Goal: Task Accomplishment & Management: Use online tool/utility

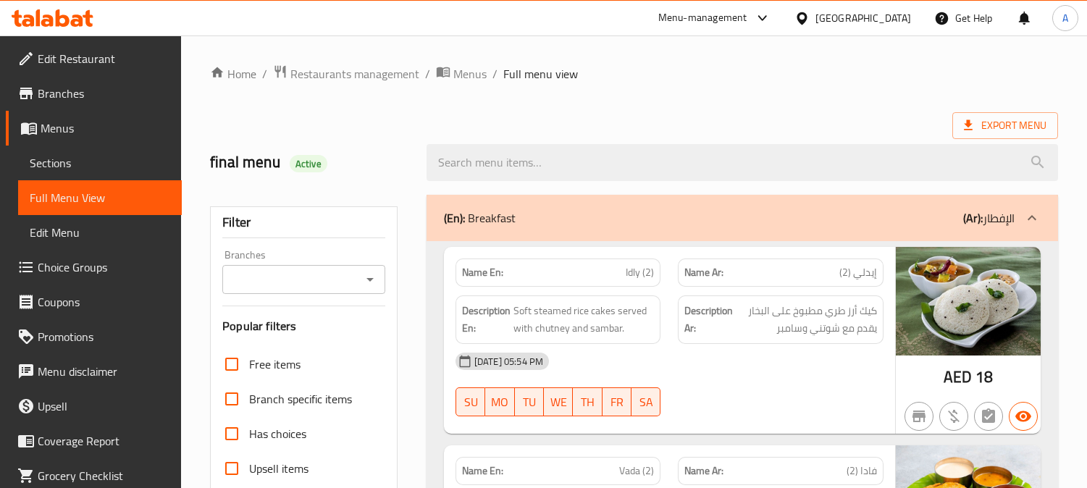
checkbox input "false"
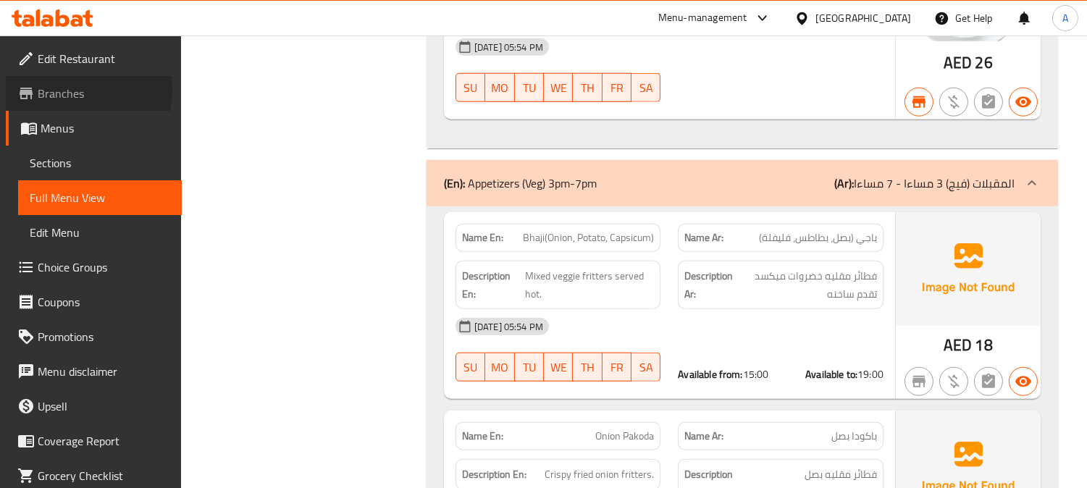
click at [65, 90] on span "Branches" at bounding box center [104, 93] width 132 height 17
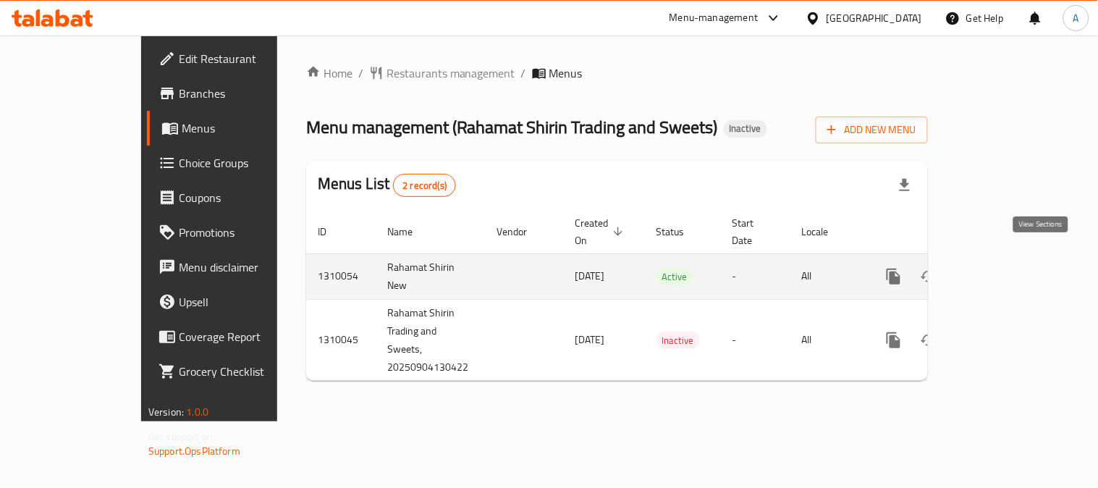
click at [1016, 259] on link "enhanced table" at bounding box center [998, 276] width 35 height 35
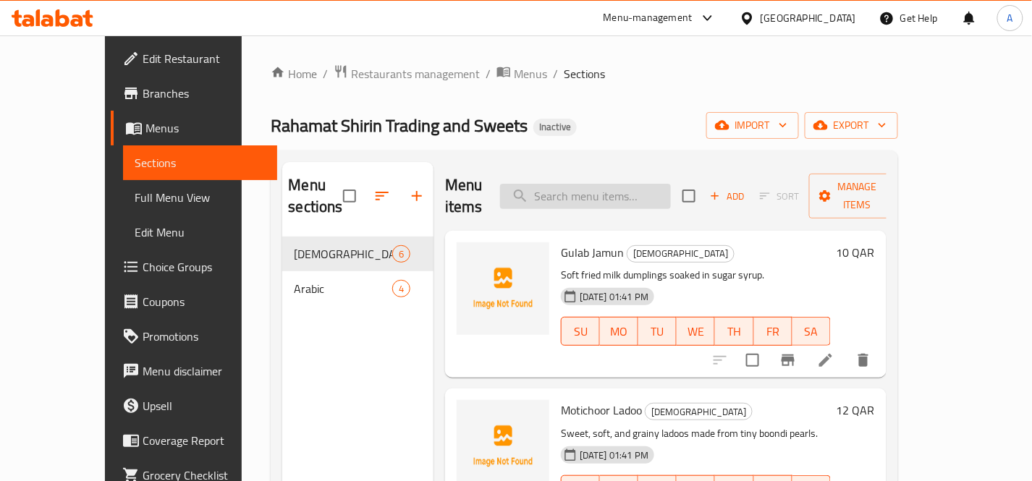
click at [655, 192] on input "search" at bounding box center [585, 196] width 171 height 25
paste input "Baklava"
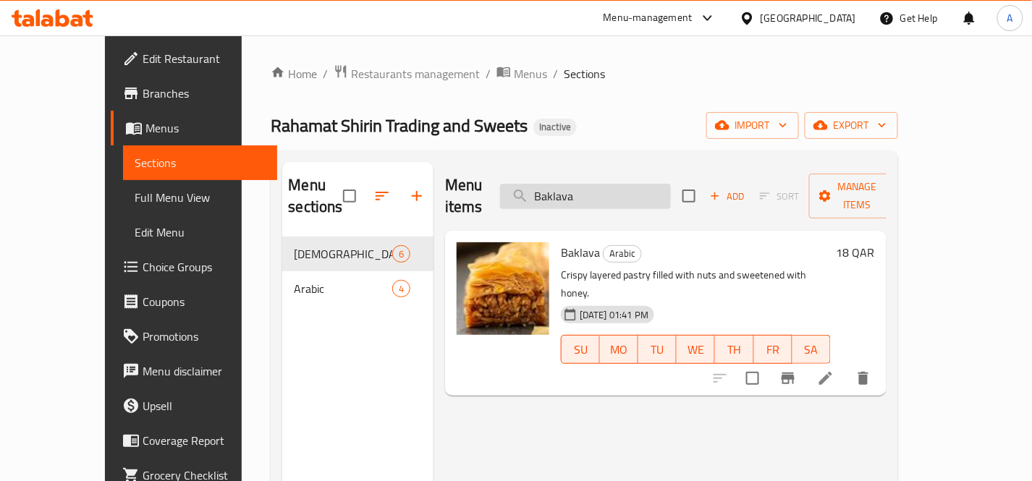
click at [671, 196] on input "Baklava" at bounding box center [585, 196] width 171 height 25
paste input "sbous"
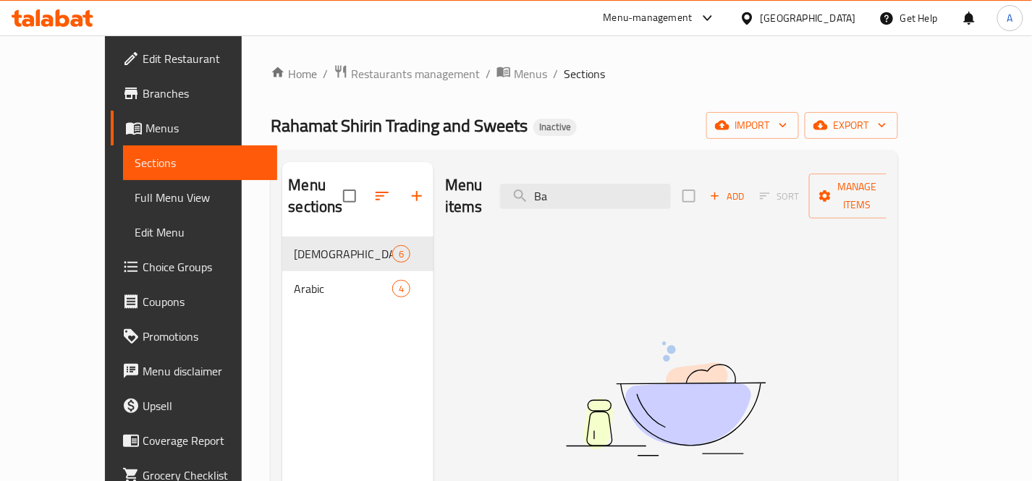
type input "B"
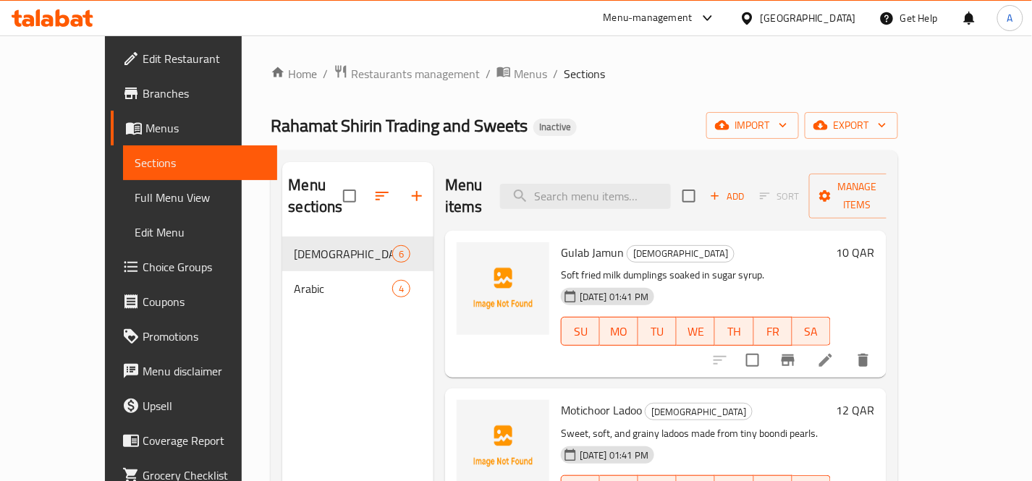
paste input "Basbousa"
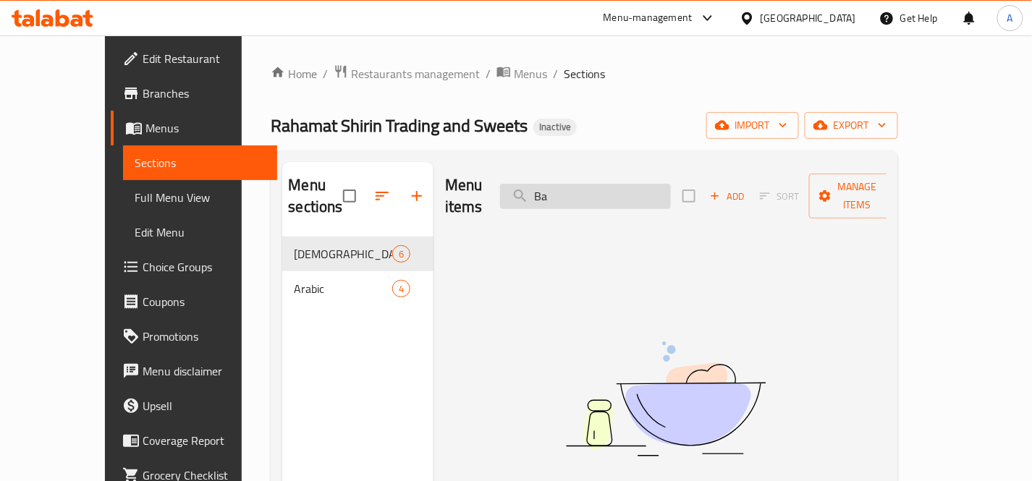
type input "B"
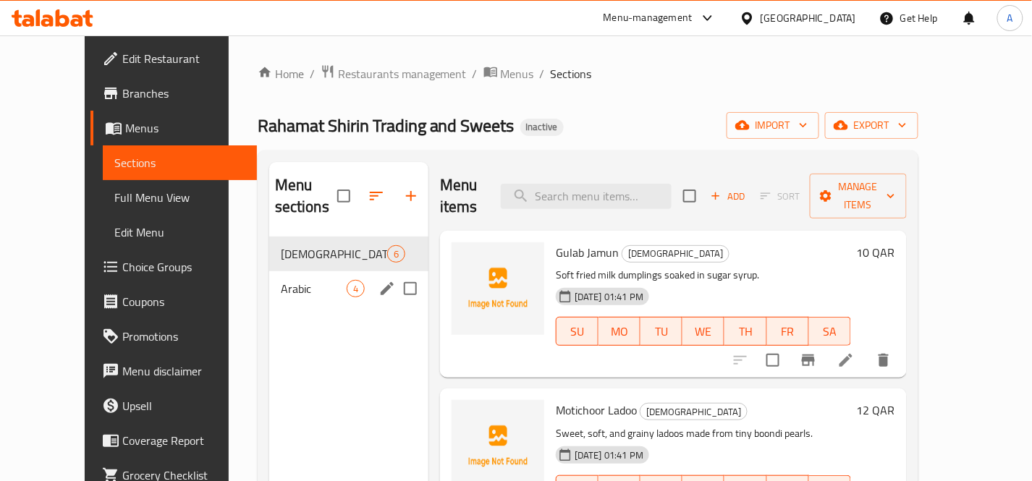
click at [348, 282] on span "4" at bounding box center [356, 289] width 17 height 14
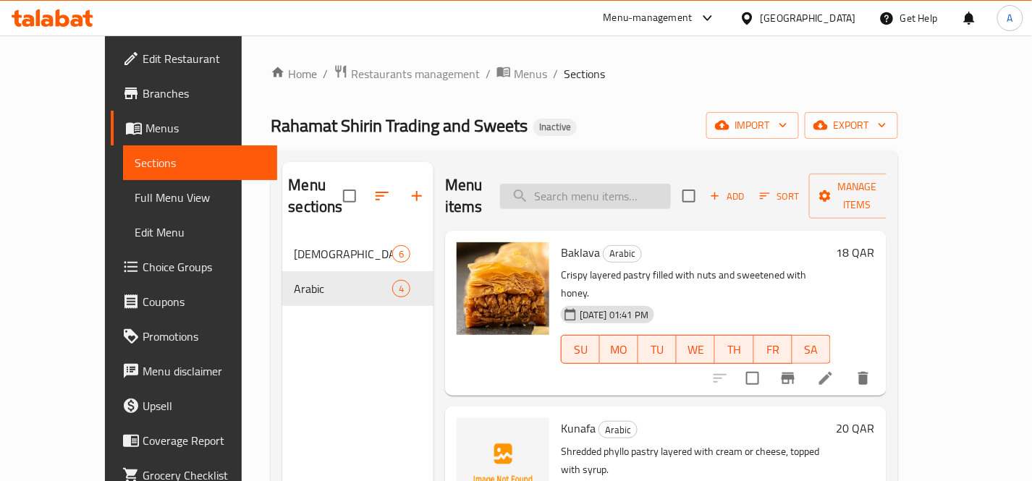
drag, startPoint x: 634, startPoint y: 178, endPoint x: 626, endPoint y: 182, distance: 9.7
click at [634, 184] on input "search" at bounding box center [585, 196] width 171 height 25
paste input "Coconut Barfi"
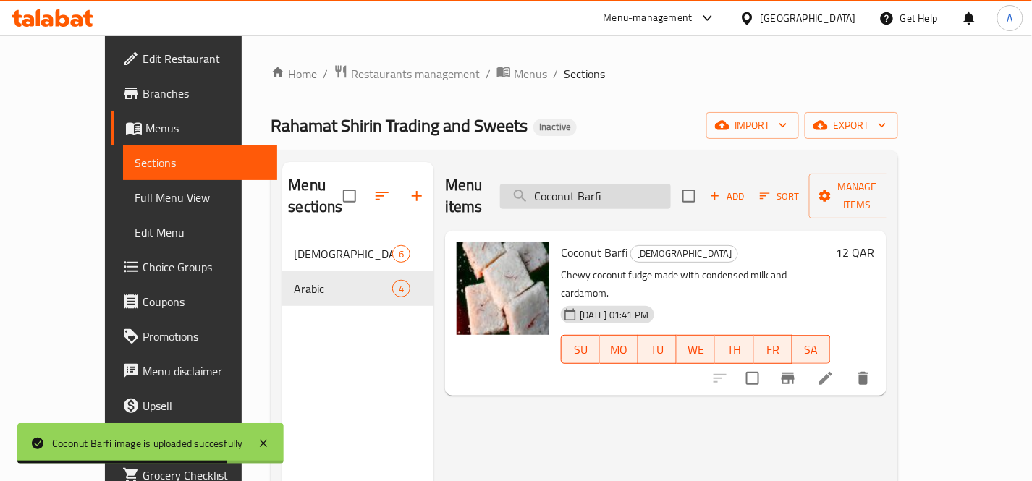
click at [652, 186] on input "Coconut Barfi" at bounding box center [585, 196] width 171 height 25
paste input "Gulab Jamun"
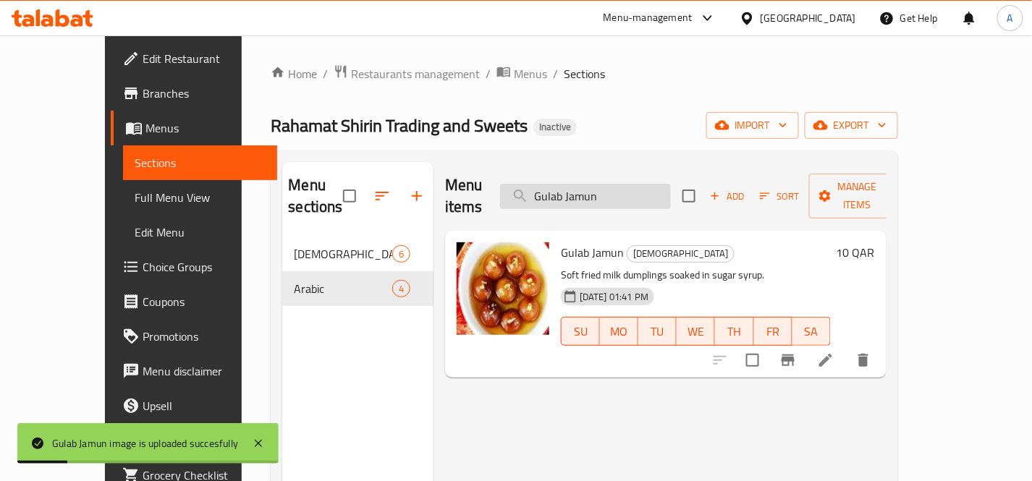
click at [671, 196] on input "Gulab Jamun" at bounding box center [585, 196] width 171 height 25
paste input "Halawat El Jib"
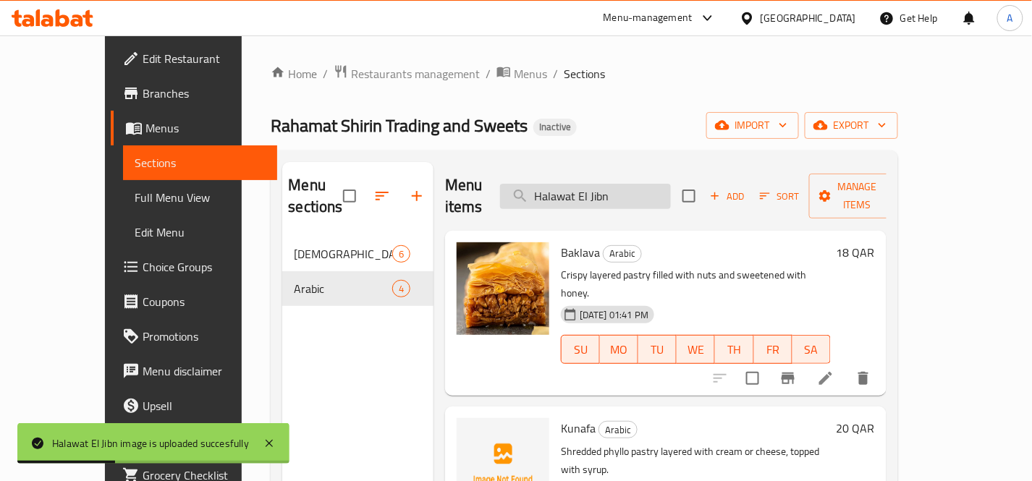
click at [662, 184] on input "Halawat El Jibn" at bounding box center [585, 196] width 171 height 25
paste input "Kaju Katli"
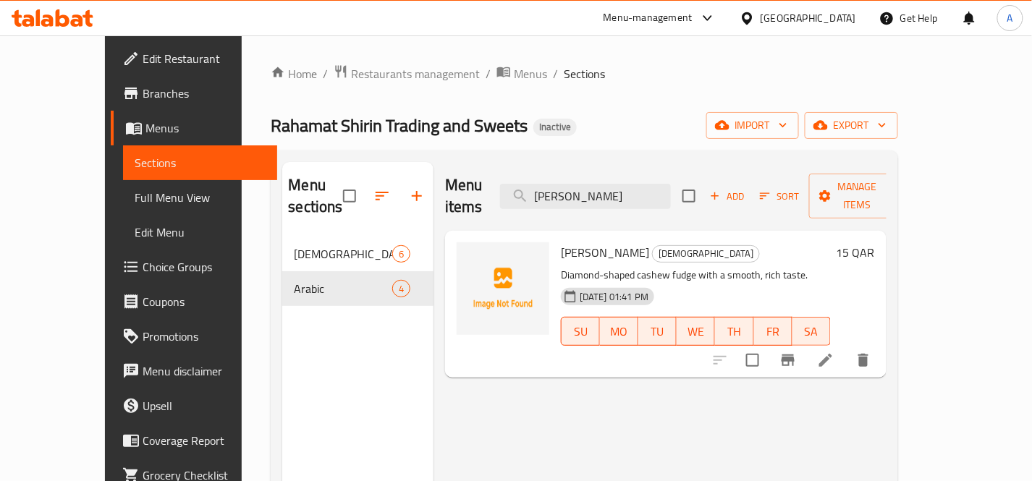
type input "Kaju Katli"
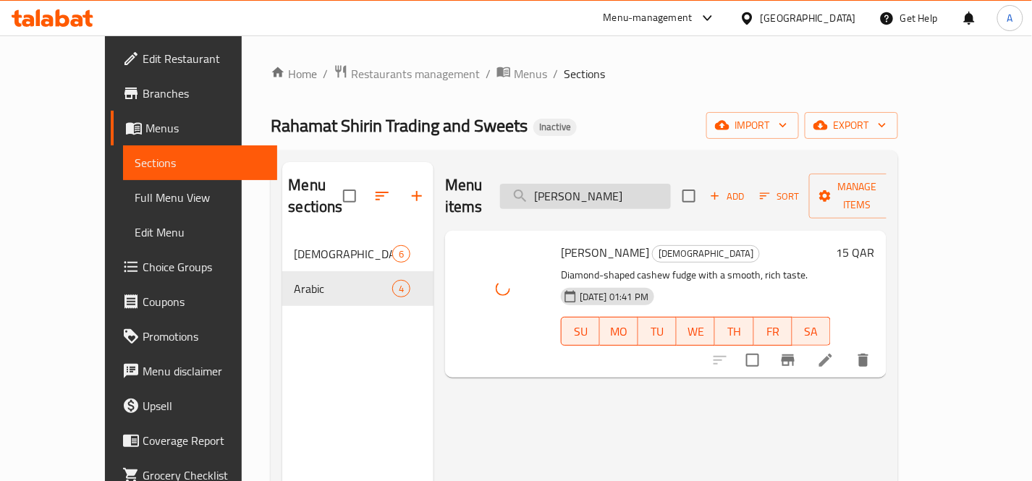
click at [641, 184] on input "Kaju Katli" at bounding box center [585, 196] width 171 height 25
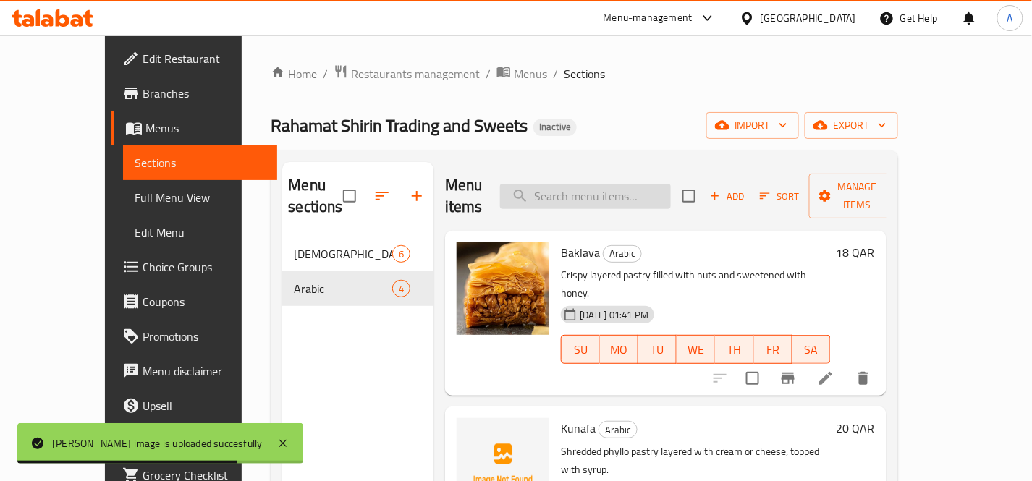
click at [662, 167] on div "Menu items Add Sort Manage items" at bounding box center [666, 196] width 442 height 69
click at [661, 184] on input "search" at bounding box center [585, 196] width 171 height 25
paste input "Kunafa"
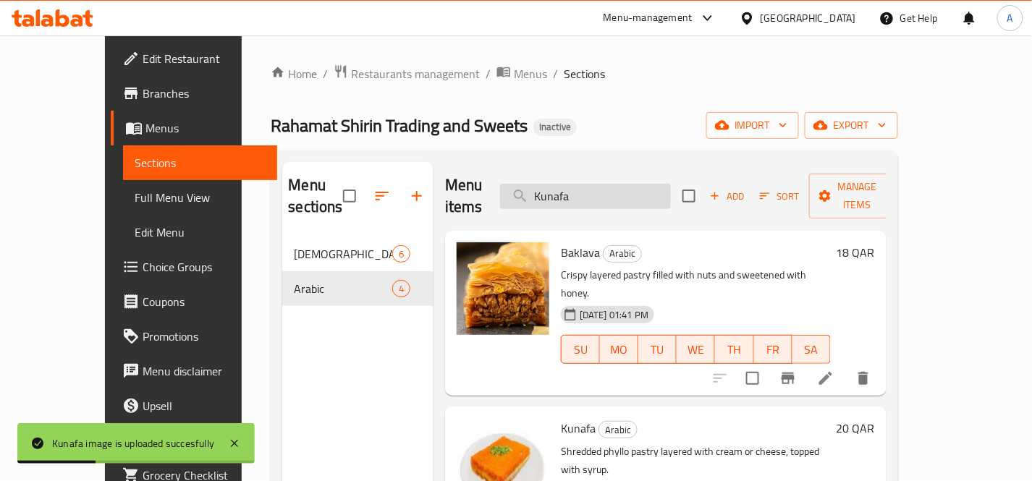
click at [657, 184] on input "Kunafa" at bounding box center [585, 196] width 171 height 25
paste input "Maamoul"
click at [636, 185] on input "Maamoul" at bounding box center [585, 196] width 171 height 25
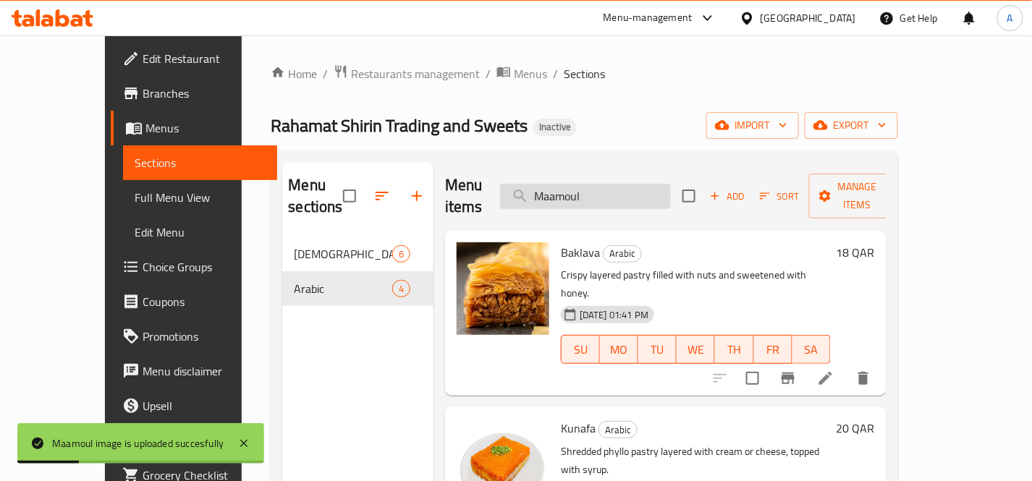
click at [636, 186] on input "Maamoul" at bounding box center [585, 196] width 171 height 25
paste input "otichoor Ladoo"
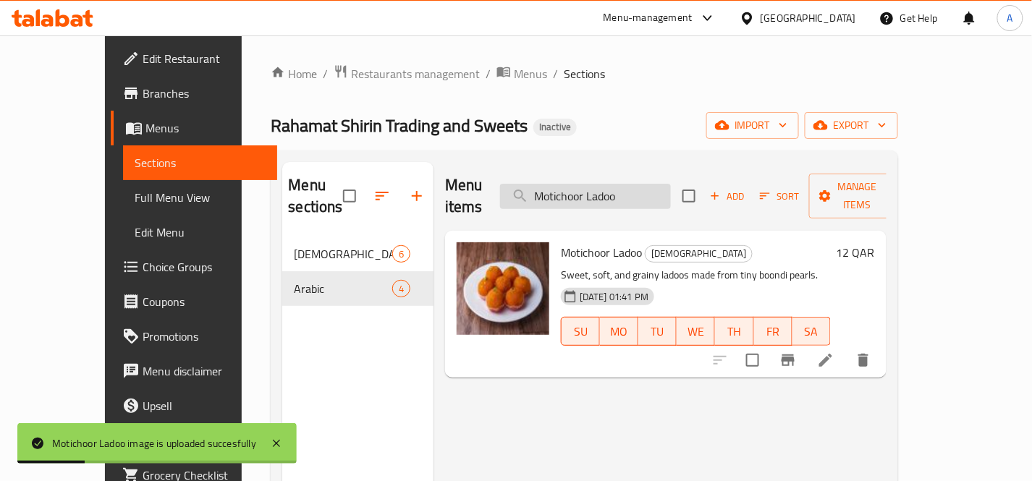
click at [669, 184] on input "Motichoor Ladoo" at bounding box center [585, 196] width 171 height 25
click at [668, 184] on input "Motichoor Ladoo" at bounding box center [585, 196] width 171 height 25
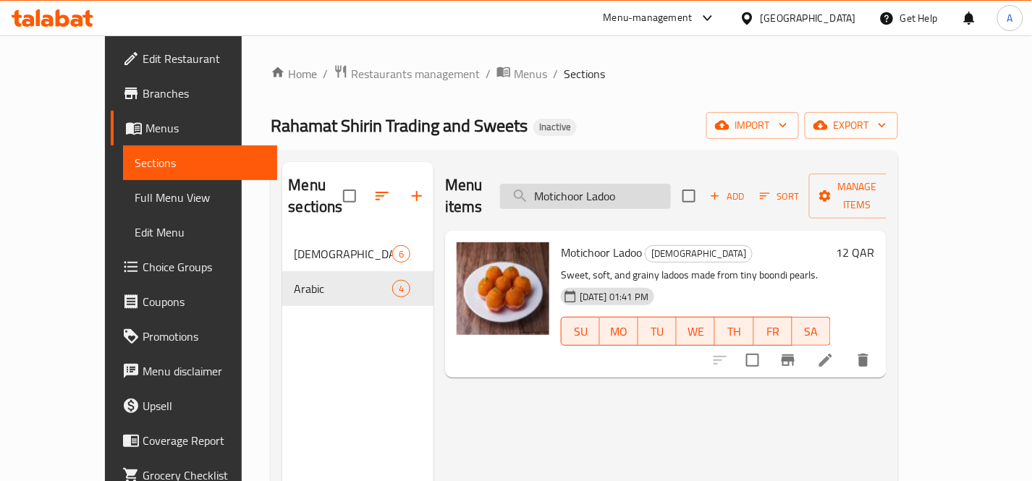
click at [668, 192] on input "Motichoor Ladoo" at bounding box center [585, 196] width 171 height 25
paste input "Pista Roll"
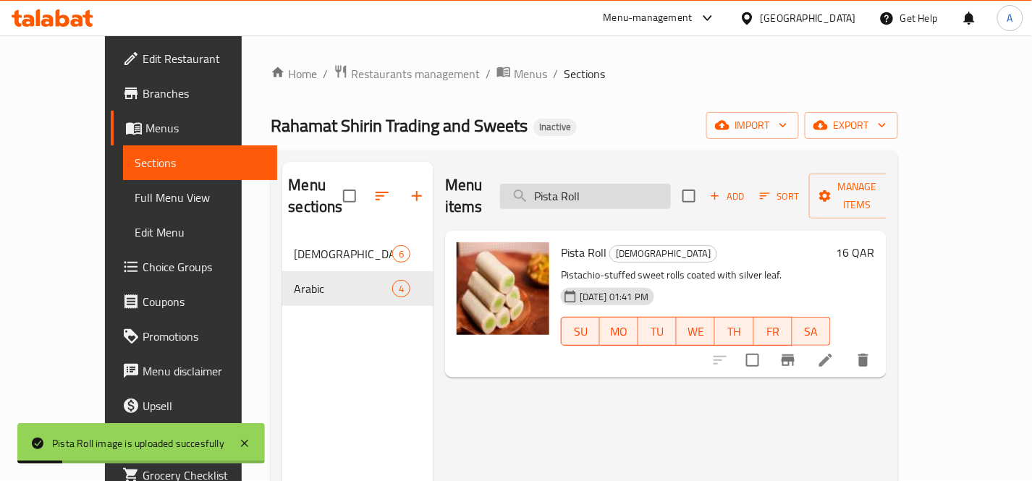
click at [664, 190] on input "Pista Roll" at bounding box center [585, 196] width 171 height 25
paste input "Rava Kesari"
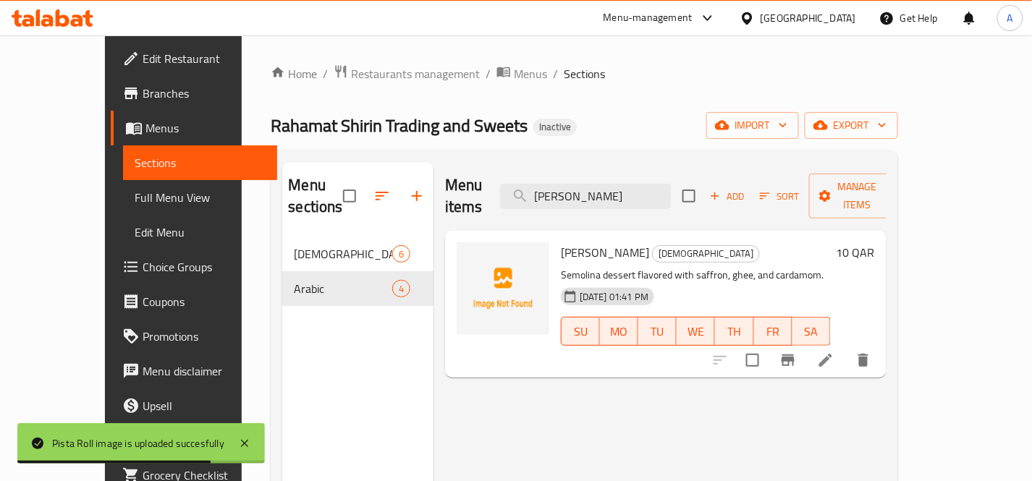
type input "Rava Kesari"
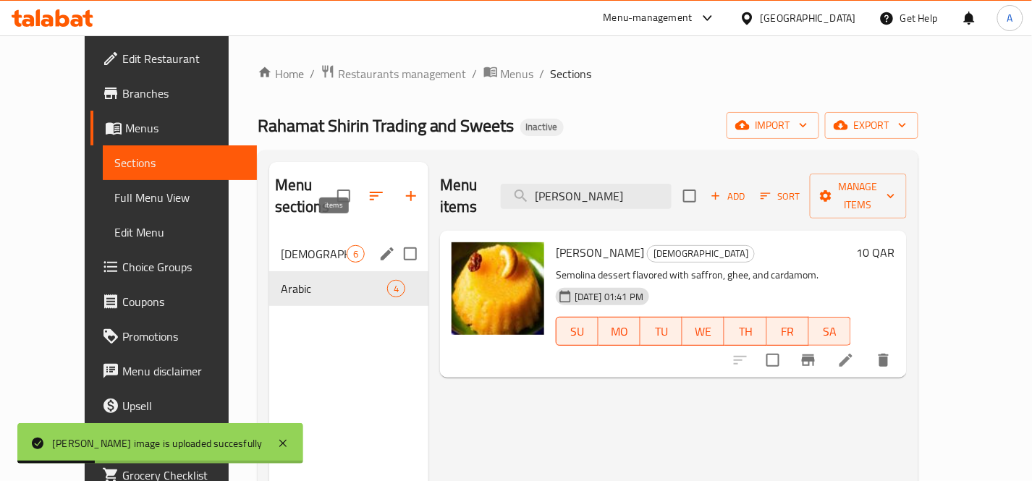
click at [348, 248] on span "6" at bounding box center [356, 255] width 17 height 14
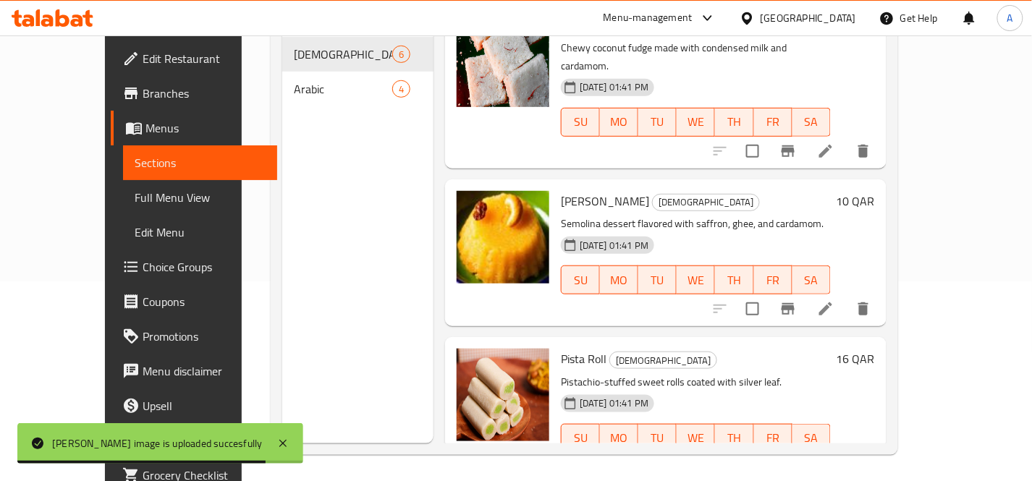
scroll to position [203, 0]
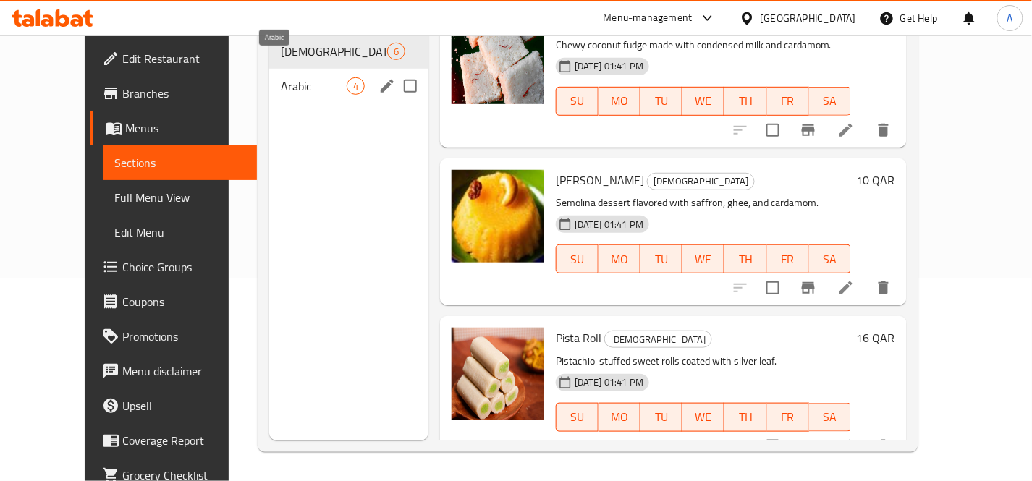
click at [322, 77] on span "Arabic" at bounding box center [314, 85] width 66 height 17
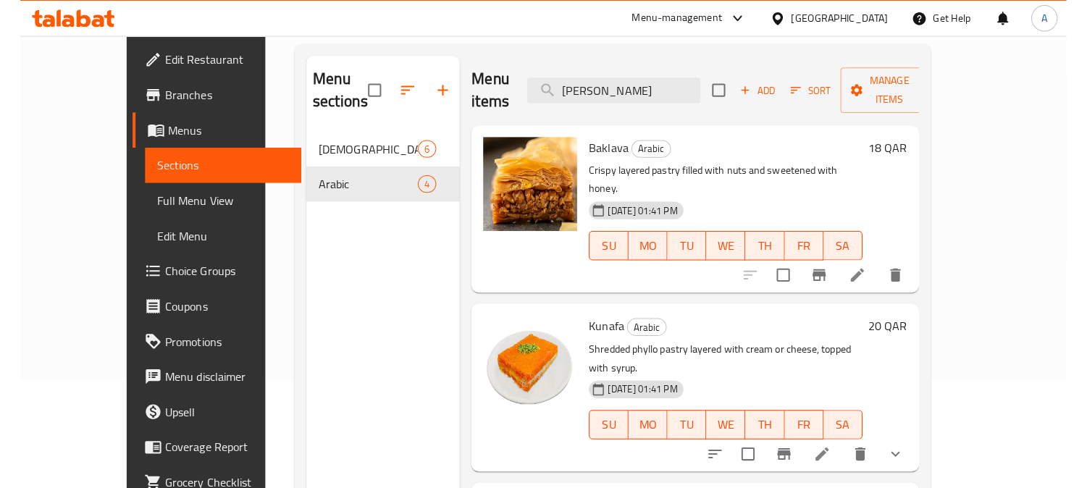
scroll to position [41, 0]
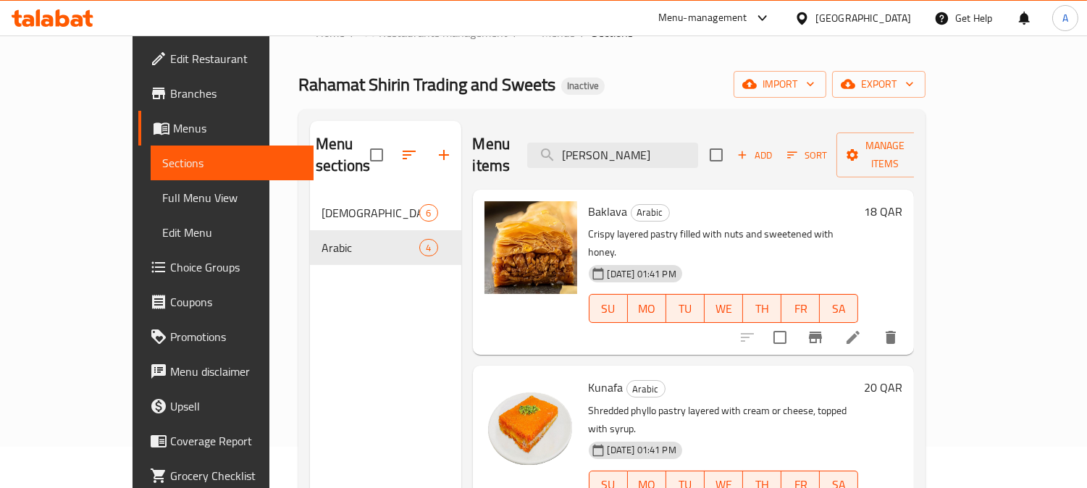
click at [162, 195] on span "Full Menu View" at bounding box center [232, 197] width 140 height 17
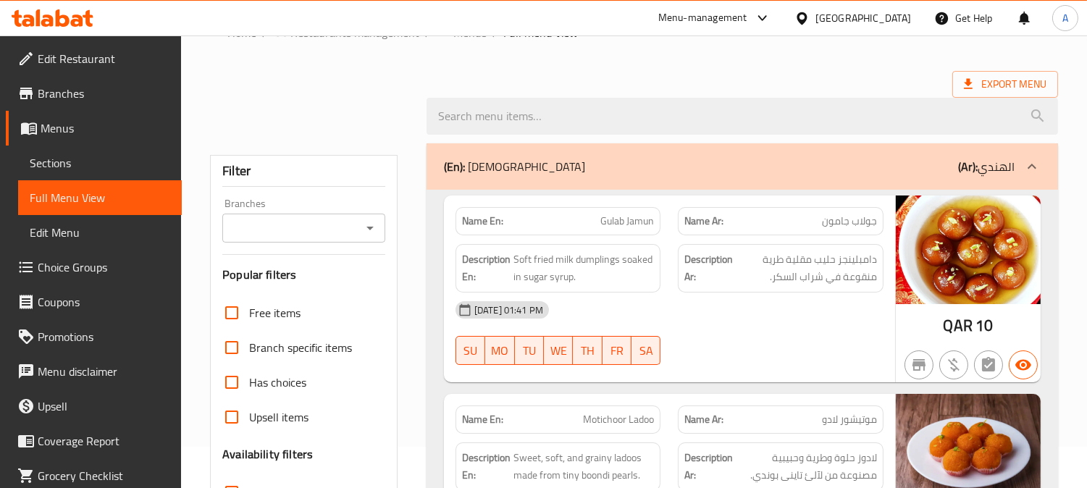
scroll to position [363, 0]
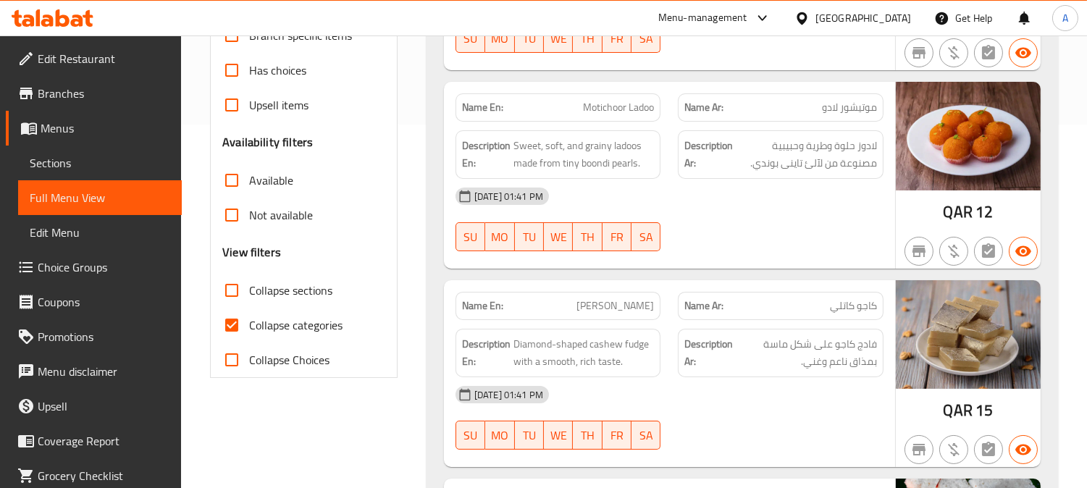
click at [227, 312] on input "Collapse categories" at bounding box center [231, 325] width 35 height 35
checkbox input "false"
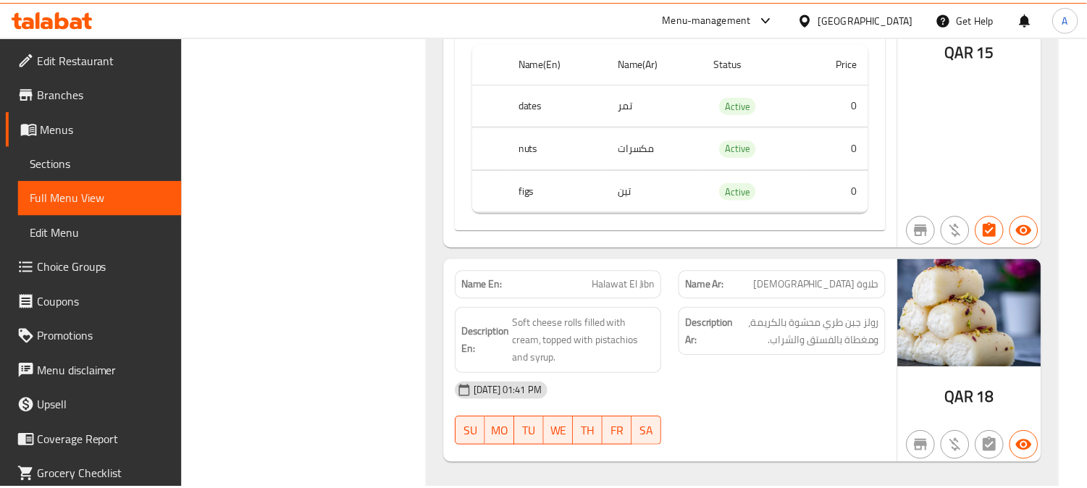
scroll to position [2427, 0]
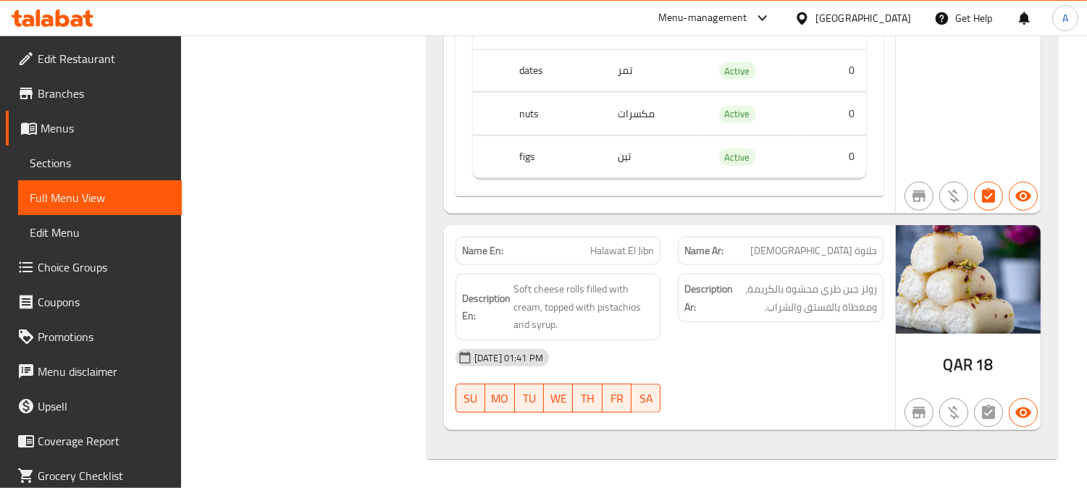
click at [815, 22] on div at bounding box center [804, 18] width 21 height 16
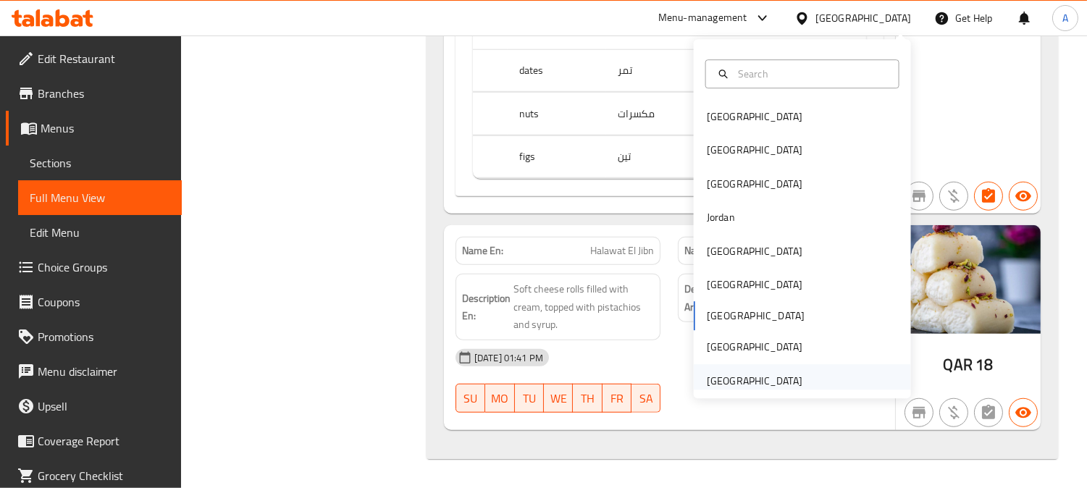
click at [733, 375] on div "[GEOGRAPHIC_DATA]" at bounding box center [755, 381] width 96 height 16
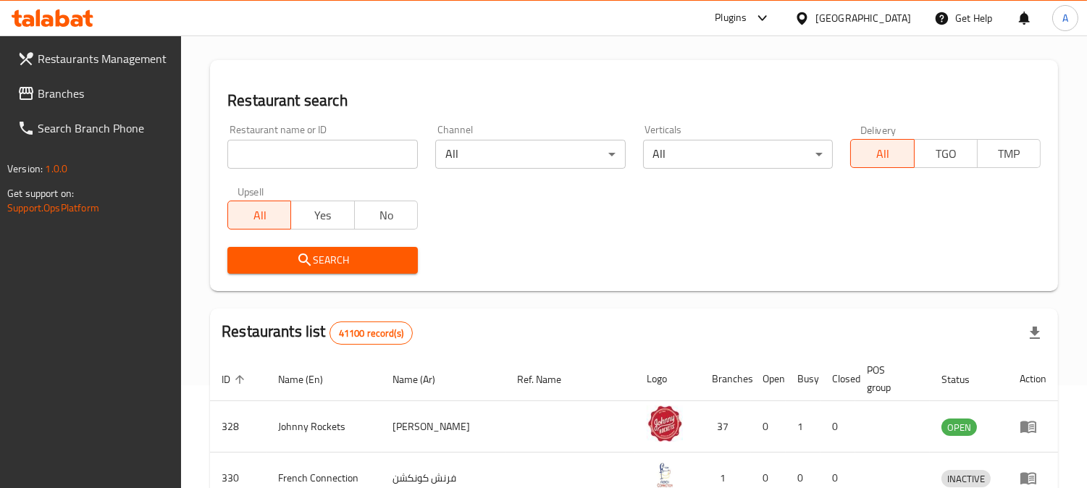
scroll to position [611, 0]
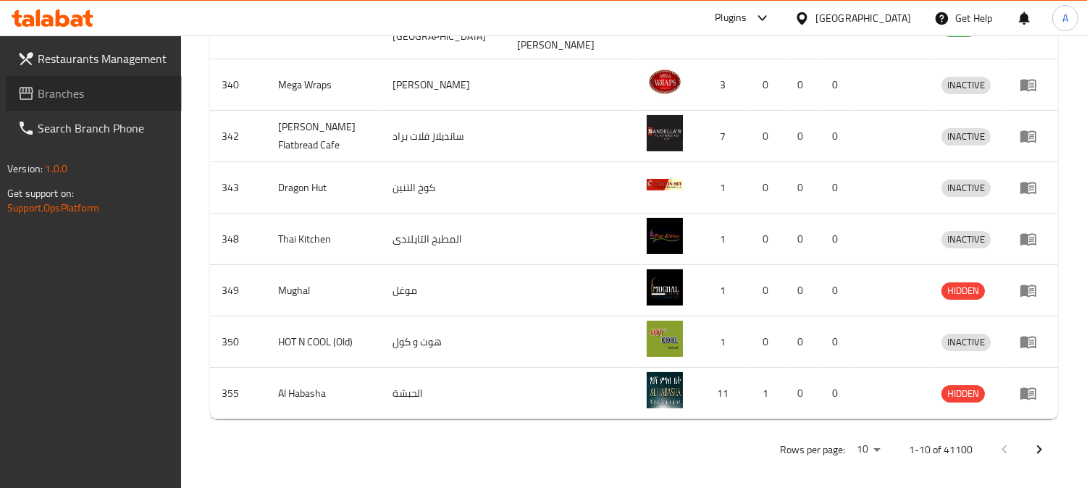
click at [98, 99] on span "Branches" at bounding box center [104, 93] width 132 height 17
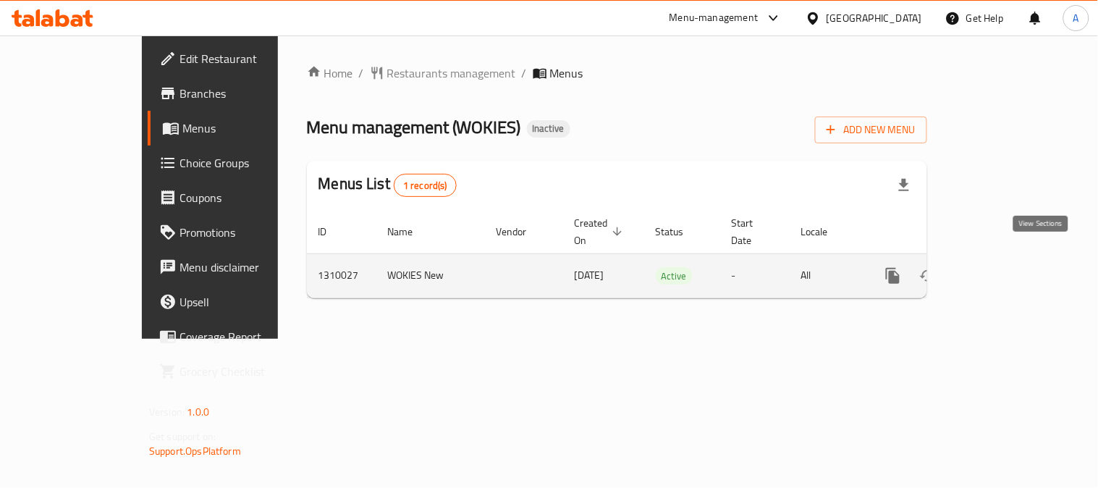
click at [1006, 267] on icon "enhanced table" at bounding box center [997, 275] width 17 height 17
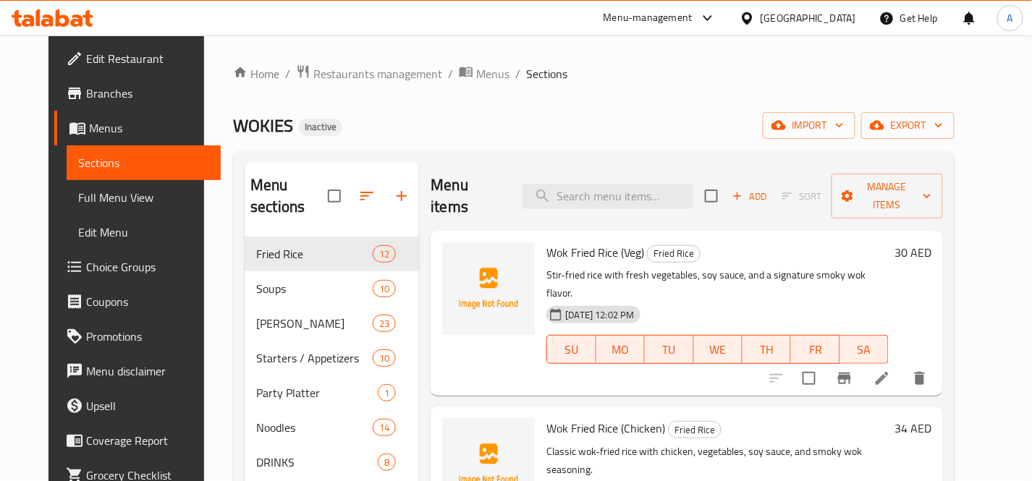
click at [729, 92] on div "Home / Restaurants management / Menus / Sections WOKIES Inactive import export …" at bounding box center [594, 359] width 722 height 591
click at [654, 96] on div "Home / Restaurants management / Menus / Sections WOKIES Inactive import export …" at bounding box center [594, 359] width 722 height 591
click at [594, 185] on input "search" at bounding box center [608, 196] width 171 height 25
paste input "7UP"
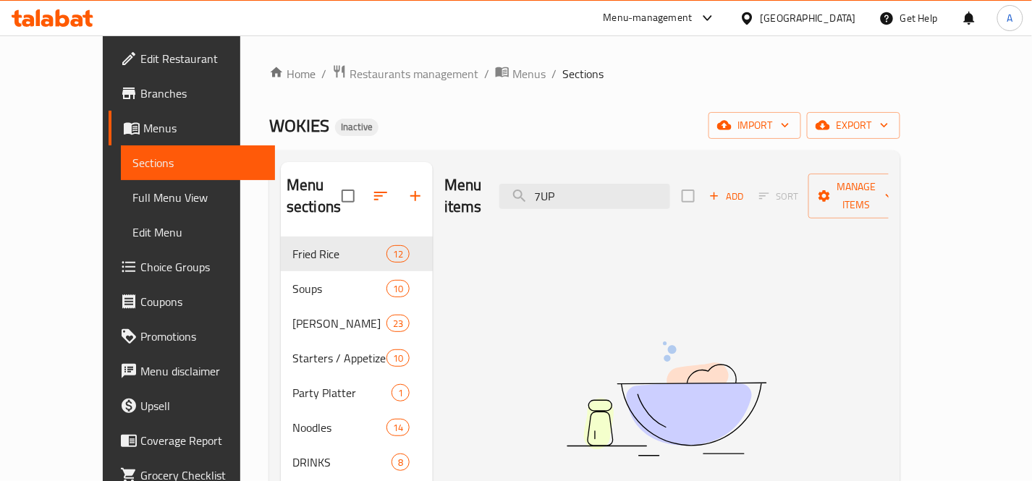
drag, startPoint x: 576, startPoint y: 185, endPoint x: 582, endPoint y: 198, distance: 15.2
click at [576, 188] on input "7UP" at bounding box center [585, 196] width 171 height 25
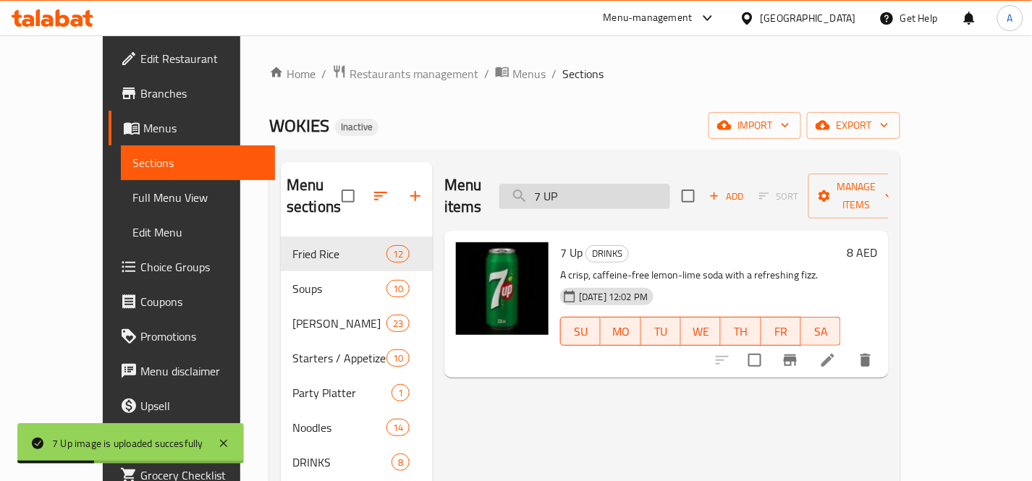
click at [633, 194] on input "7 UP" at bounding box center [585, 196] width 171 height 25
paste input "FANTA"
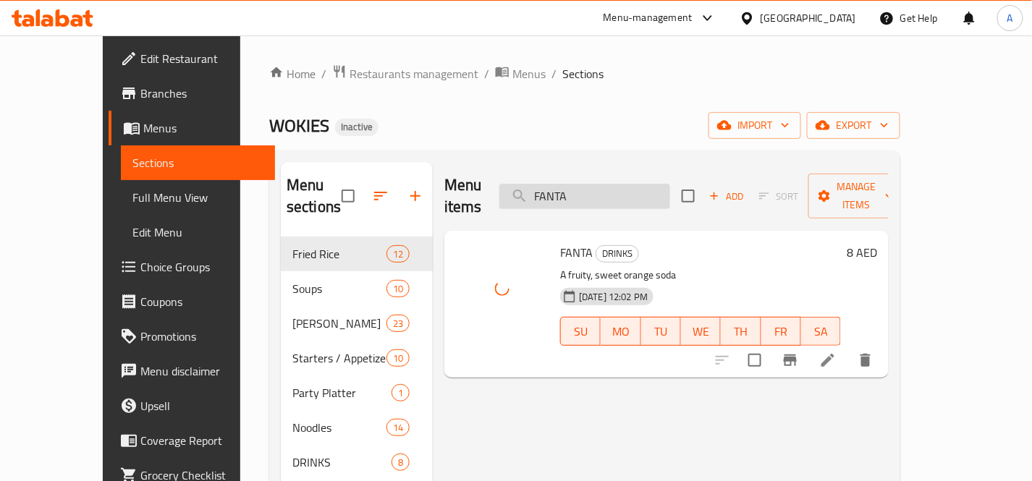
click at [647, 188] on input "FANTA" at bounding box center [585, 196] width 171 height 25
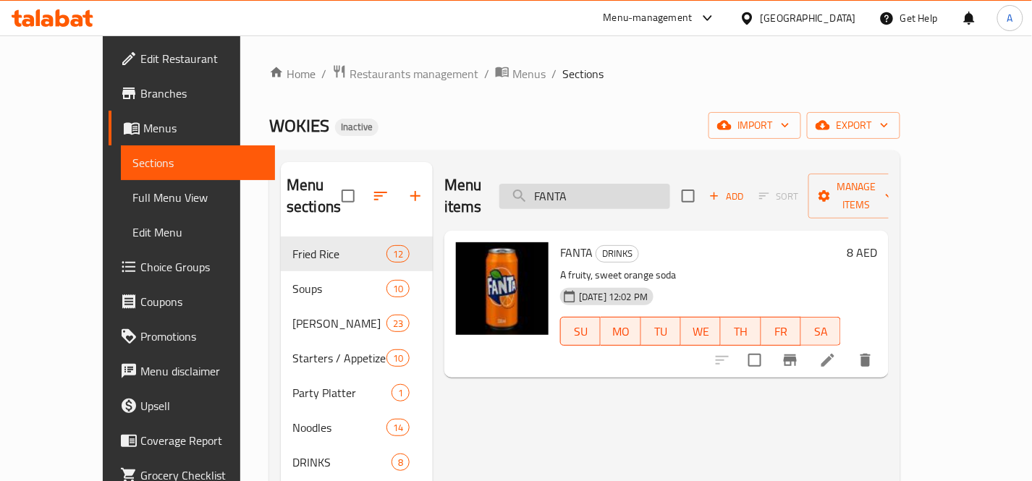
click at [670, 184] on input "FANTA" at bounding box center [585, 196] width 171 height 25
paste input "[PERSON_NAME] ORANGE JUICE"
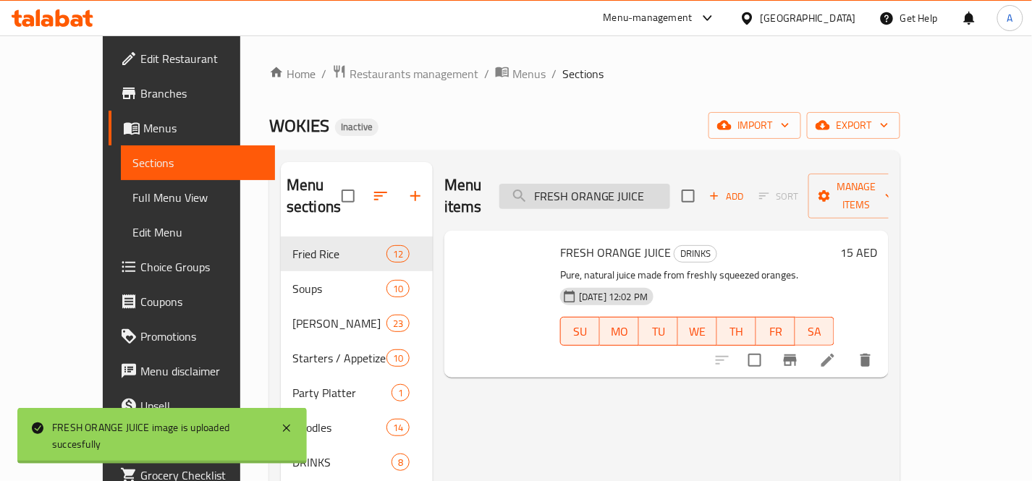
click at [670, 191] on input "FRESH ORANGE JUICE" at bounding box center [585, 196] width 171 height 25
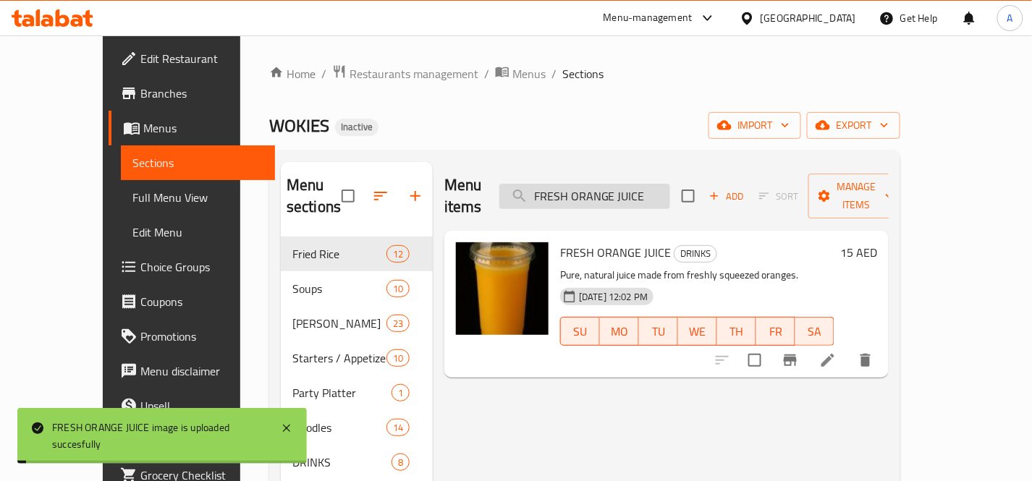
click at [670, 191] on input "FRESH ORANGE JUICE" at bounding box center [585, 196] width 171 height 25
paste input "Lichi Cantonese Soda"
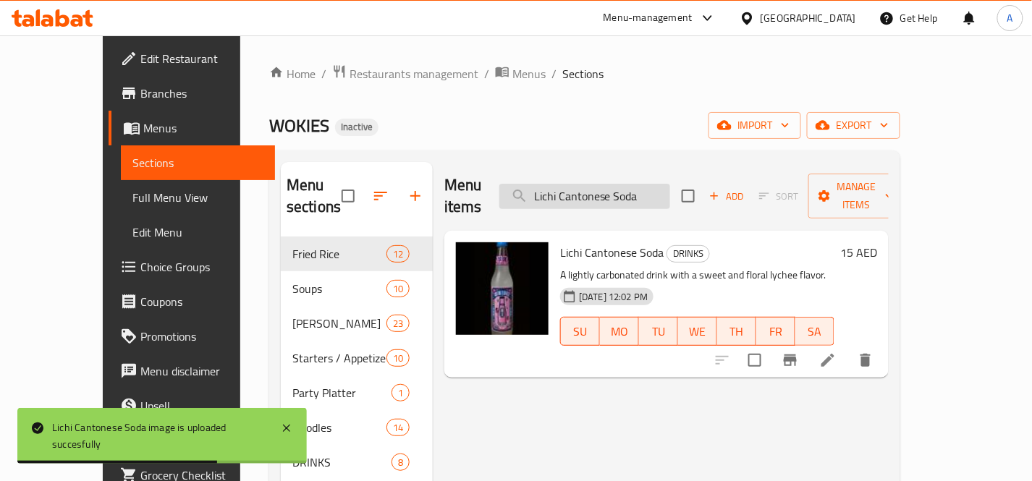
click at [670, 186] on input "Lichi Cantonese Soda" at bounding box center [585, 196] width 171 height 25
paste input "Orange"
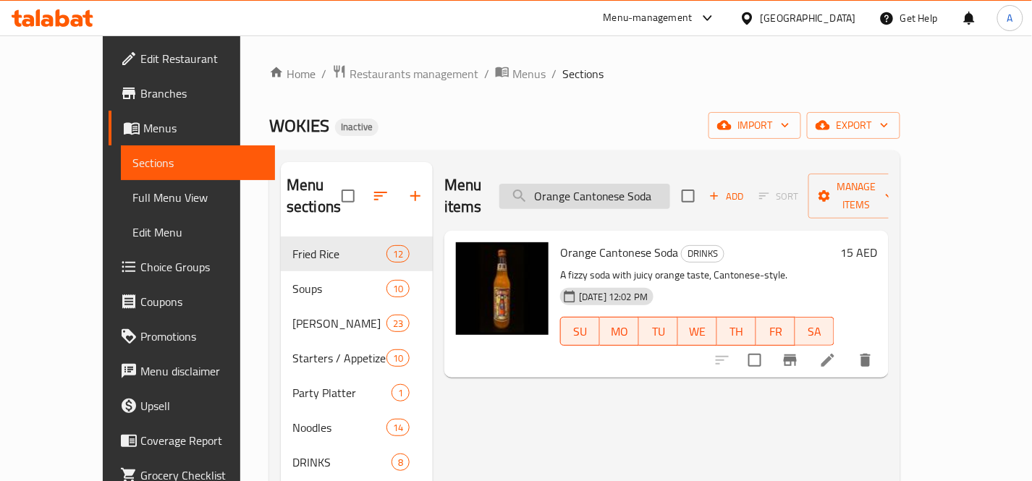
click at [612, 190] on input "Orange Cantonese Soda" at bounding box center [585, 196] width 171 height 25
paste input "Party Sushi Box (32 pcs)"
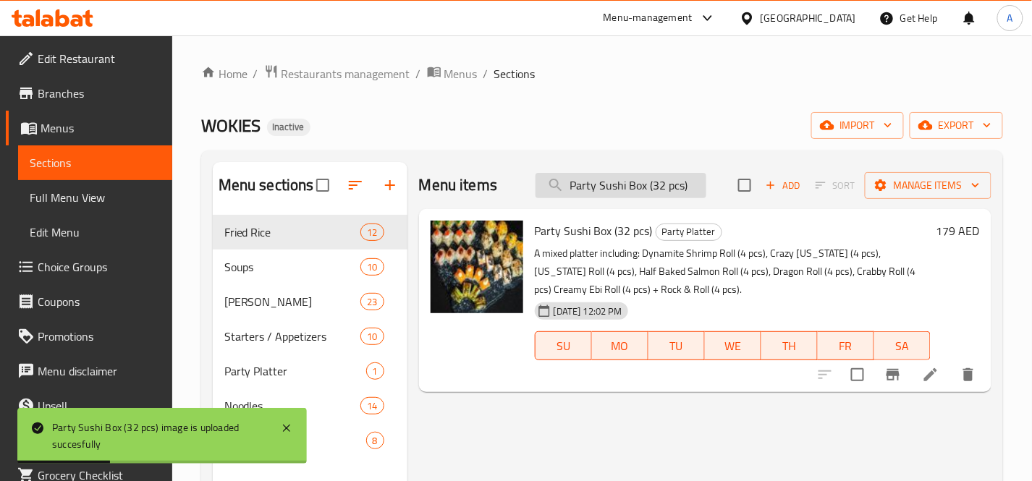
click at [616, 182] on input "Party Sushi Box (32 pcs)" at bounding box center [621, 185] width 171 height 25
paste input "EPSI"
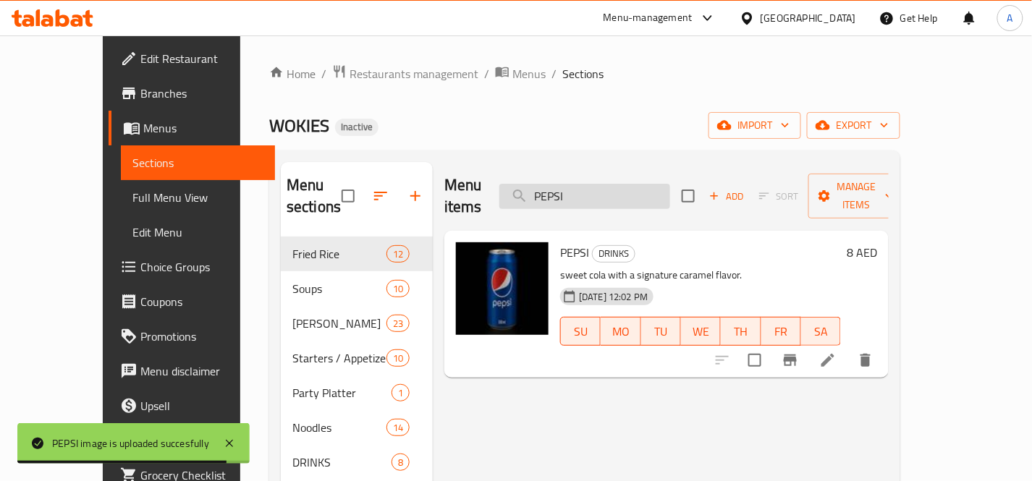
click at [663, 184] on input "PEPSI" at bounding box center [585, 196] width 171 height 25
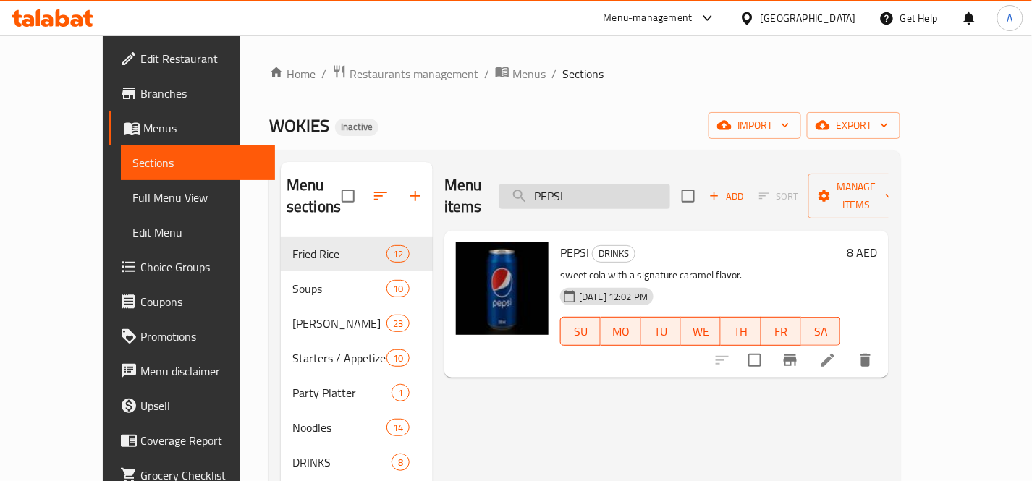
paste input "ineapple Cantonese Soda_"
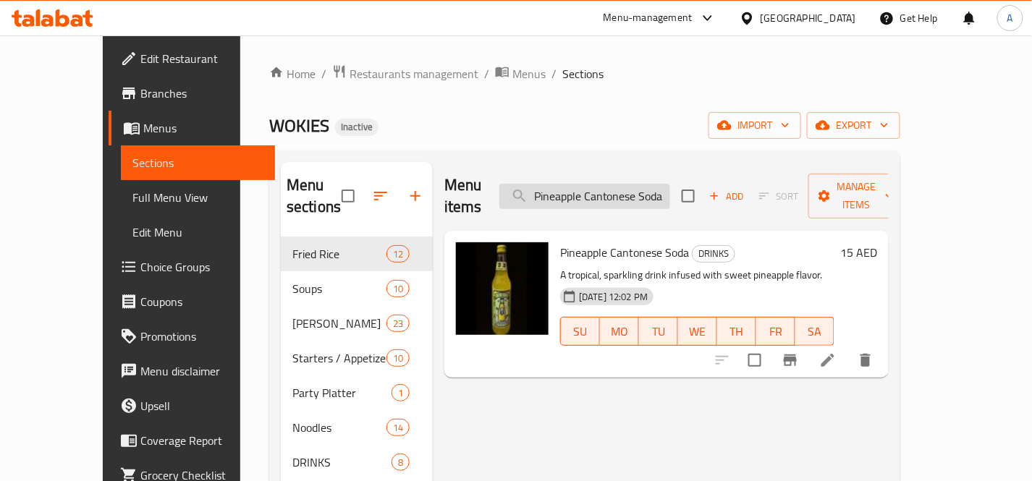
click at [670, 184] on input "Pineapple Cantonese Soda" at bounding box center [585, 196] width 171 height 25
paste input "SPRITE"
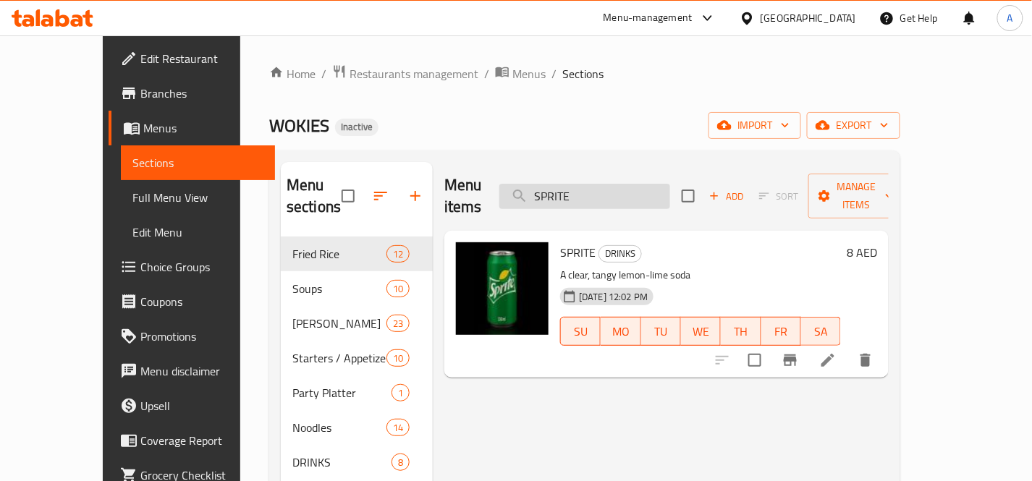
click at [670, 185] on input "SPRITE" at bounding box center [585, 196] width 171 height 25
paste input "Wok AE (1 of 1)"
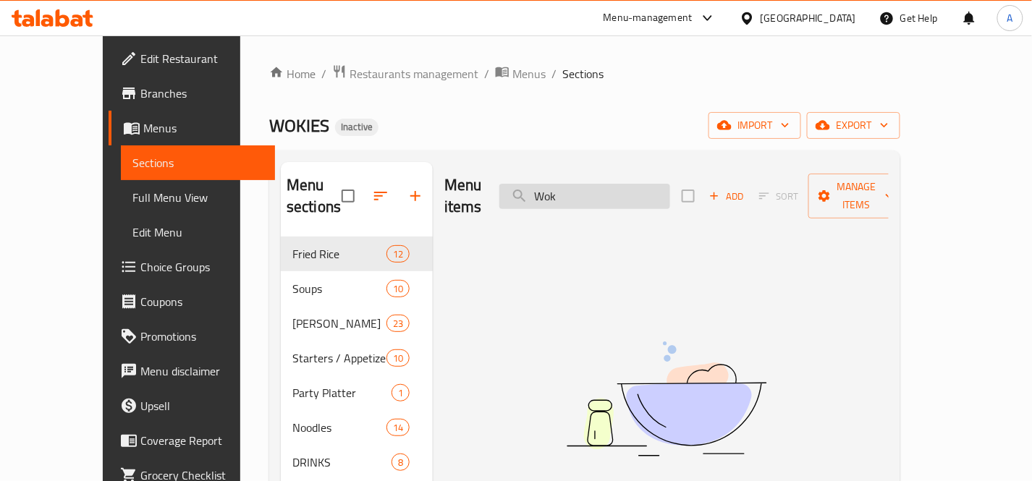
type input "Wok"
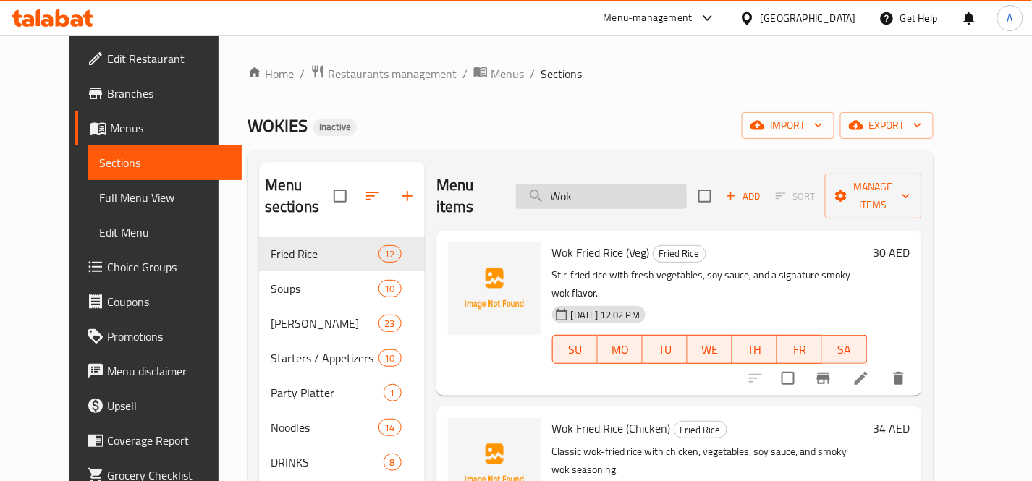
click at [631, 193] on input "Wok" at bounding box center [601, 196] width 171 height 25
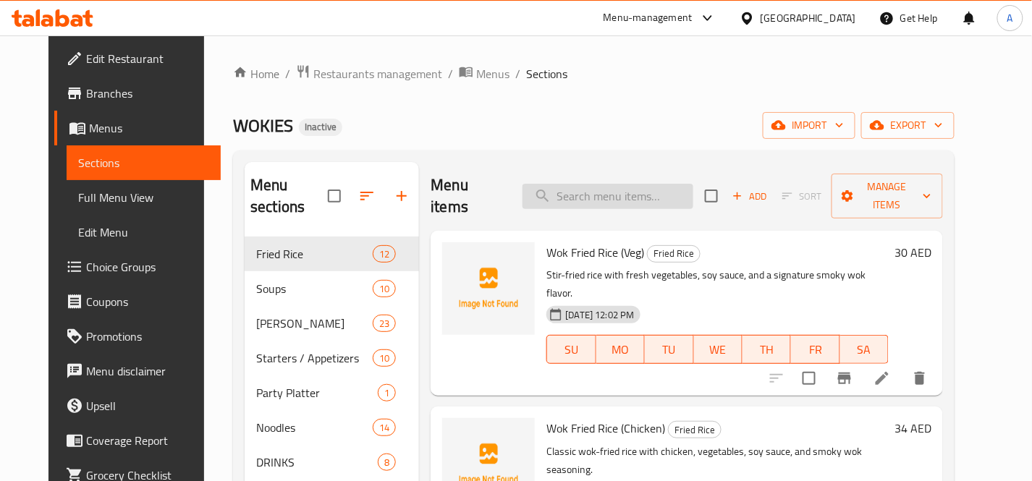
click at [665, 186] on input "search" at bounding box center [608, 196] width 171 height 25
paste input "Wok AE (1 of 1)"
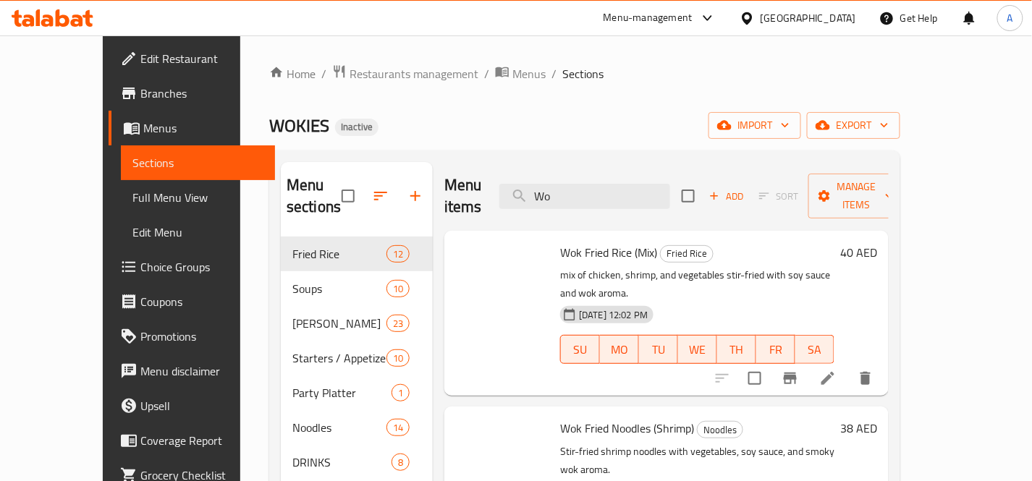
type input "W"
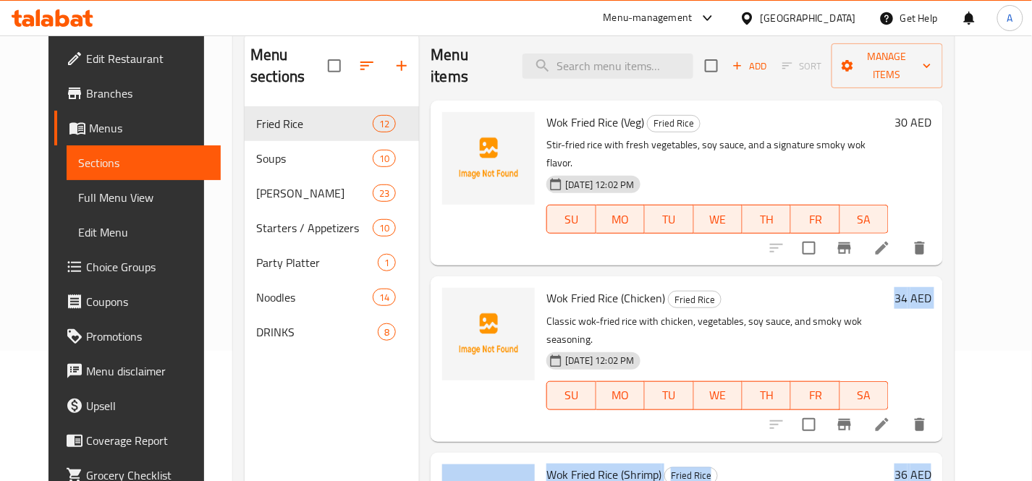
click at [970, 351] on html "​ Menu-management [GEOGRAPHIC_DATA] Get Help A Edit Restaurant Branches Menus S…" at bounding box center [516, 110] width 1032 height 481
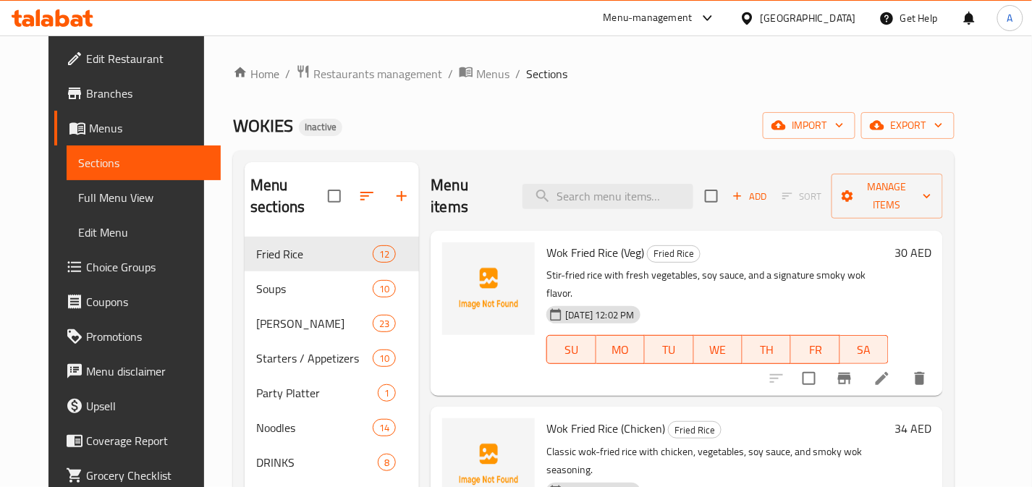
click at [984, 276] on div "Home / Restaurants management / Menus / Sections WOKIES Inactive import export …" at bounding box center [594, 362] width 780 height 654
drag, startPoint x: 824, startPoint y: 67, endPoint x: 824, endPoint y: 78, distance: 11.6
click at [824, 67] on ol "Home / Restaurants management / Menus / Sections" at bounding box center [594, 73] width 722 height 19
click at [733, 243] on h6 "Wok Fried Rice (Veg) Fried Rice" at bounding box center [718, 253] width 342 height 20
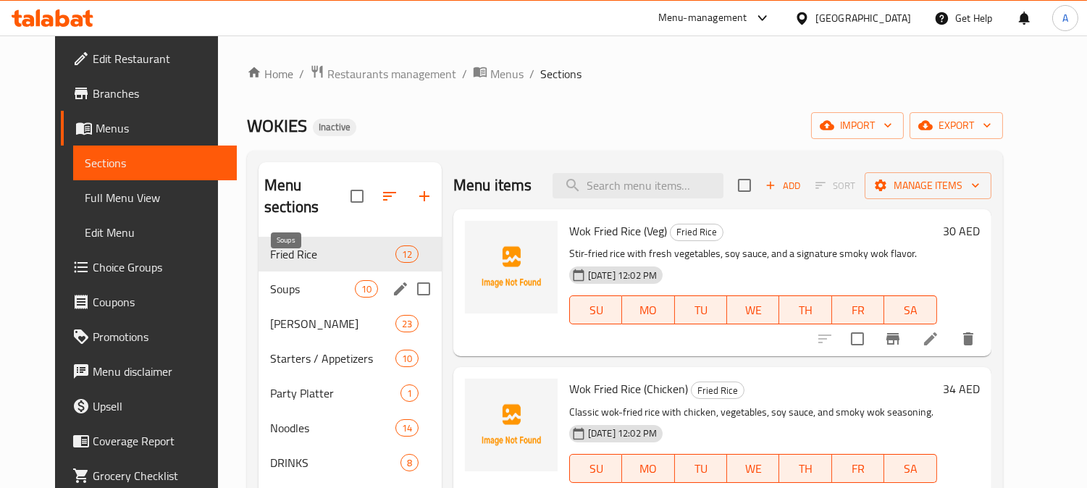
click at [279, 280] on span "Soups" at bounding box center [312, 288] width 85 height 17
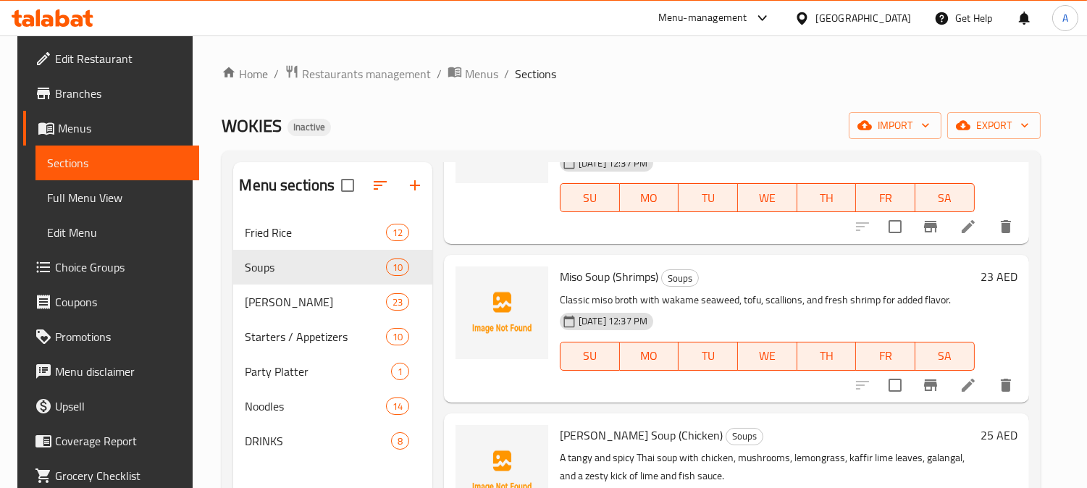
scroll to position [321, 0]
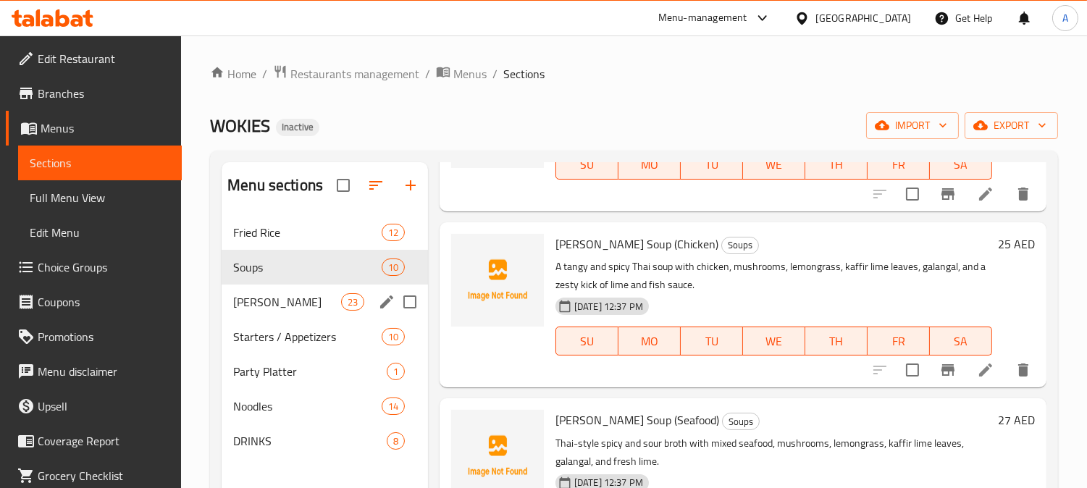
click at [261, 311] on div "Sushi Menu 23" at bounding box center [325, 302] width 206 height 35
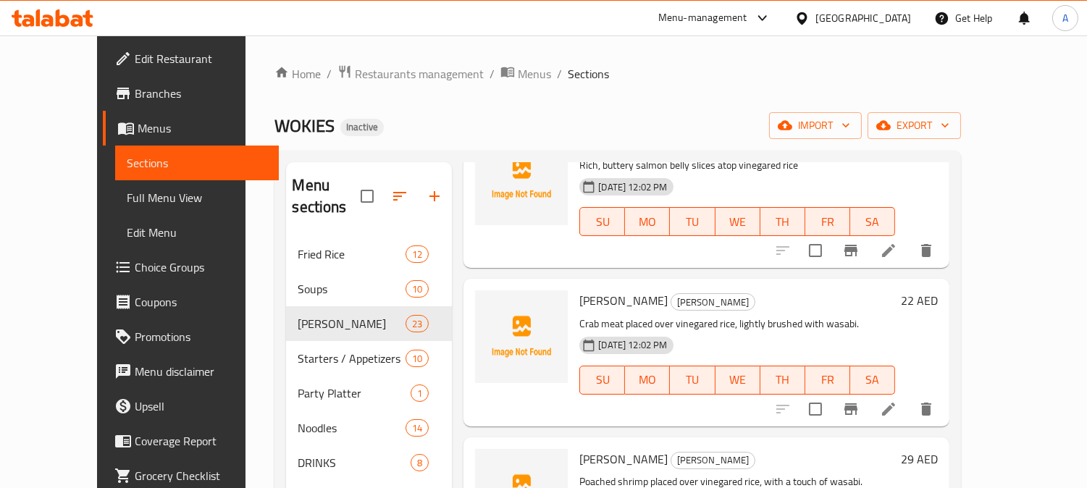
scroll to position [1045, 0]
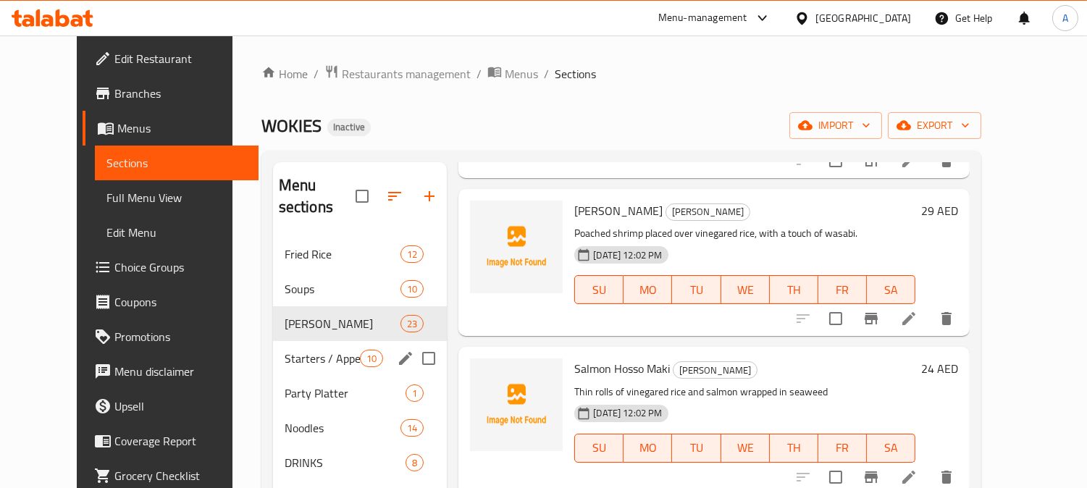
click at [290, 350] on span "Starters / Appetizers" at bounding box center [322, 358] width 75 height 17
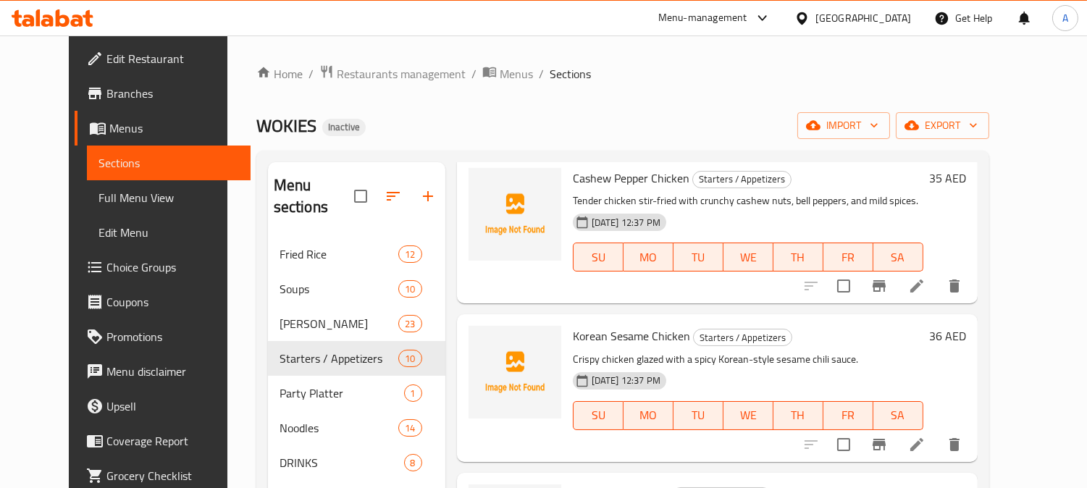
scroll to position [1147, 0]
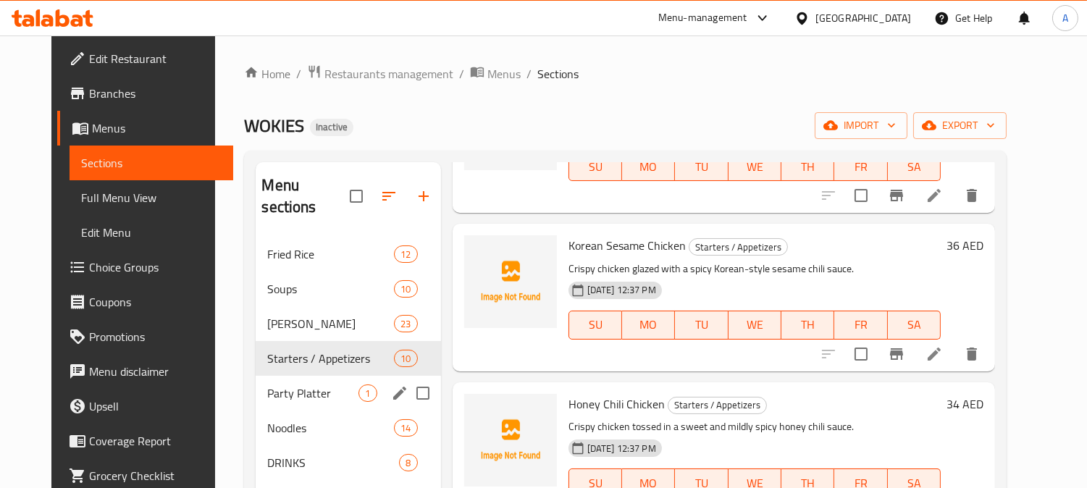
click at [290, 384] on span "Party Platter" at bounding box center [312, 392] width 91 height 17
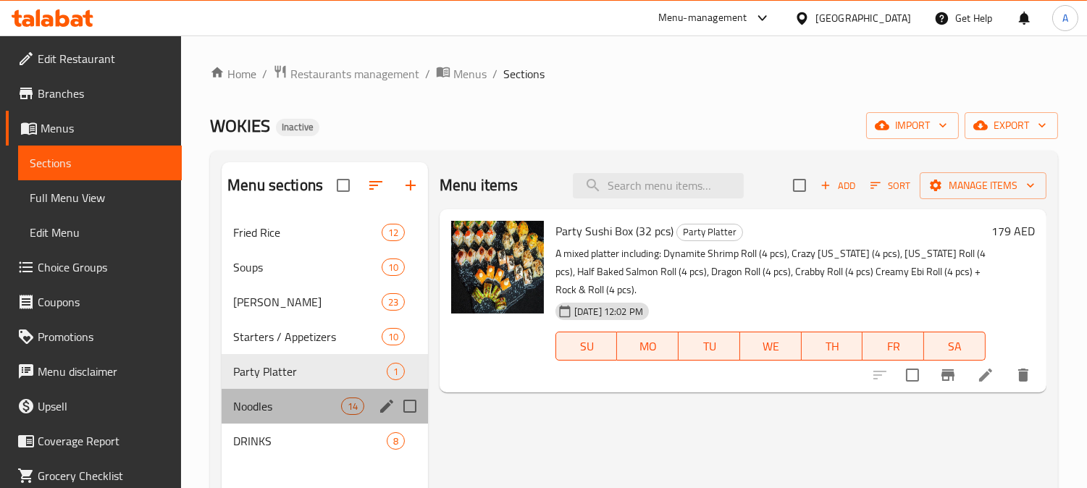
click at [263, 394] on div "Noodles 14" at bounding box center [325, 406] width 206 height 35
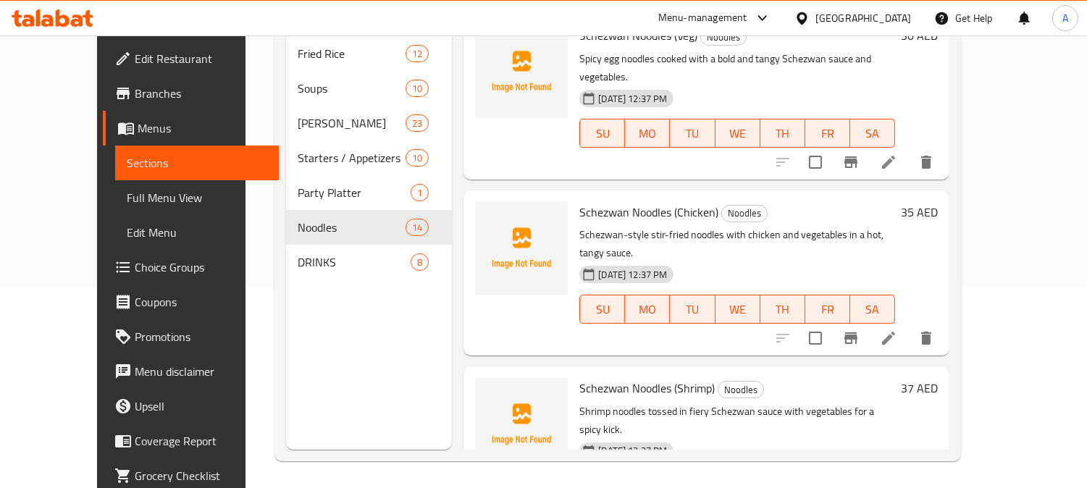
scroll to position [203, 0]
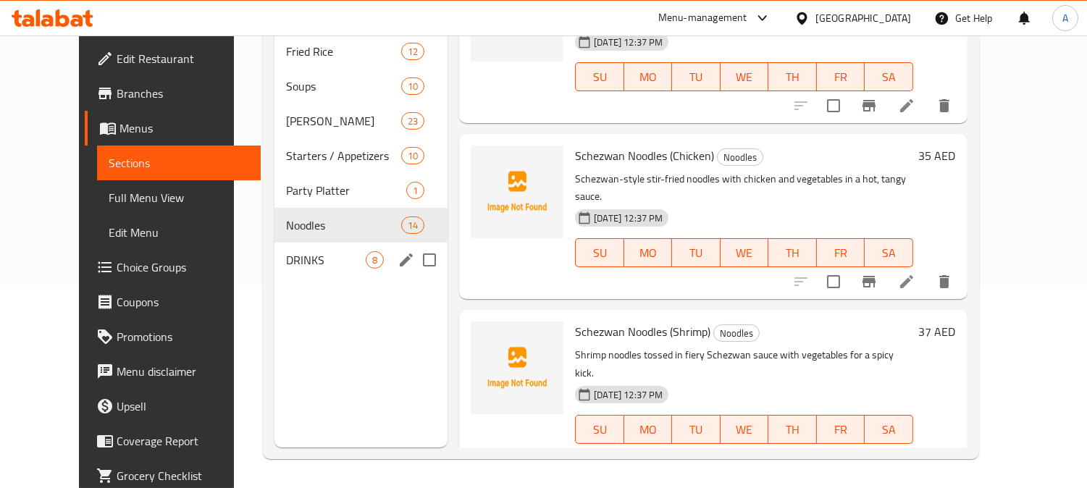
click at [286, 251] on span "DRINKS" at bounding box center [326, 259] width 80 height 17
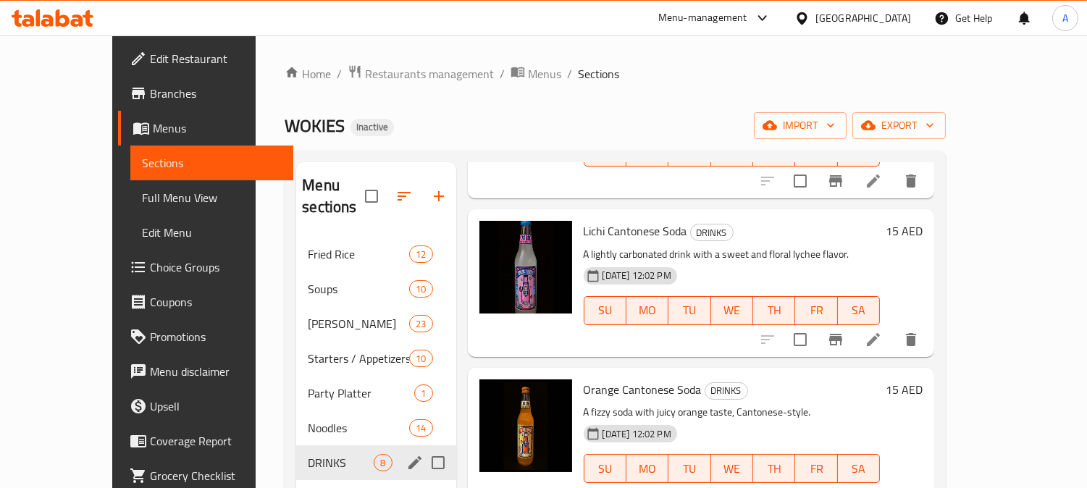
click at [308, 419] on span "Noodles" at bounding box center [358, 427] width 101 height 17
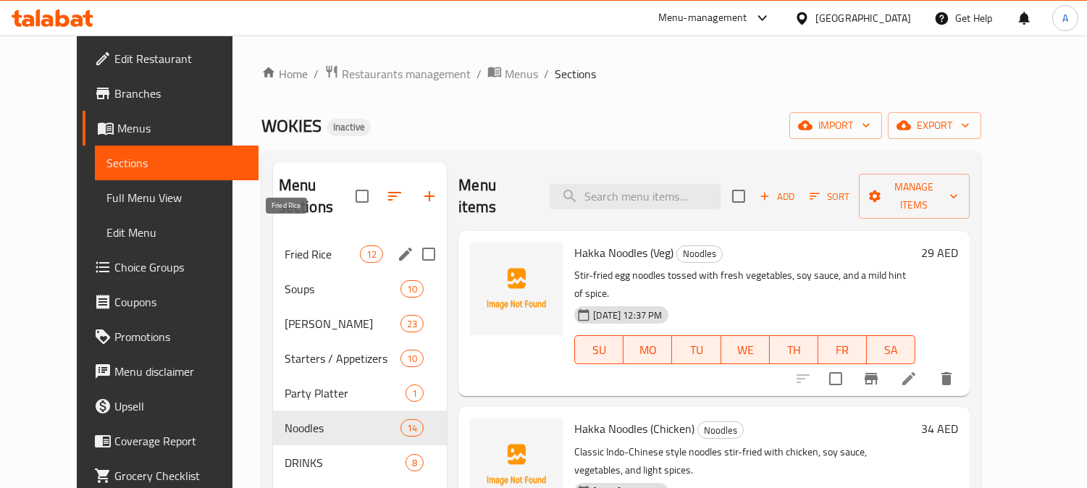
click at [311, 245] on span "Fried Rice" at bounding box center [322, 253] width 75 height 17
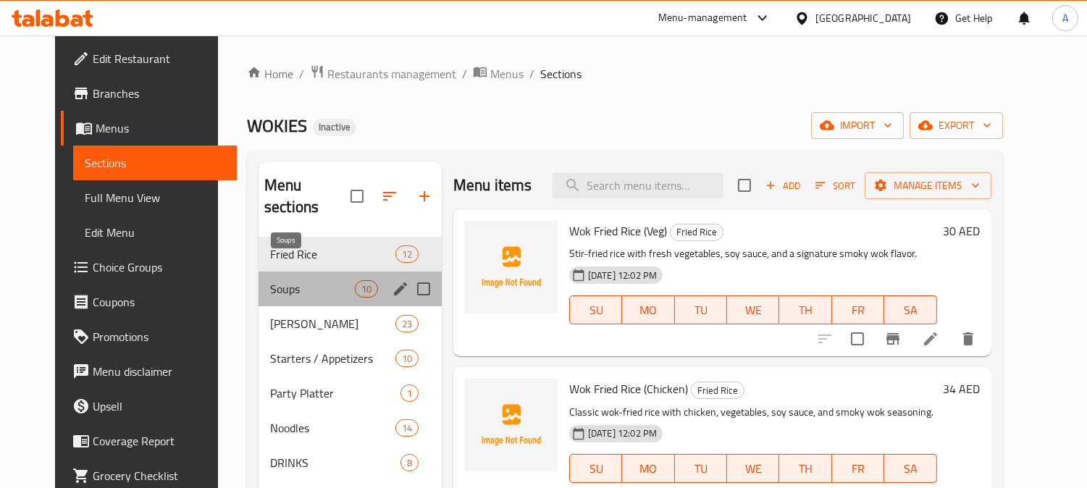
click at [293, 280] on span "Soups" at bounding box center [312, 288] width 85 height 17
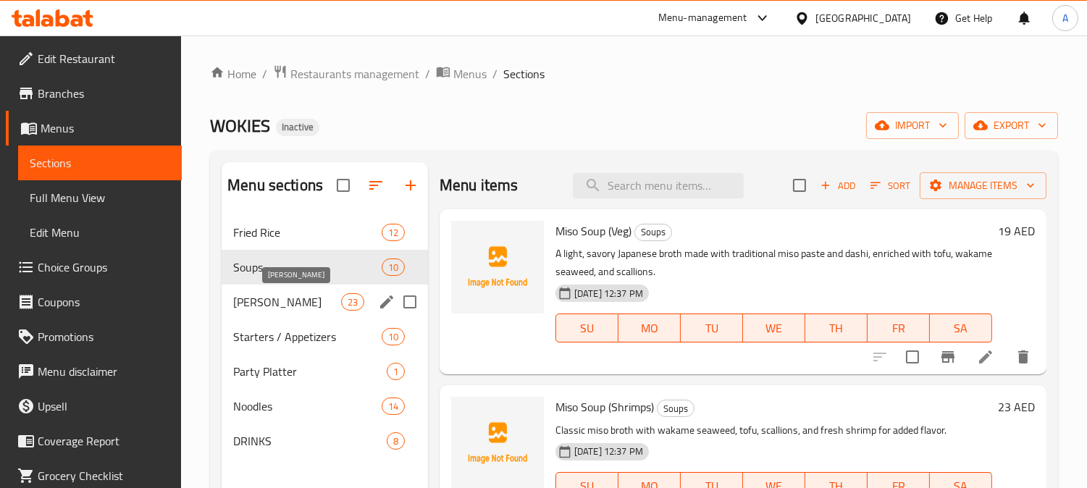
click at [301, 310] on span "[PERSON_NAME]" at bounding box center [286, 301] width 107 height 17
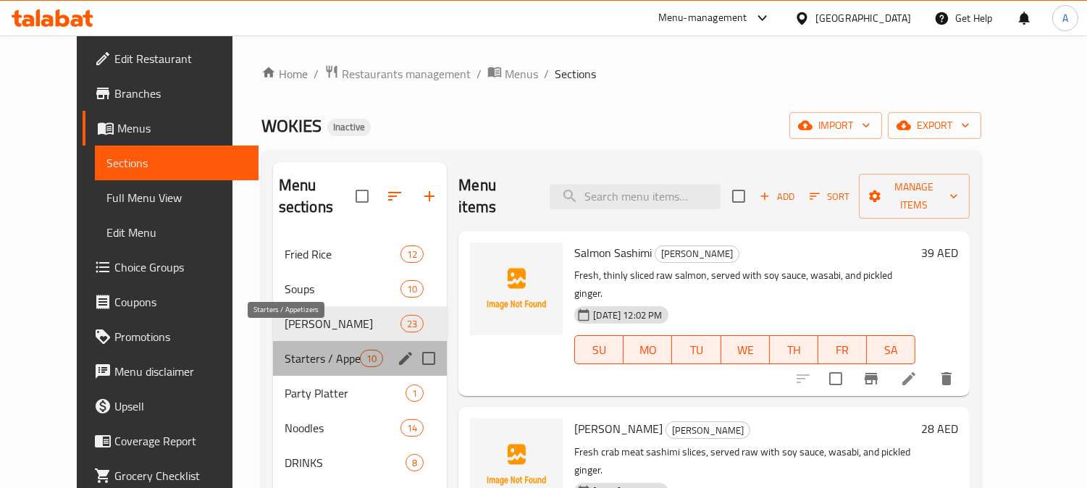
click at [311, 350] on span "Starters / Appetizers" at bounding box center [322, 358] width 75 height 17
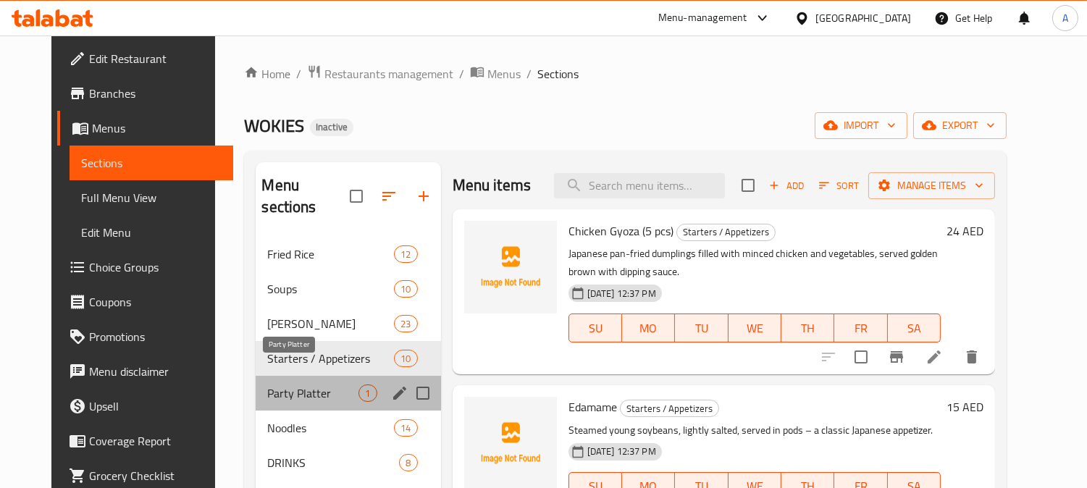
click at [309, 384] on span "Party Platter" at bounding box center [312, 392] width 91 height 17
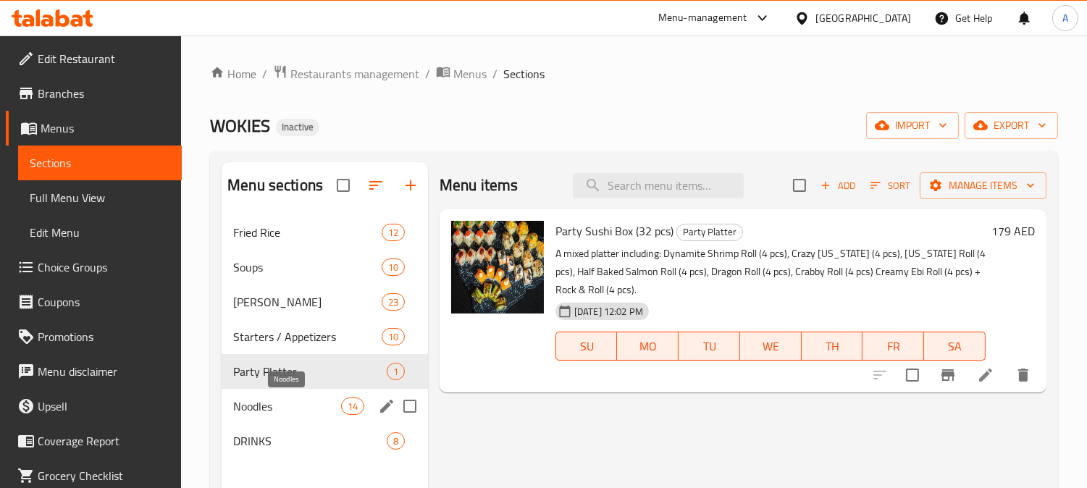
click at [321, 410] on span "Noodles" at bounding box center [286, 405] width 107 height 17
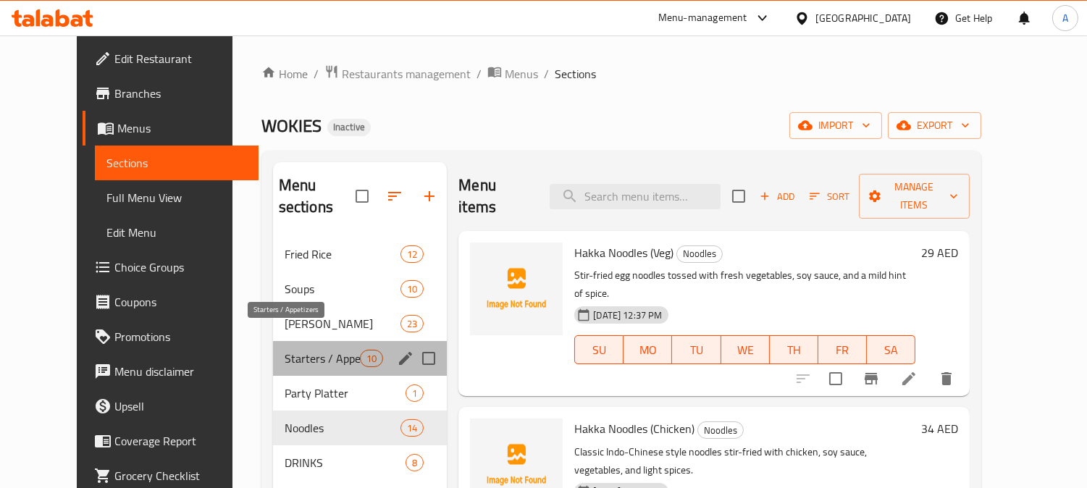
click at [333, 350] on span "Starters / Appetizers" at bounding box center [322, 358] width 75 height 17
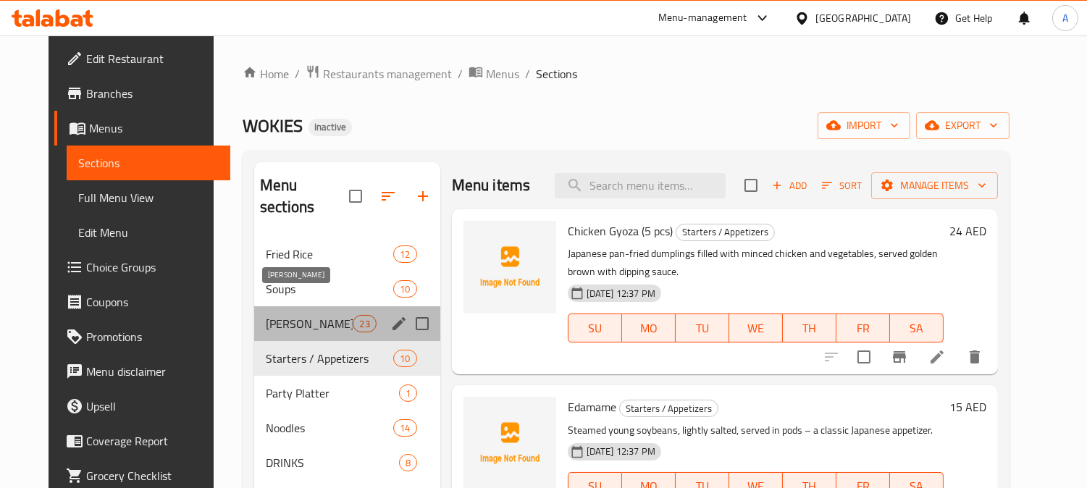
click at [328, 315] on span "[PERSON_NAME]" at bounding box center [309, 323] width 87 height 17
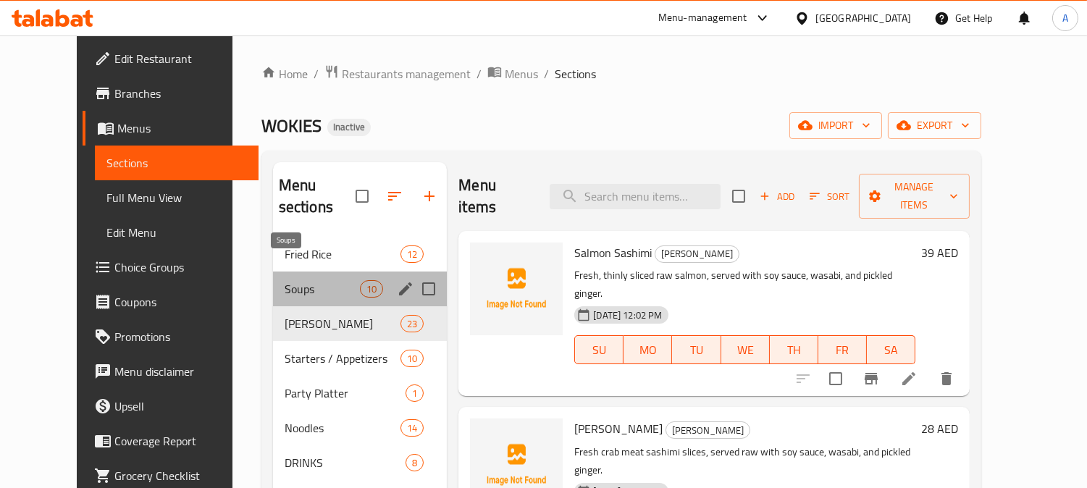
click at [332, 280] on span "Soups" at bounding box center [322, 288] width 75 height 17
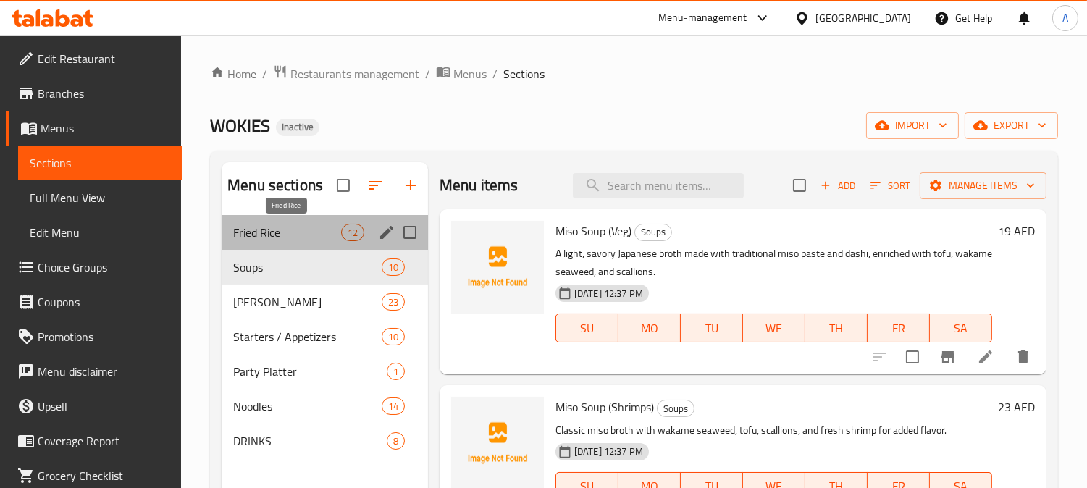
click at [337, 230] on span "Fried Rice" at bounding box center [286, 232] width 107 height 17
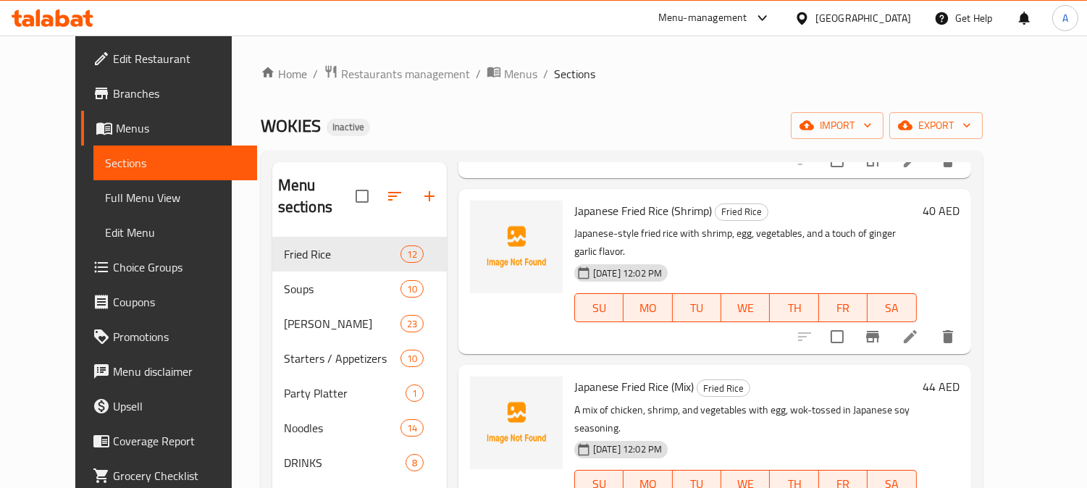
scroll to position [1463, 0]
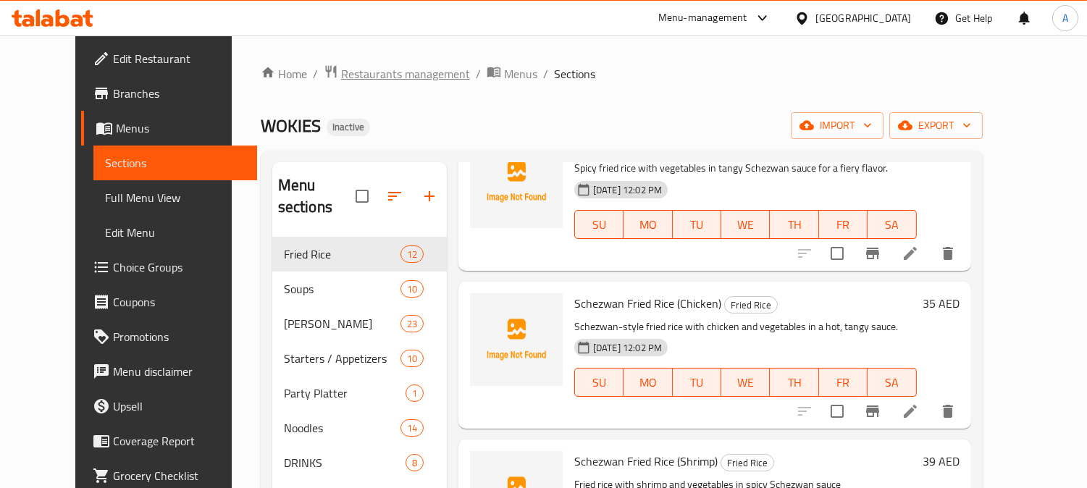
click at [398, 83] on span "Restaurants management" at bounding box center [405, 73] width 129 height 17
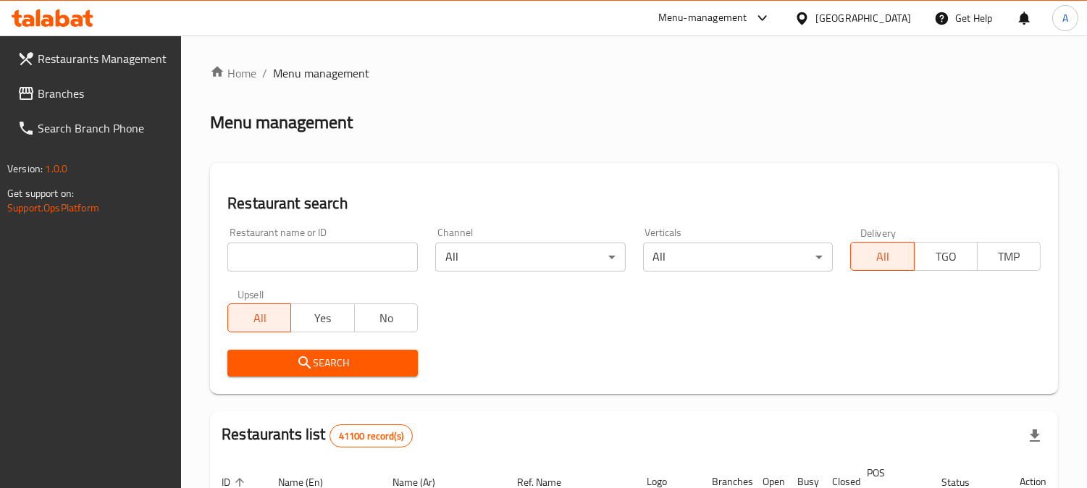
click at [80, 93] on span "Branches" at bounding box center [104, 93] width 132 height 17
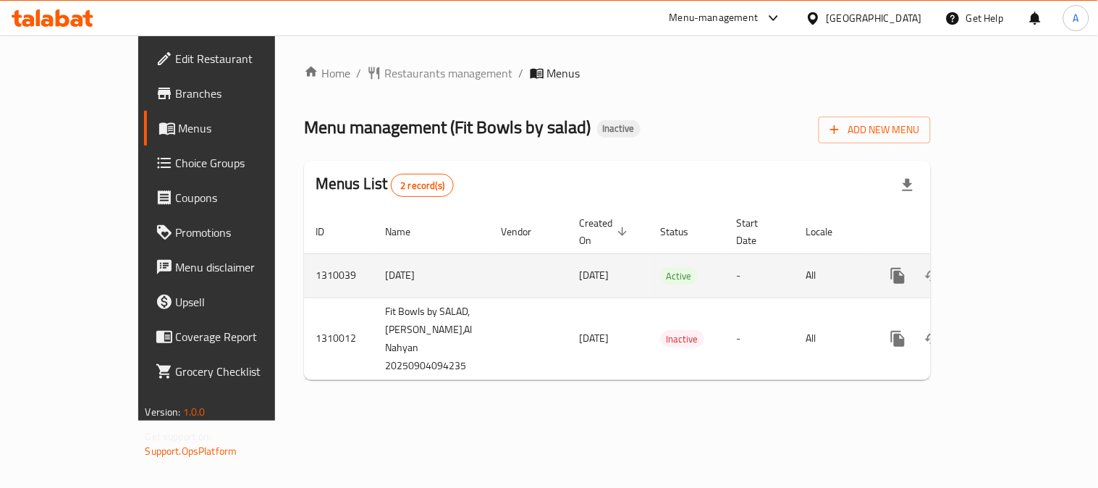
click at [1009, 269] on icon "enhanced table" at bounding box center [1002, 275] width 13 height 13
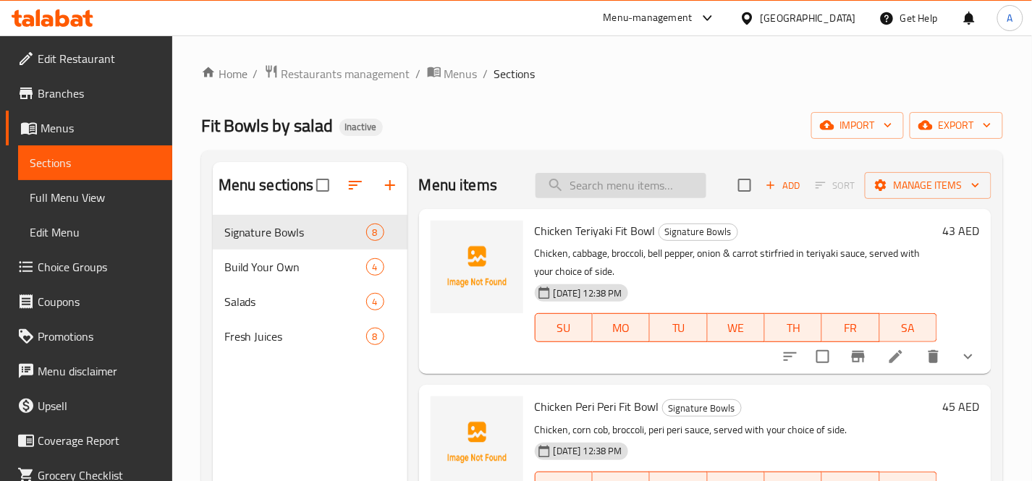
click at [573, 187] on input "search" at bounding box center [621, 185] width 171 height 25
paste input "Beetroot with Coconut Water"
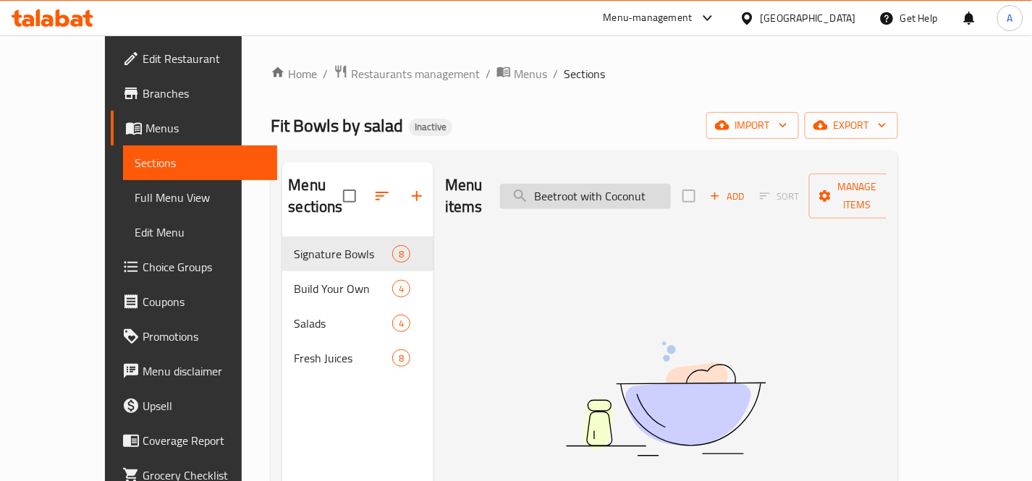
drag, startPoint x: 570, startPoint y: 186, endPoint x: 553, endPoint y: 188, distance: 17.5
click at [553, 188] on input "Beetroot with Coconut" at bounding box center [585, 196] width 171 height 25
drag, startPoint x: 612, startPoint y: 185, endPoint x: 744, endPoint y: 200, distance: 132.6
click at [744, 200] on div "Menu items Beetroot with Coconut Add Sort Manage items" at bounding box center [666, 196] width 442 height 69
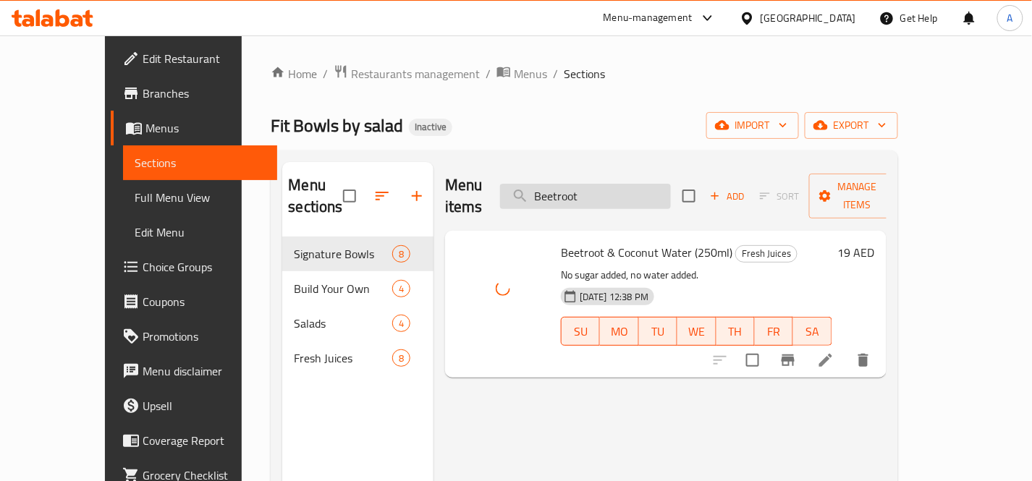
click at [642, 184] on input "Beetroot" at bounding box center [585, 196] width 171 height 25
paste input "Cauliflower Earth Fit Bowl"
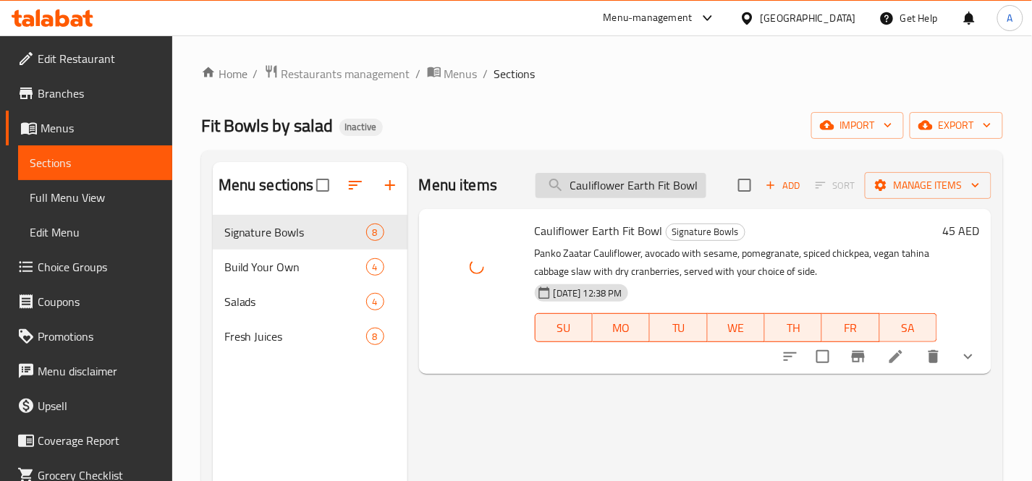
click at [667, 186] on input "Cauliflower Earth Fit Bowl" at bounding box center [621, 185] width 171 height 25
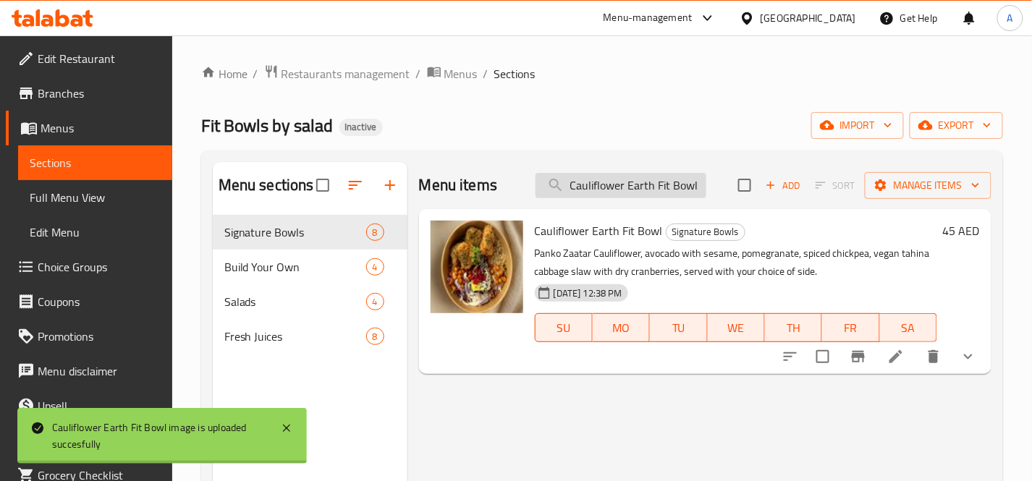
click at [667, 186] on input "Cauliflower Earth Fit Bowl" at bounding box center [621, 185] width 171 height 25
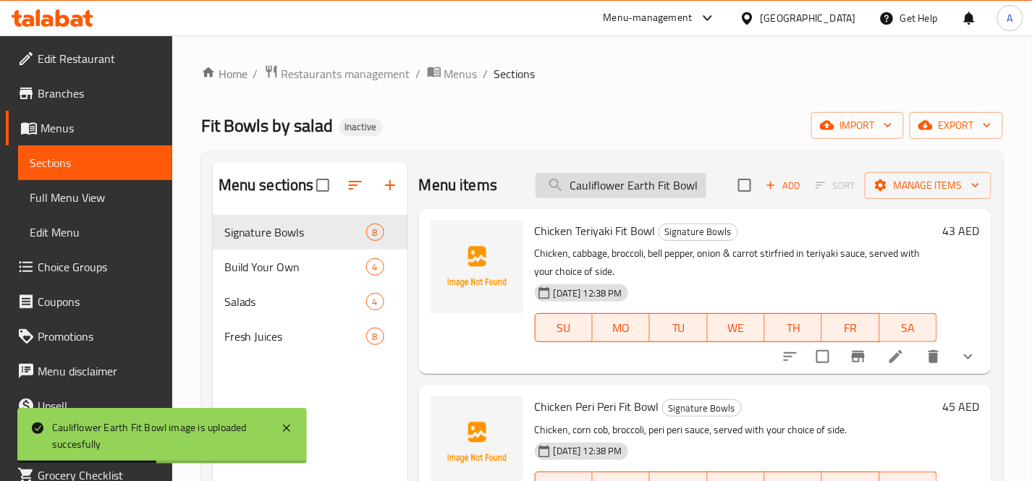
paste input "elery Juice 250m"
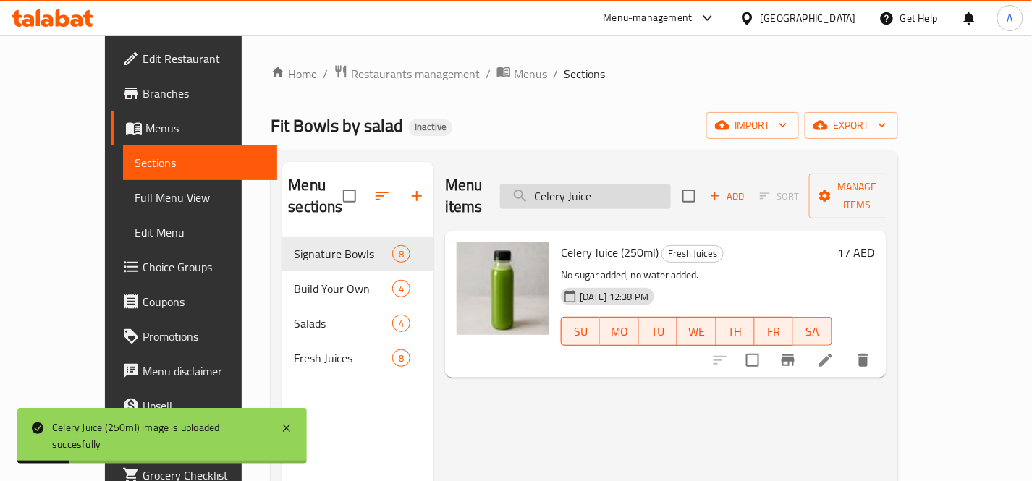
click at [662, 192] on input "Celery Juice" at bounding box center [585, 196] width 171 height 25
paste input "hicken Caesar Salad"
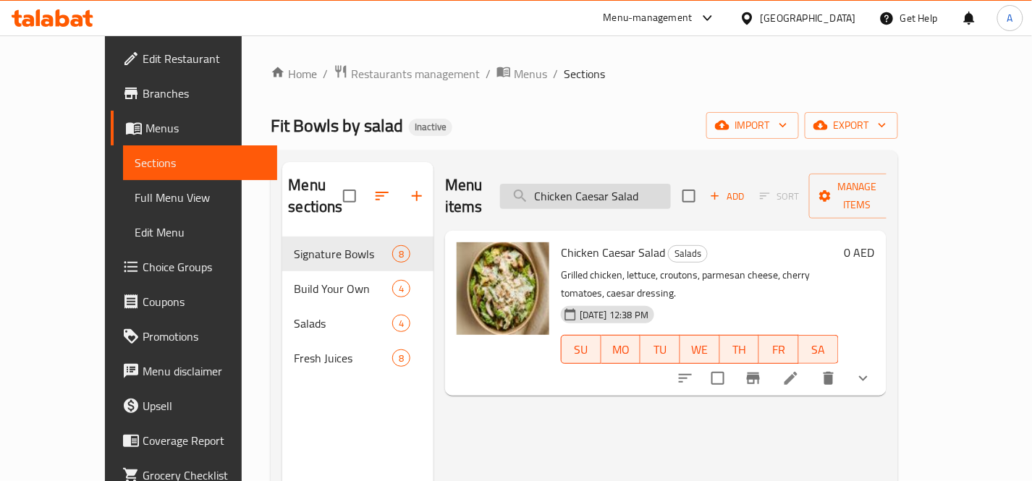
click at [649, 184] on input "Chicken Caesar Salad" at bounding box center [585, 196] width 171 height 25
paste input "Mexican Fit Bowl"
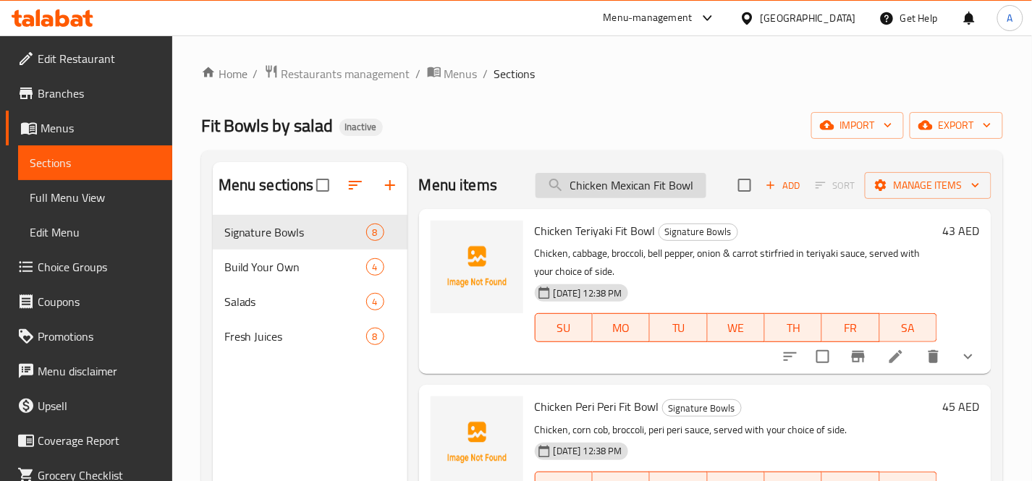
click at [646, 181] on input "Chicken Mexican Fit Bowl" at bounding box center [621, 185] width 171 height 25
paste input "Pepper"
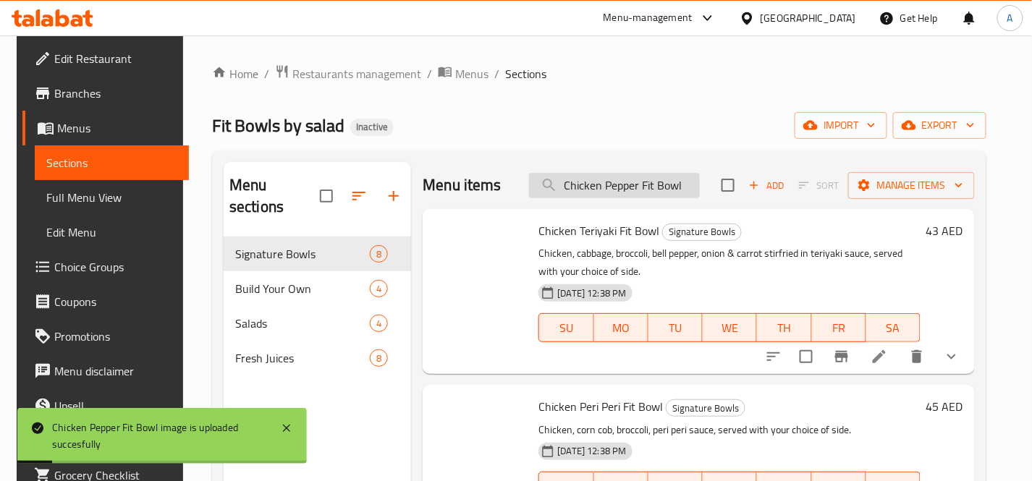
click at [643, 196] on input "Chicken Pepper Fit Bowl" at bounding box center [614, 185] width 171 height 25
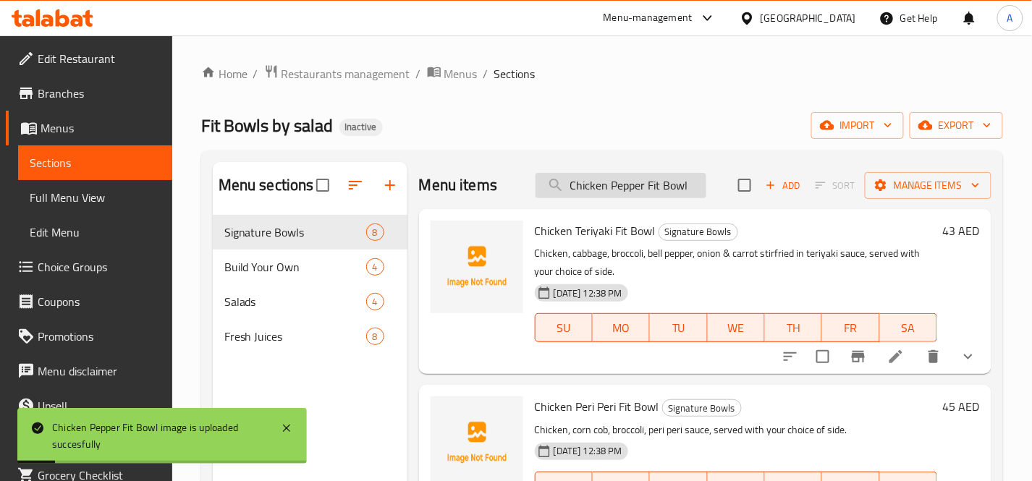
click at [643, 196] on input "Chicken Pepper Fit Bowl" at bounding box center [621, 185] width 171 height 25
paste input "ri"
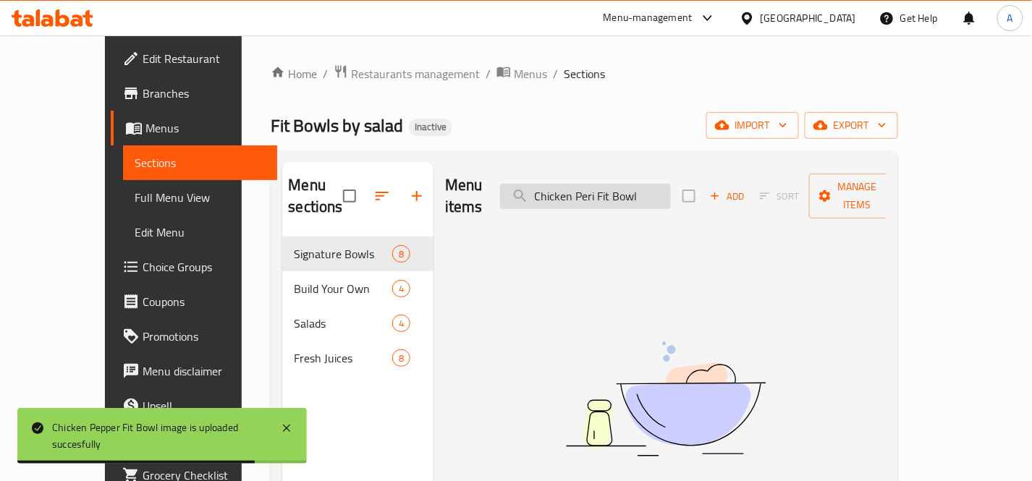
click at [630, 184] on input "Chicken Peri Fit Bowl" at bounding box center [585, 196] width 171 height 25
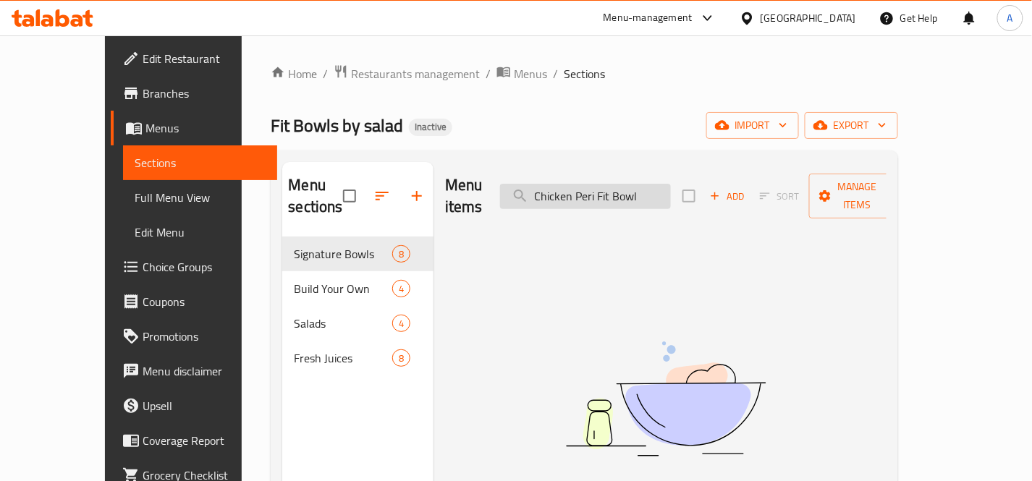
click at [648, 184] on input "Chicken Peri Fit Bowl" at bounding box center [585, 196] width 171 height 25
drag, startPoint x: 631, startPoint y: 187, endPoint x: 725, endPoint y: 186, distance: 94.1
click at [725, 186] on div "Menu items Chicken Peri Fit Bowl Add Sort Manage items" at bounding box center [666, 196] width 442 height 69
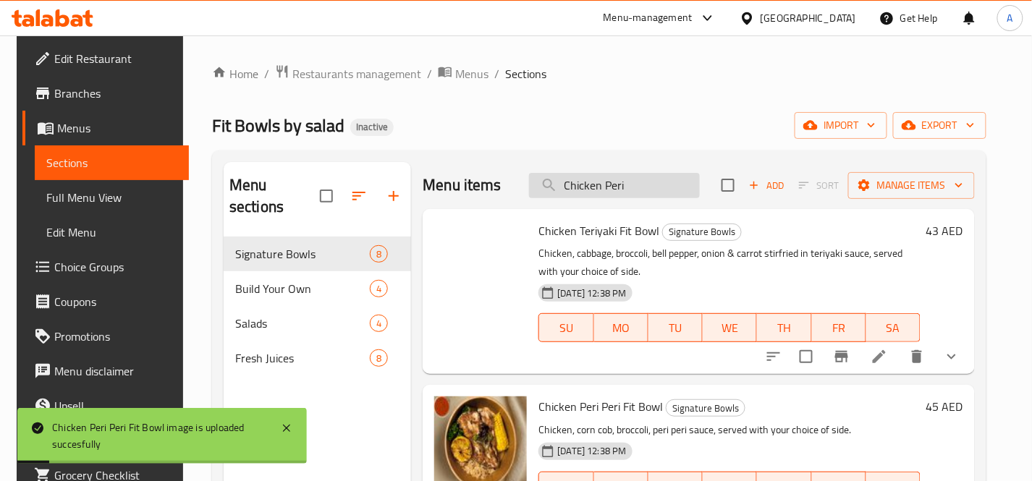
click at [675, 185] on input "Chicken Peri" at bounding box center [614, 185] width 171 height 25
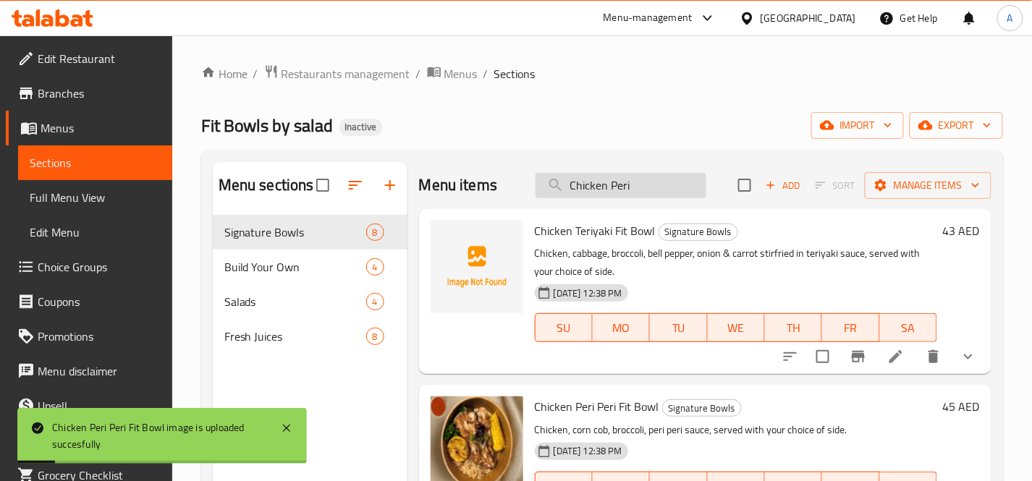
click at [675, 185] on input "Chicken Peri" at bounding box center [621, 185] width 171 height 25
paste input "Teriyaki Fit Bowl"
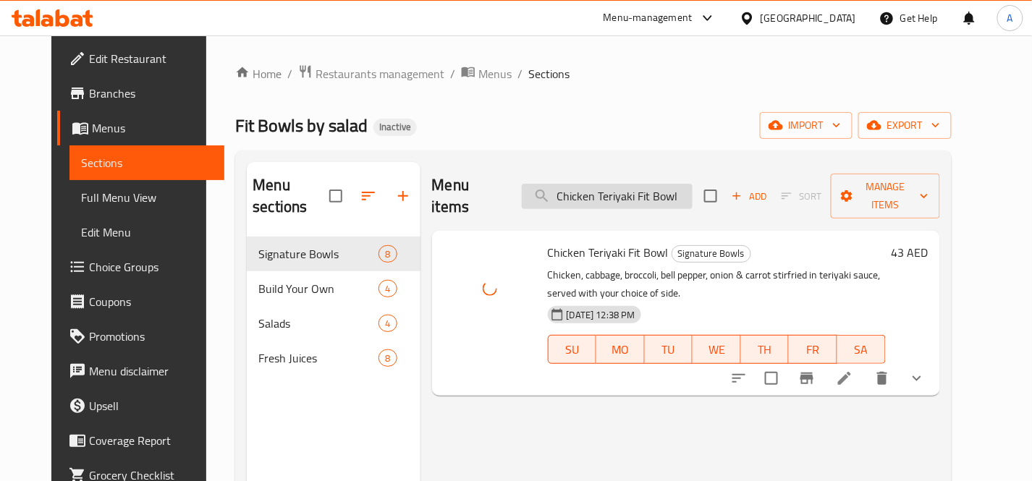
click at [608, 190] on input "Chicken Teriyaki Fit Bowl" at bounding box center [607, 196] width 171 height 25
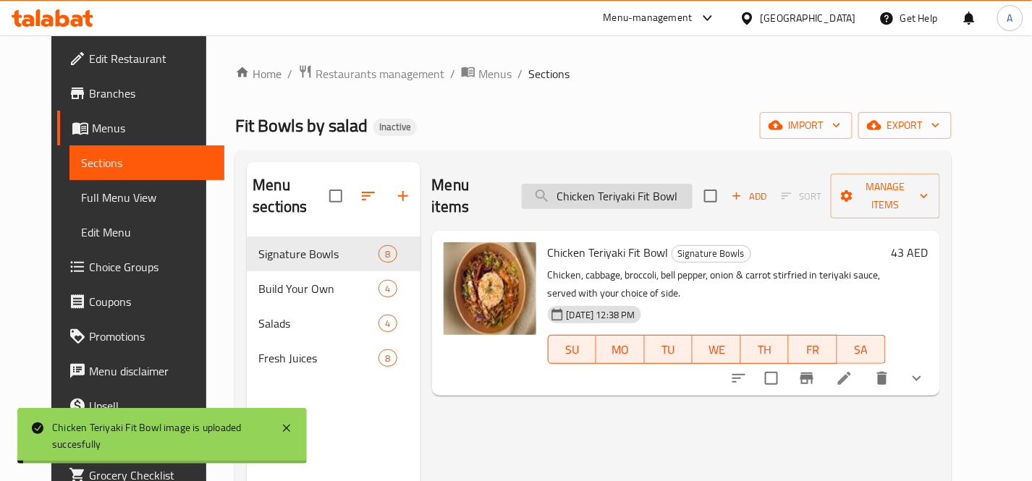
click at [608, 190] on input "Chicken Teriyaki Fit Bowl" at bounding box center [607, 196] width 171 height 25
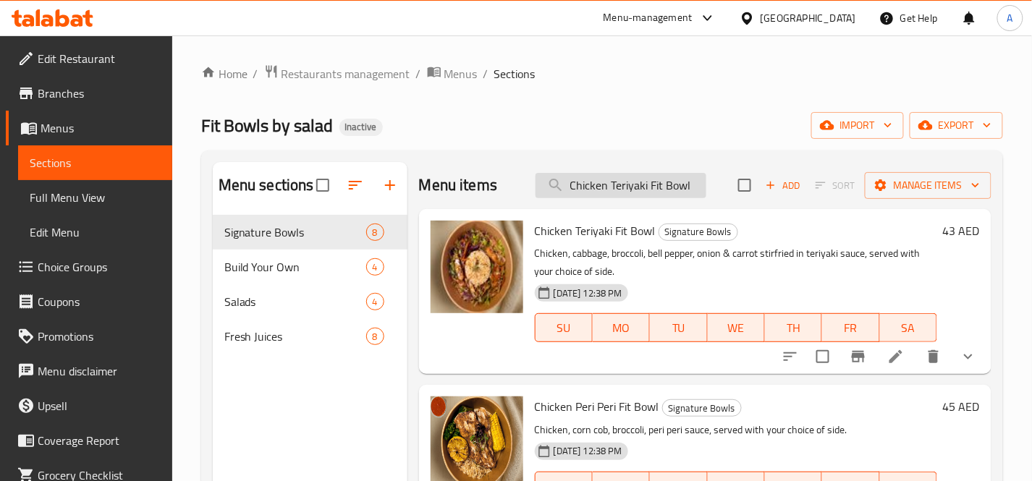
click at [652, 185] on input "Chicken Teriyaki Fit Bowl" at bounding box center [621, 185] width 171 height 25
click at [671, 200] on div "Menu items Chicken Teriyaki Fit Bowl Add Sort Manage items" at bounding box center [705, 185] width 573 height 47
click at [677, 186] on input "Chicken Teriyaki Fit Bowl" at bounding box center [621, 185] width 171 height 25
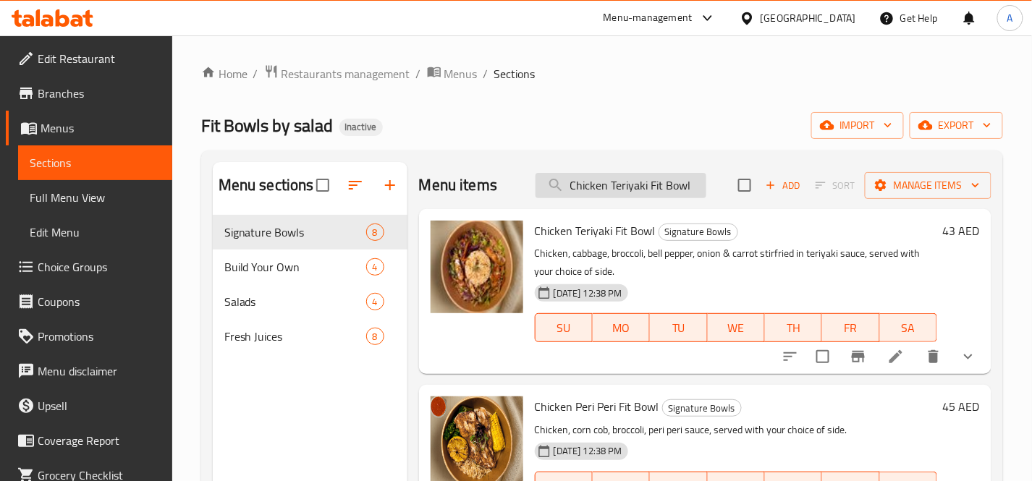
click at [677, 186] on input "Chicken Teriyaki Fit Bowl" at bounding box center [621, 185] width 171 height 25
paste input "Grapefruit Juice 250m"
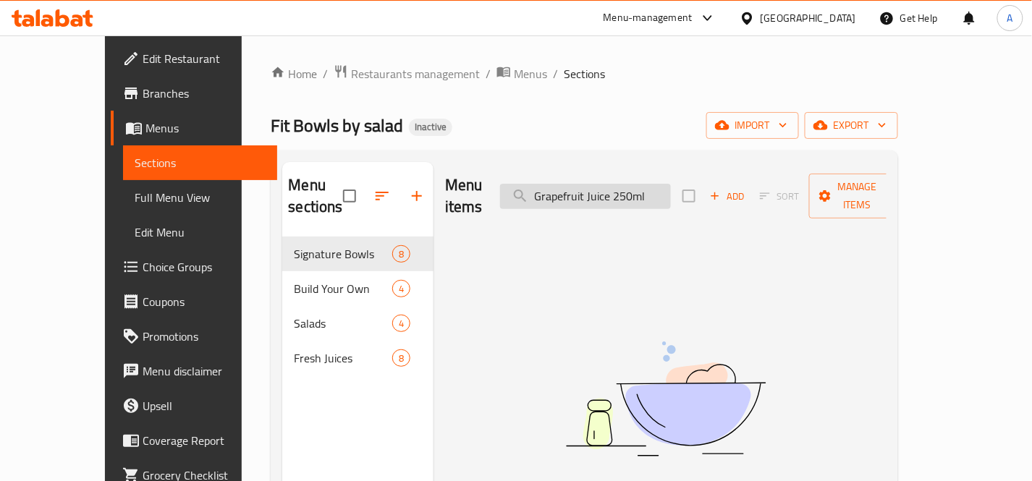
click at [669, 185] on input "Grapefruit Juice 250ml" at bounding box center [585, 196] width 171 height 25
drag, startPoint x: 643, startPoint y: 185, endPoint x: 732, endPoint y: 190, distance: 89.2
click at [732, 190] on div "Menu items Grapefruit Juice 250 ml Add Sort Manage items" at bounding box center [666, 196] width 442 height 69
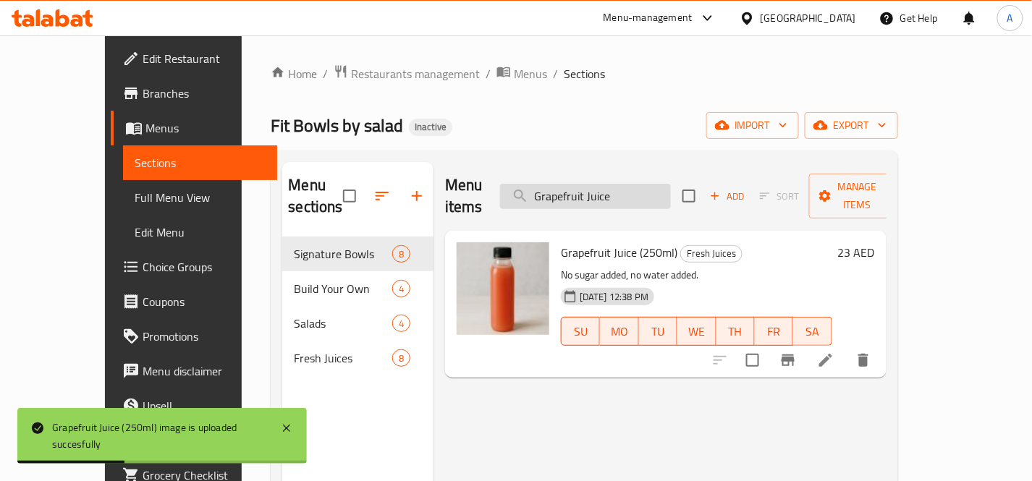
click at [657, 185] on input "Grapefruit Juice" at bounding box center [585, 196] width 171 height 25
paste input "eek Salad"
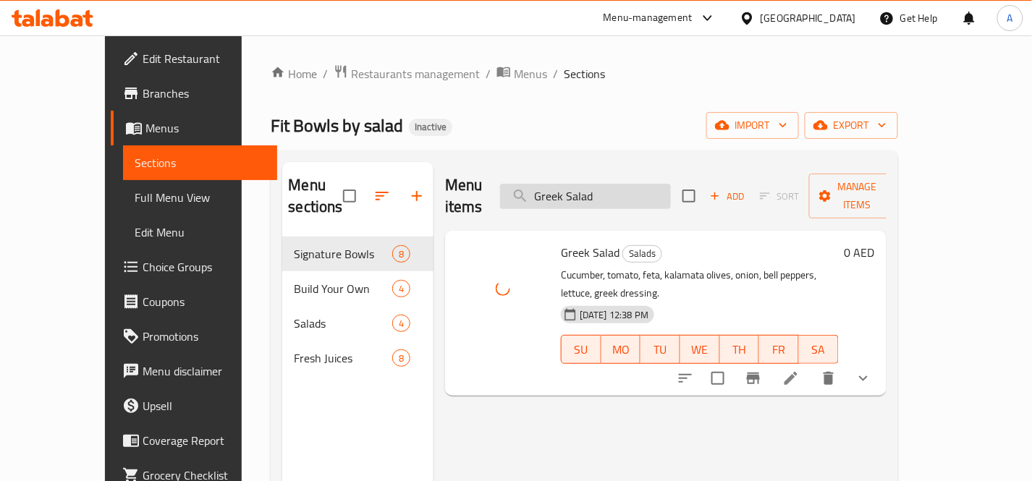
click at [671, 189] on input "Greek Salad" at bounding box center [585, 196] width 171 height 25
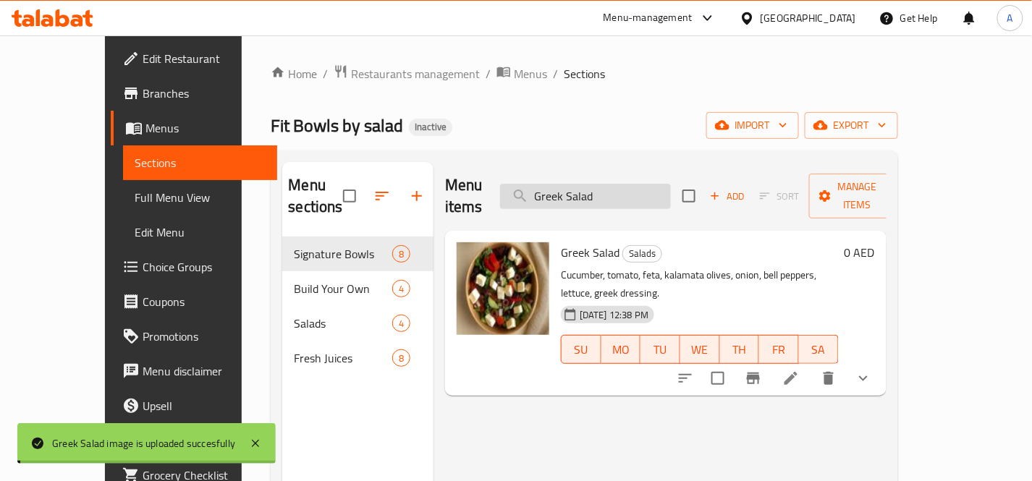
click at [671, 189] on input "Greek Salad" at bounding box center [585, 196] width 171 height 25
paste input "Orange & Carrot Juice 250ml"
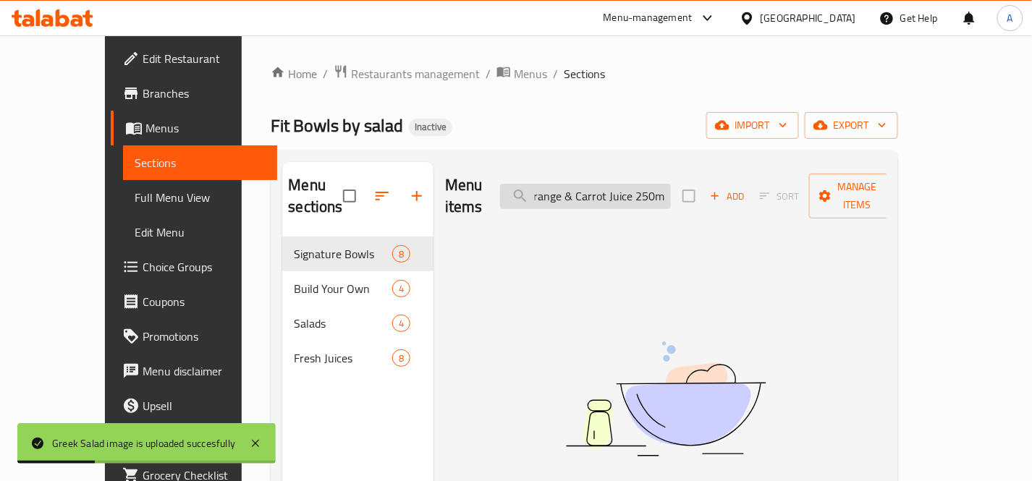
click at [671, 185] on input "Orange & Carrot Juice 250ml" at bounding box center [585, 196] width 171 height 25
drag, startPoint x: 690, startPoint y: 187, endPoint x: 761, endPoint y: 193, distance: 71.2
click at [761, 193] on div "Menu items Orange & Carrot Juice 250 ml Add Sort Manage items" at bounding box center [666, 196] width 442 height 69
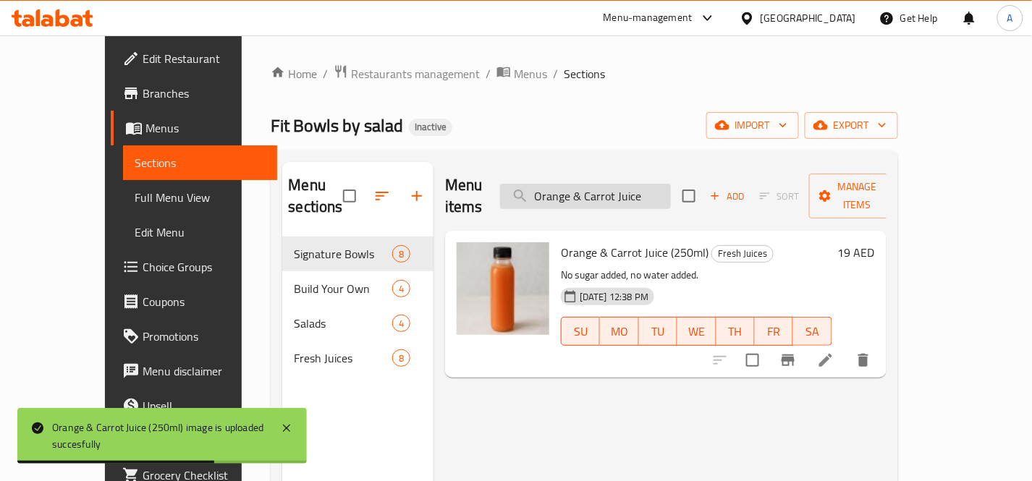
click at [671, 184] on input "Orange & Carrot Juice" at bounding box center [585, 196] width 171 height 25
paste input "Juice 250ml"
click at [671, 184] on input "Orange Juice 250ml" at bounding box center [585, 196] width 171 height 25
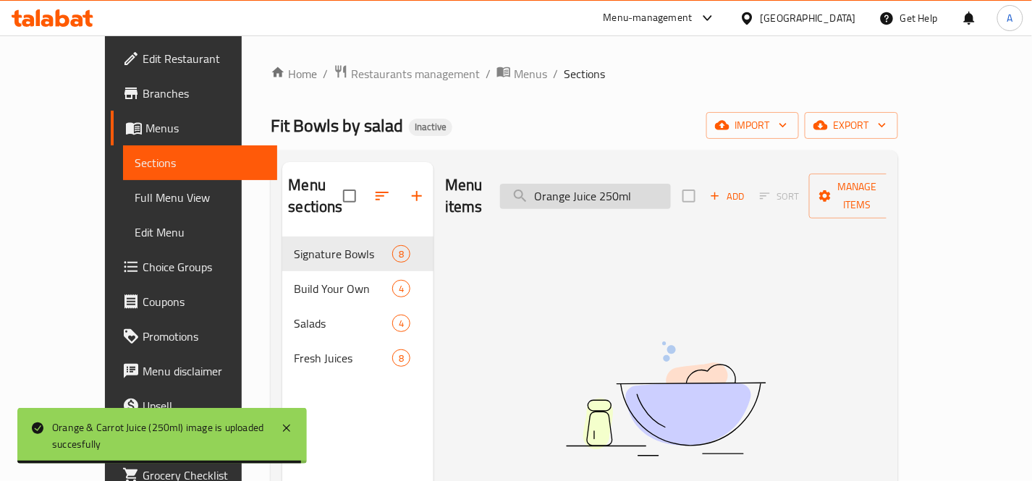
click at [650, 184] on input "Orange Juice 250ml" at bounding box center [585, 196] width 171 height 25
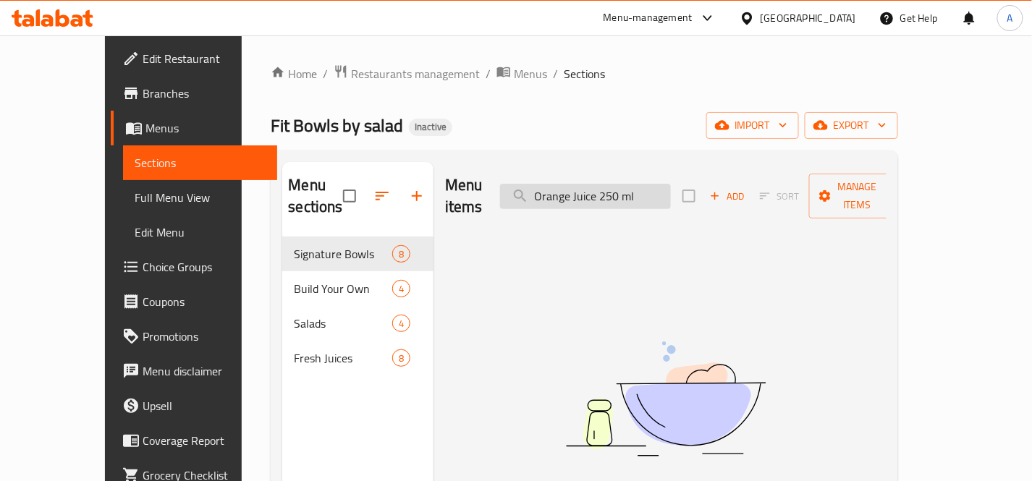
drag, startPoint x: 677, startPoint y: 185, endPoint x: 634, endPoint y: 182, distance: 42.8
click at [634, 184] on input "Orange Juice 250 ml" at bounding box center [585, 196] width 171 height 25
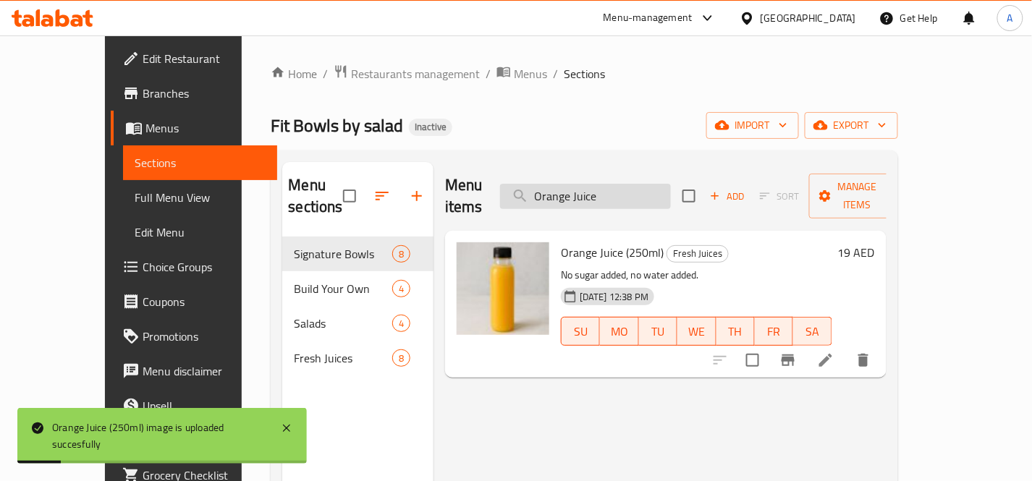
click at [671, 191] on input "Orange Juice" at bounding box center [585, 196] width 171 height 25
paste input "ganic Coconut Water 250ml"
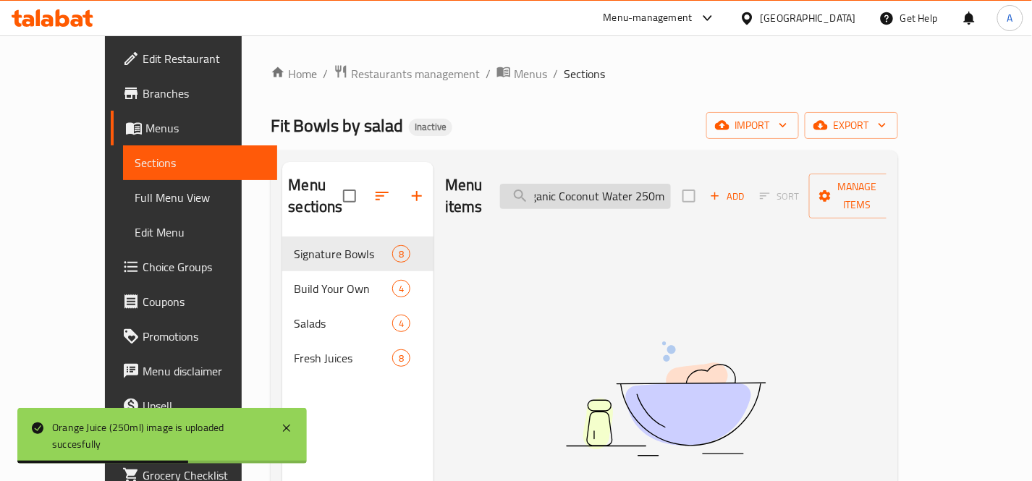
click at [671, 184] on input "Organic Coconut Water 250ml" at bounding box center [585, 196] width 171 height 25
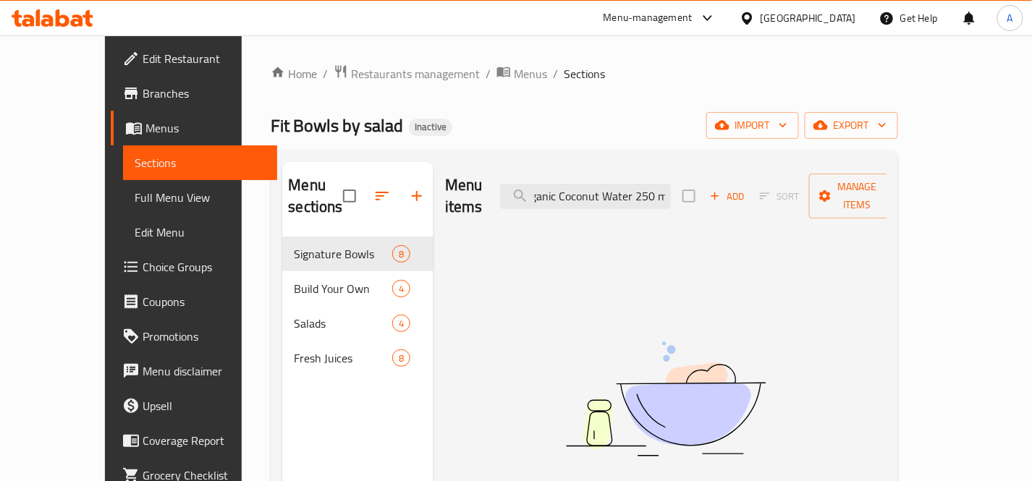
scroll to position [0, 19]
drag, startPoint x: 670, startPoint y: 185, endPoint x: 746, endPoint y: 189, distance: 76.1
click at [746, 189] on div "Menu items Organic Coconut Water 250 ml Add Sort Manage items" at bounding box center [666, 196] width 442 height 69
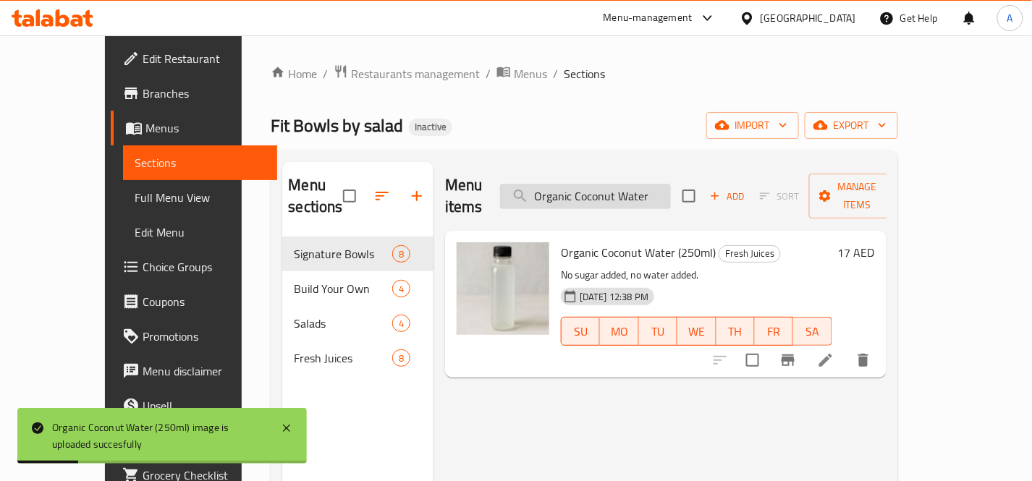
click at [671, 189] on input "Organic Coconut Water" at bounding box center [585, 196] width 171 height 25
paste input "Pear & Bluecheese Chicken Salad"
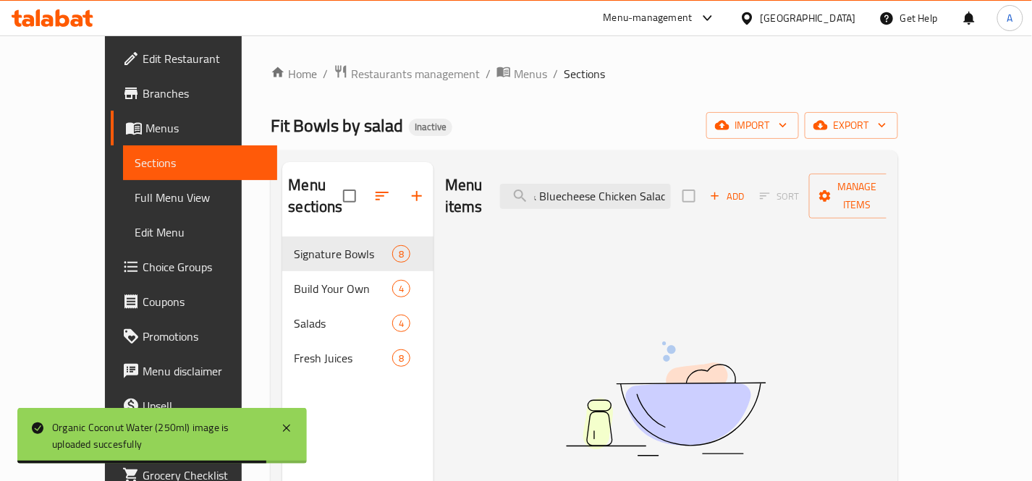
drag, startPoint x: 678, startPoint y: 186, endPoint x: 729, endPoint y: 190, distance: 51.5
click at [729, 190] on div "Menu items Pear & Bluecheese Chicken Salad Add Sort Manage items" at bounding box center [666, 196] width 442 height 69
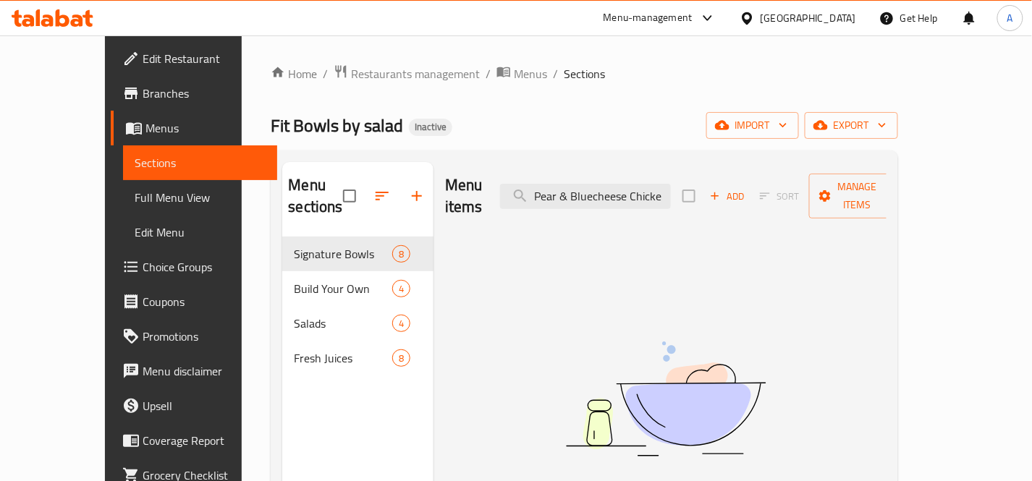
scroll to position [0, 0]
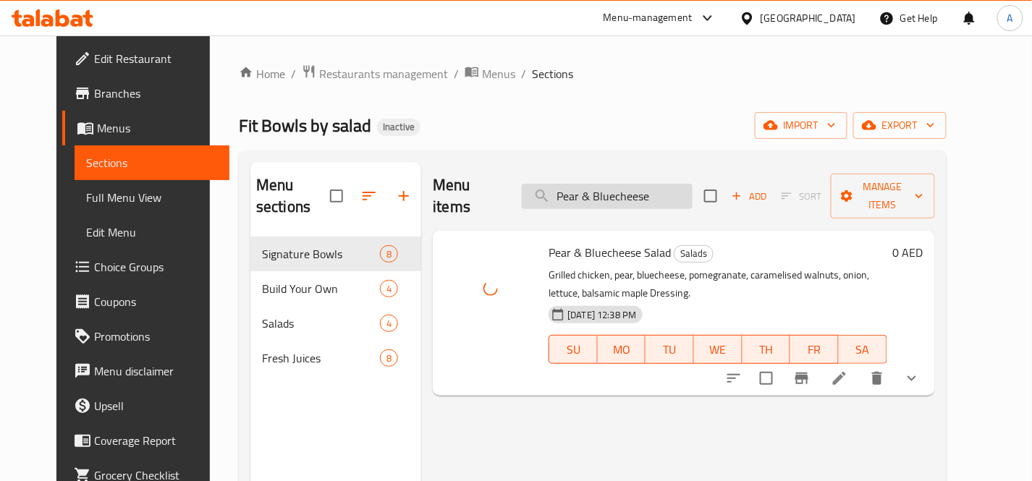
click at [682, 188] on input "Pear & Bluecheese" at bounding box center [607, 196] width 171 height 25
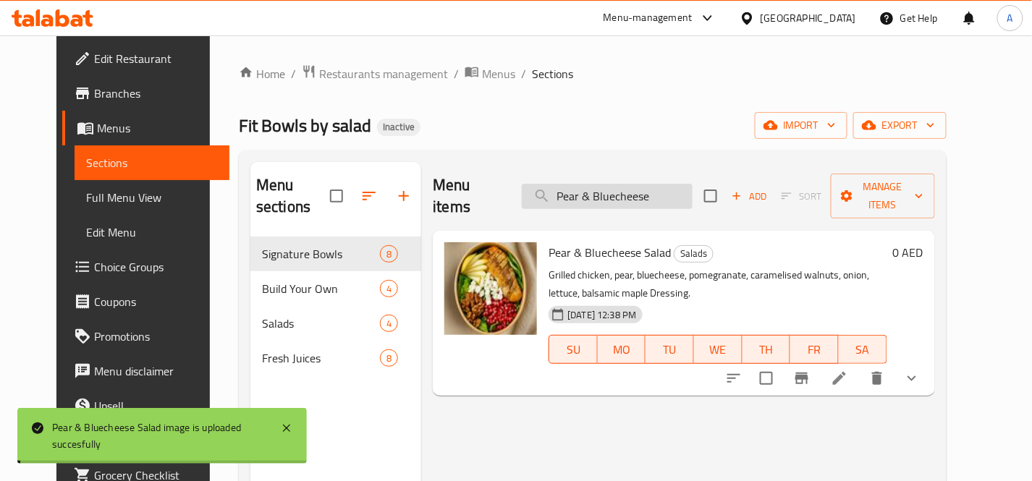
click at [682, 188] on input "Pear & Bluecheese" at bounding box center [607, 196] width 171 height 25
paste input "rrier Sparkling Water 330ml"
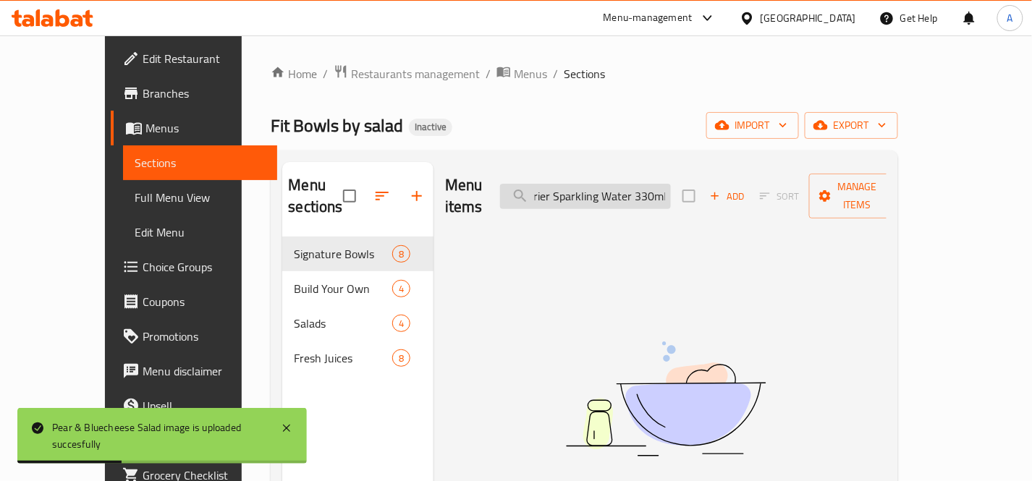
click at [671, 185] on input "Perrier Sparkling Water 330ml" at bounding box center [585, 196] width 171 height 25
drag, startPoint x: 688, startPoint y: 184, endPoint x: 744, endPoint y: 189, distance: 56.0
click at [744, 189] on div "Menu items Perrier Sparkling Water 330 ml Add Sort Manage items" at bounding box center [666, 196] width 442 height 69
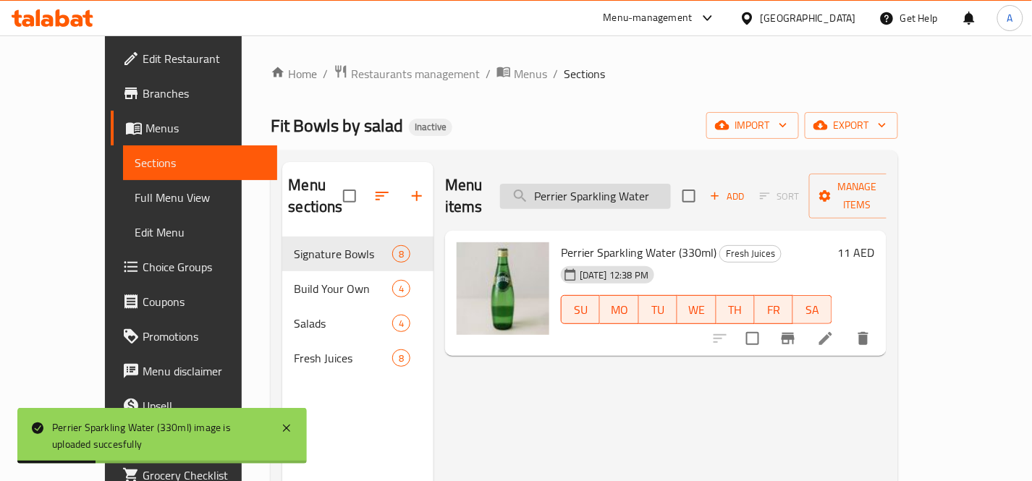
click at [671, 190] on input "Perrier Sparkling Water" at bounding box center [585, 196] width 171 height 25
paste input "Salmon Chimichurri Fit Bowl"
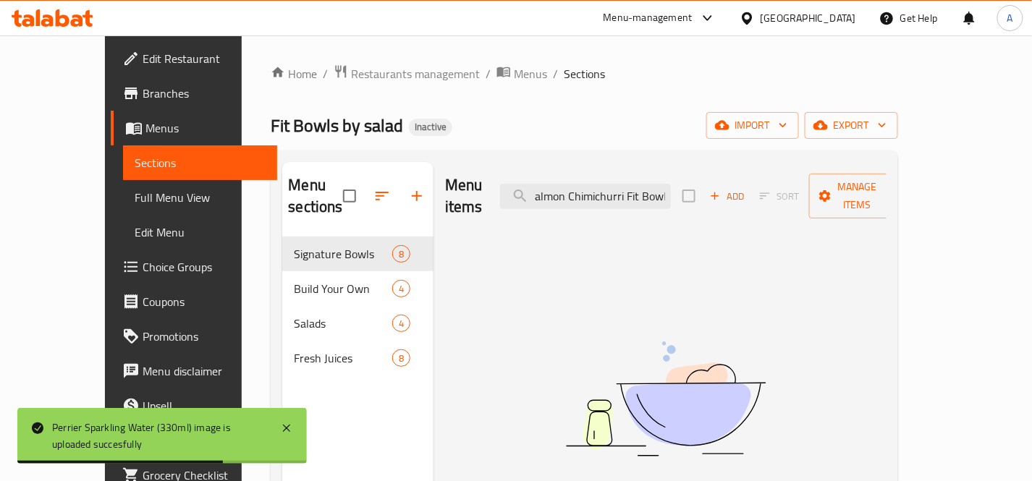
scroll to position [0, 7]
drag, startPoint x: 678, startPoint y: 186, endPoint x: 758, endPoint y: 196, distance: 81.0
click at [758, 196] on div "Menu items Salmon Chimichurri Fit Bowl Add Sort Manage items" at bounding box center [666, 196] width 442 height 69
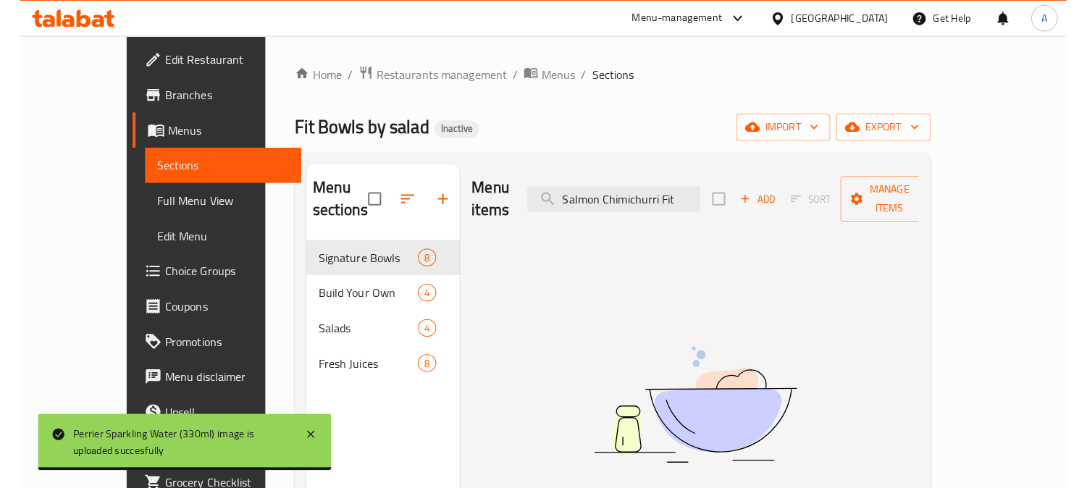
scroll to position [0, 0]
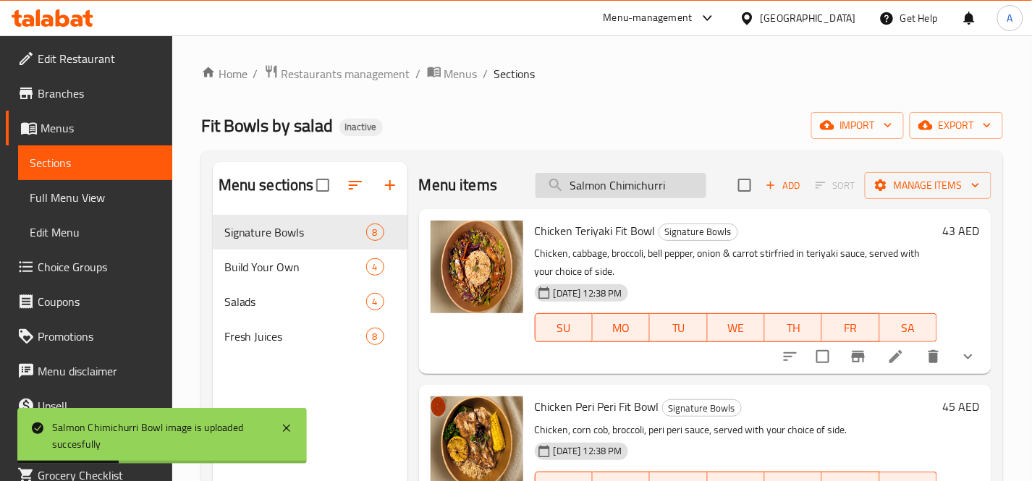
click at [675, 192] on input "Salmon Chimichurri" at bounding box center [621, 185] width 171 height 25
paste input "hrimp Mexican Fit Bowl"
click at [598, 177] on input "Shrimp Mexican Fit Bowl" at bounding box center [621, 185] width 171 height 25
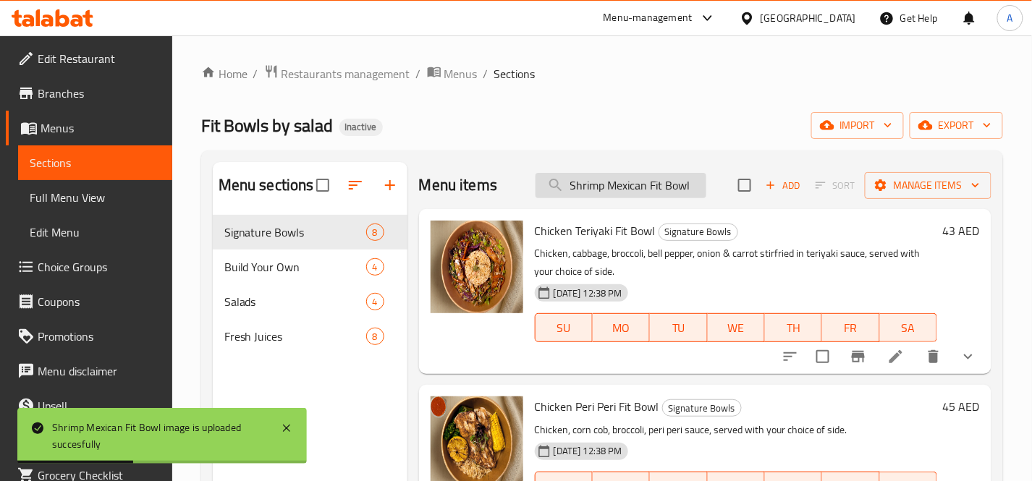
click at [598, 177] on input "Shrimp Mexican Fit Bowl" at bounding box center [621, 185] width 171 height 25
paste input "teak Chimichurri Salad"
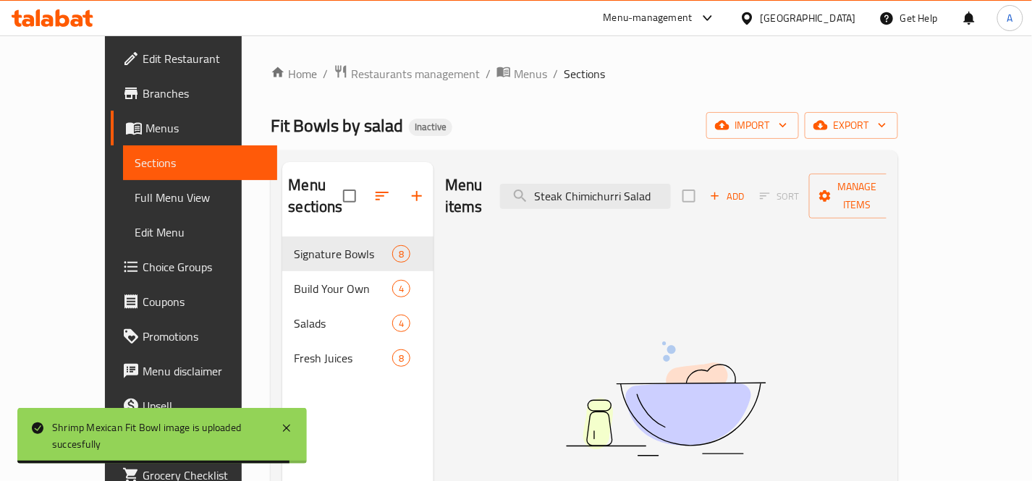
drag, startPoint x: 660, startPoint y: 186, endPoint x: 718, endPoint y: 190, distance: 58.1
click at [718, 190] on div "Menu items Steak Chimichurri Salad Add Sort Manage items" at bounding box center [666, 196] width 442 height 69
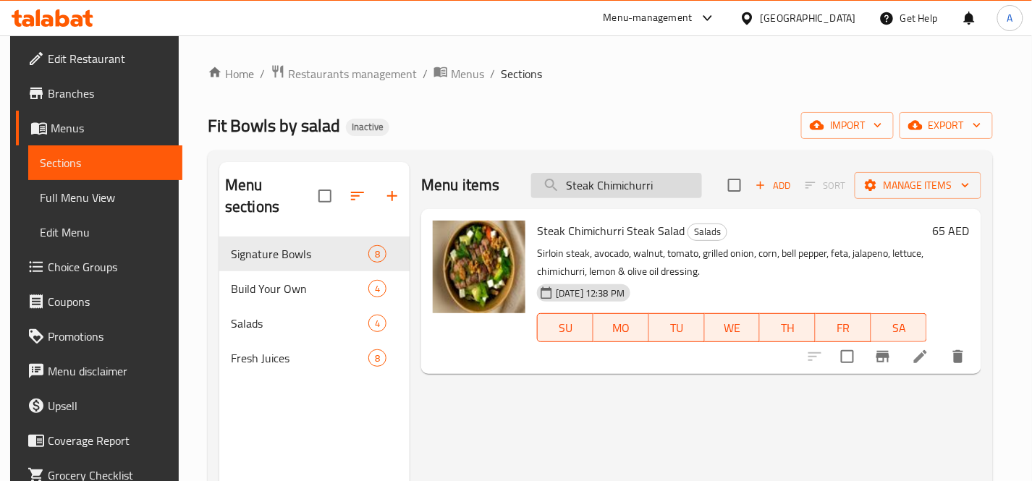
click at [681, 184] on input "Steak Chimichurri" at bounding box center [616, 185] width 171 height 25
paste input "Pepper Fit Bowl"
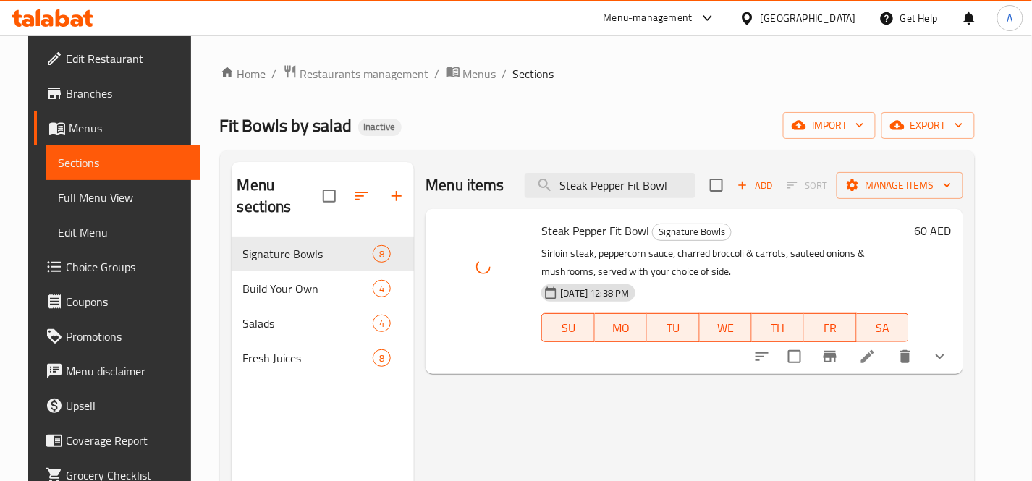
click at [686, 201] on div "Menu items Steak Pepper Fit Bowl Add Sort Manage items" at bounding box center [695, 185] width 538 height 47
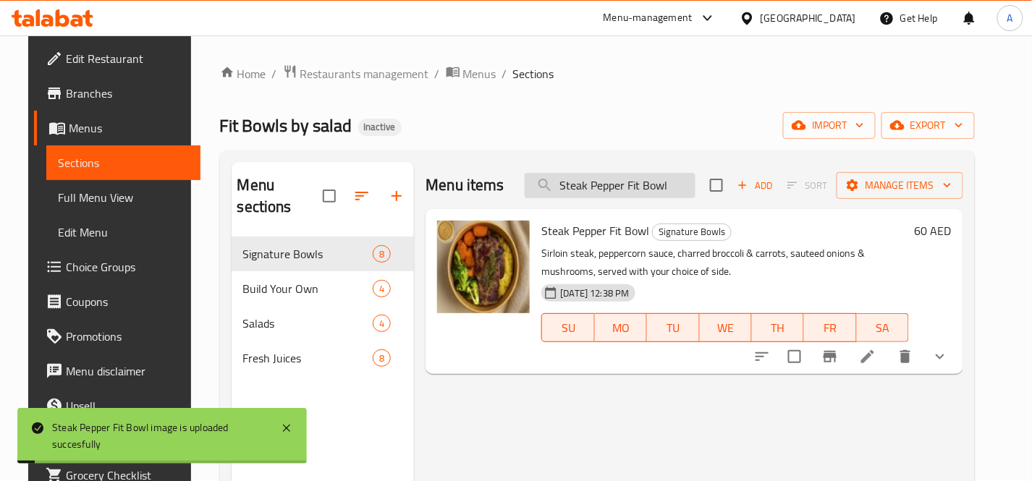
click at [696, 183] on input "Steak Pepper Fit Bowl" at bounding box center [610, 185] width 171 height 25
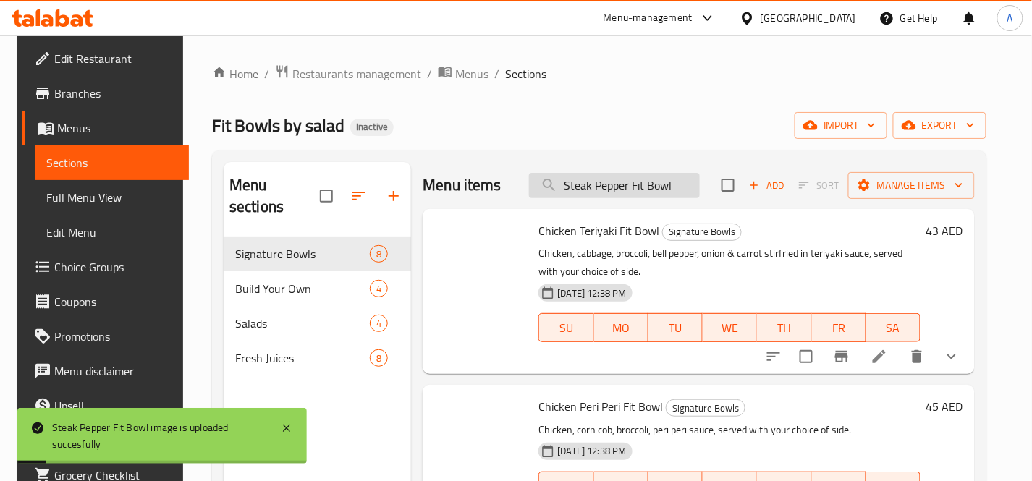
click at [699, 183] on input "Steak Pepper Fit Bowl" at bounding box center [614, 185] width 171 height 25
paste input "Watermelon Juice 250m"
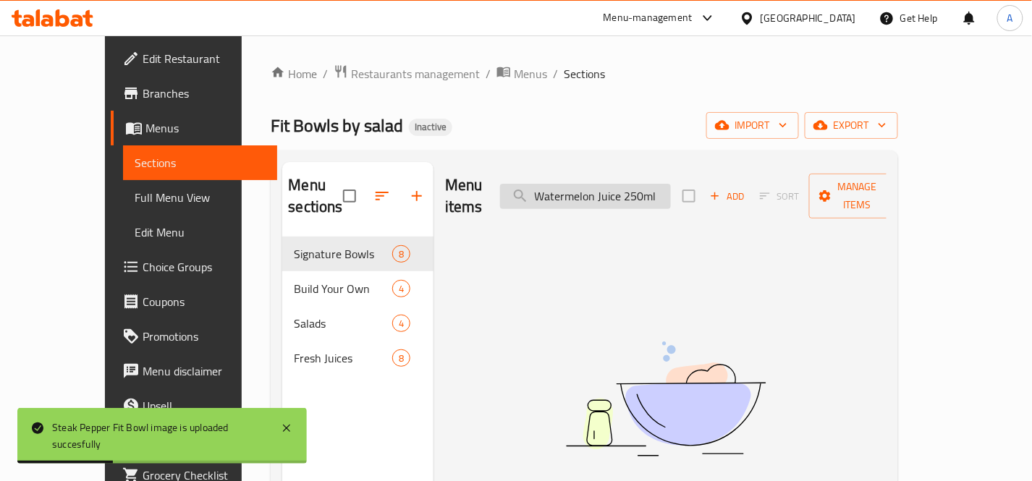
click at [671, 186] on input "Watermelon Juice 250ml" at bounding box center [585, 196] width 171 height 25
drag, startPoint x: 678, startPoint y: 183, endPoint x: 725, endPoint y: 188, distance: 47.3
click at [725, 188] on div "Menu items Watermelon Juice 250 ml Add Sort Manage items" at bounding box center [666, 196] width 442 height 69
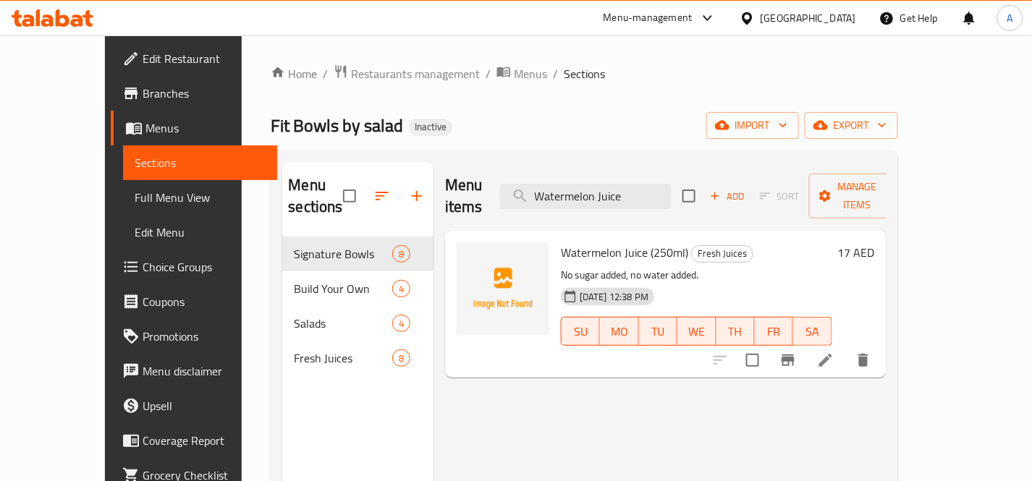
type input "Watermelon Juice"
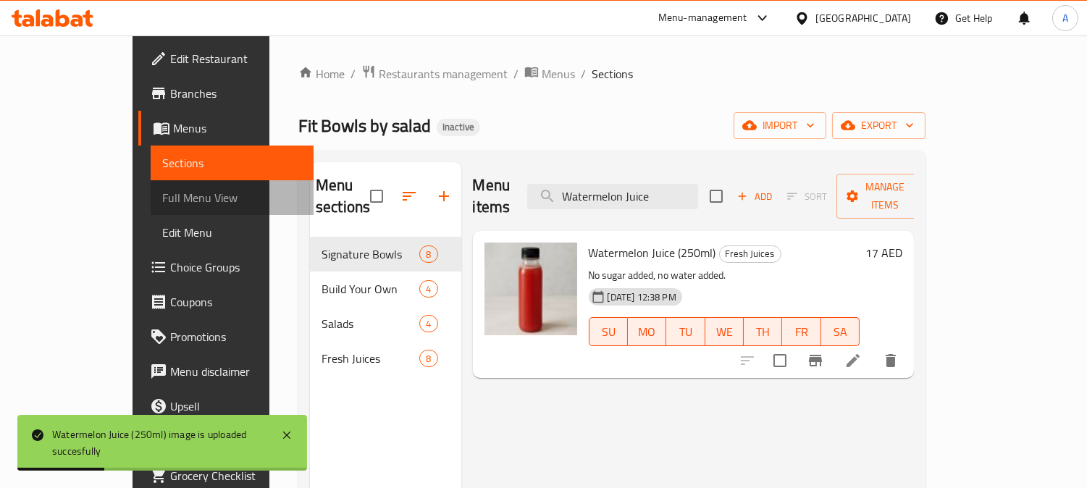
click at [162, 198] on span "Full Menu View" at bounding box center [232, 197] width 140 height 17
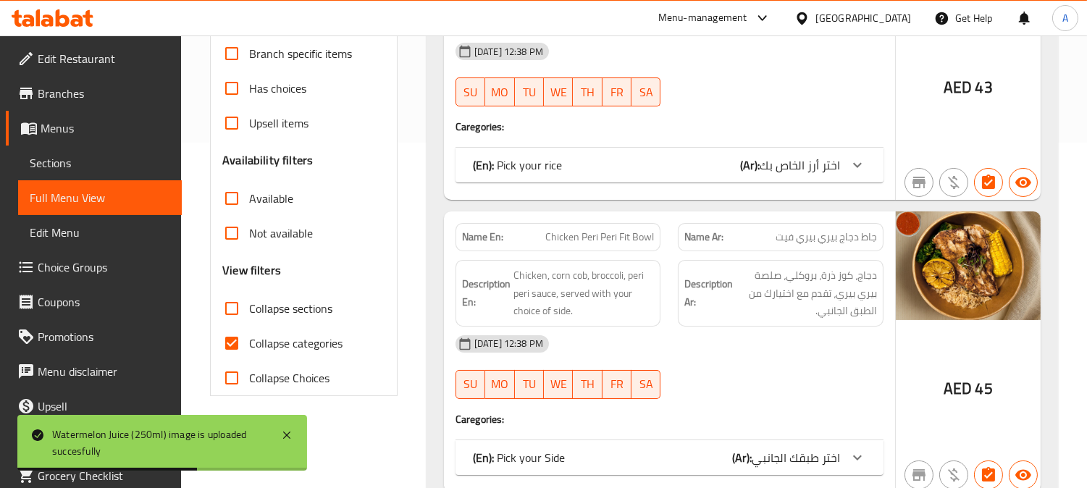
scroll to position [482, 0]
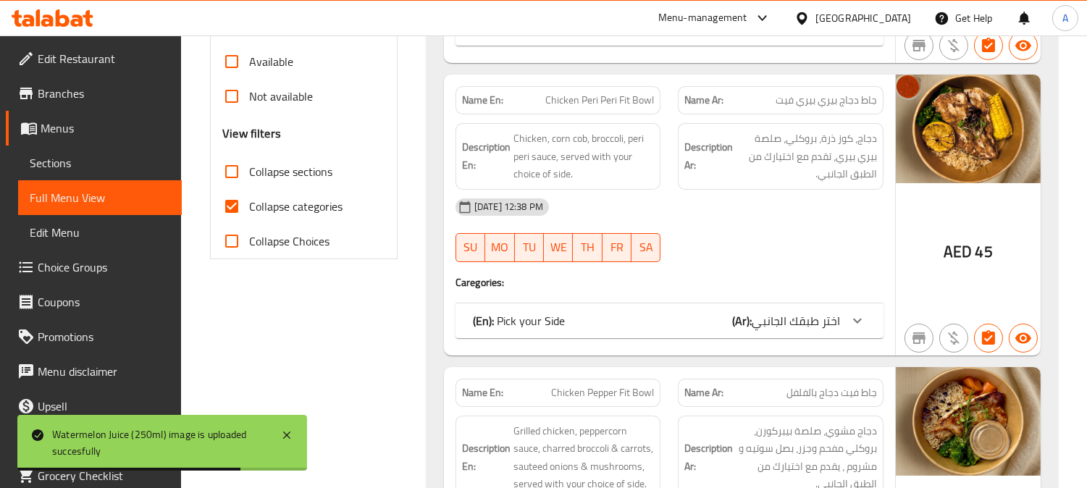
click at [233, 209] on input "Collapse categories" at bounding box center [231, 206] width 35 height 35
checkbox input "false"
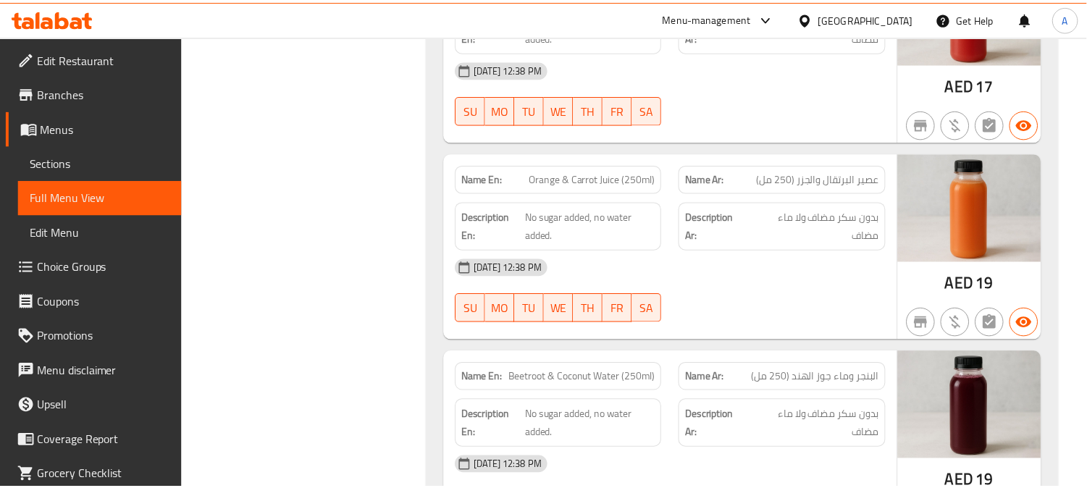
scroll to position [10581, 0]
